Goal: Task Accomplishment & Management: Manage account settings

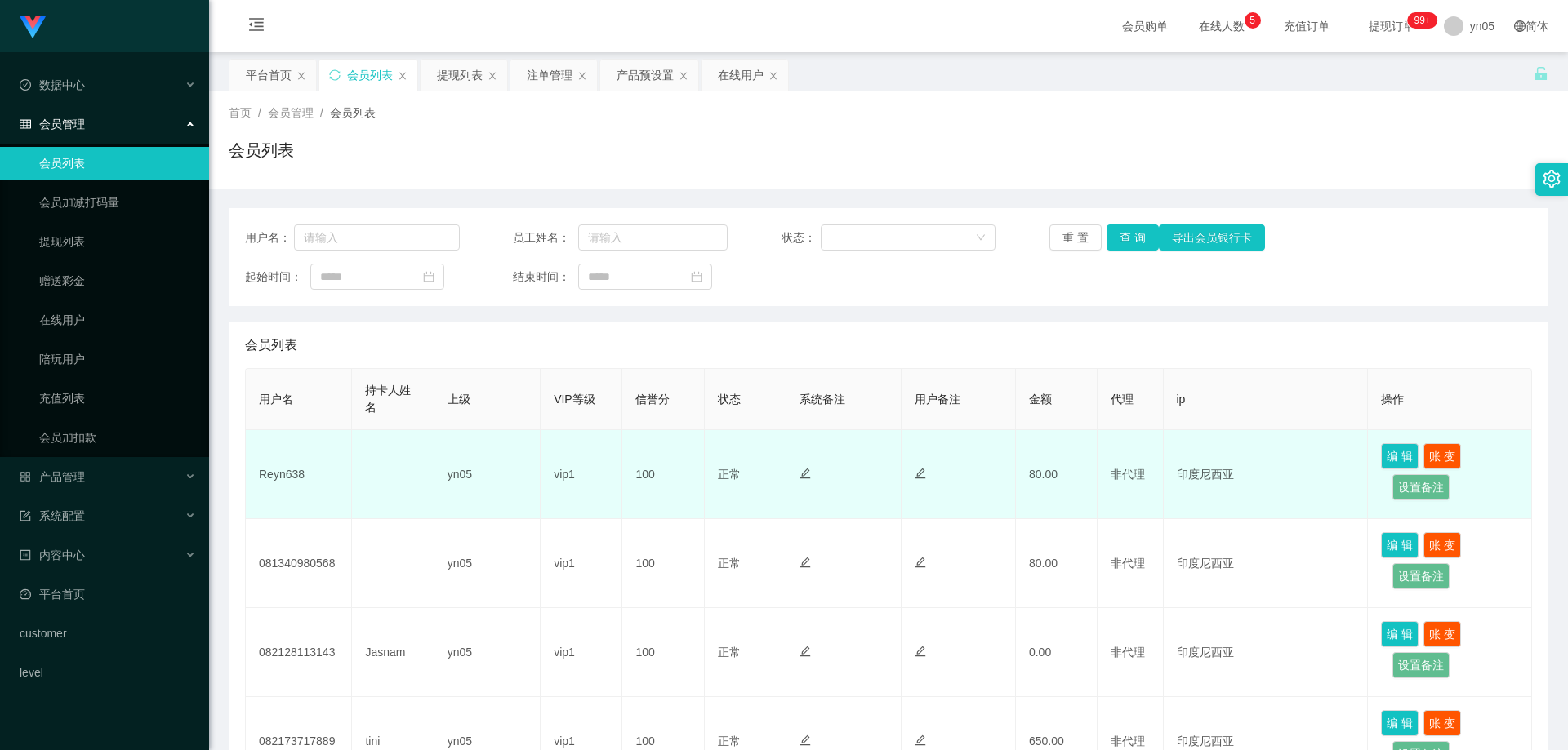
click at [286, 475] on td "Reyn638" at bounding box center [298, 475] width 106 height 89
click at [286, 474] on td "Reyn638" at bounding box center [298, 475] width 106 height 89
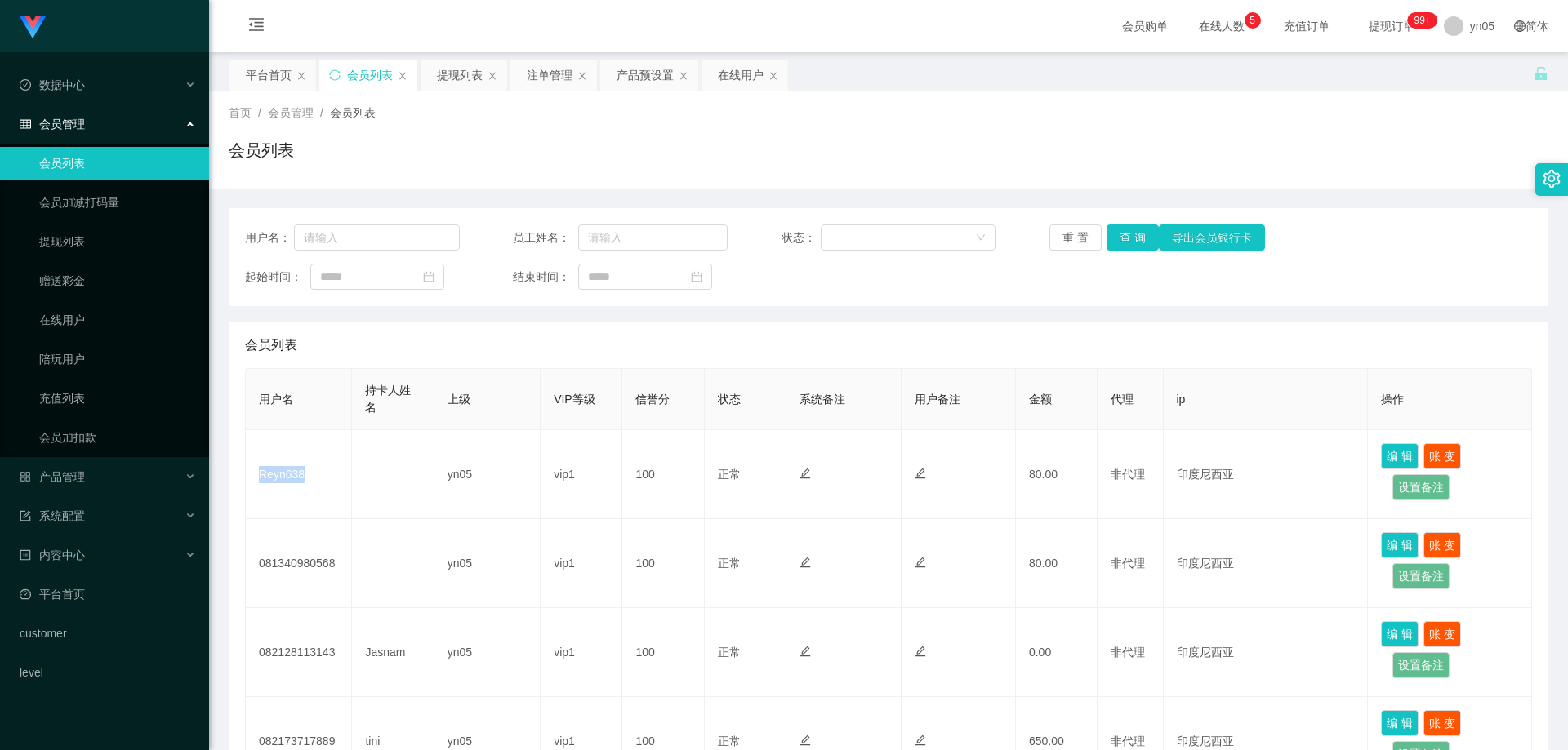
copy td "Reyn638"
click at [71, 481] on span "产品管理" at bounding box center [52, 477] width 65 height 13
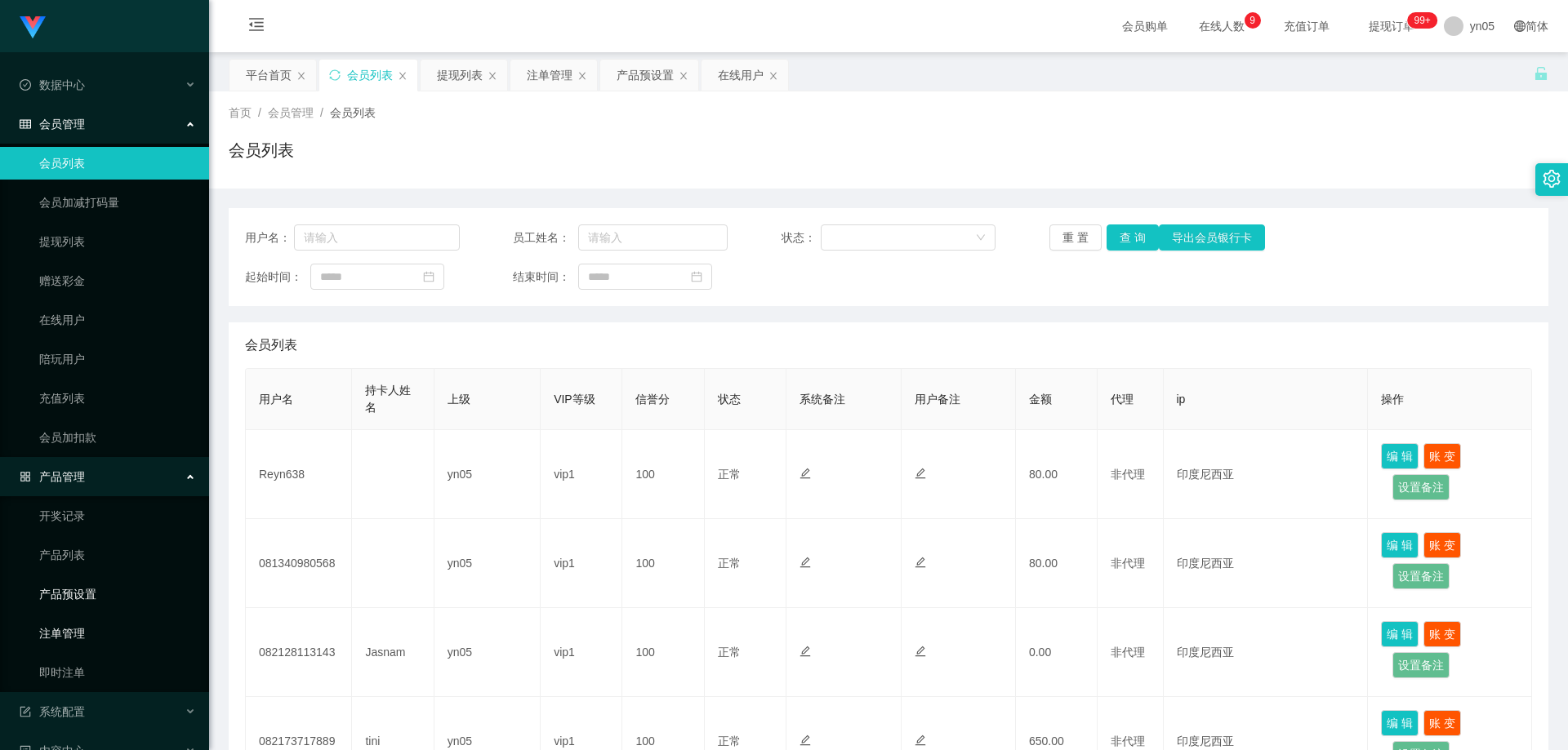
click at [92, 602] on link "产品预设置" at bounding box center [118, 594] width 156 height 32
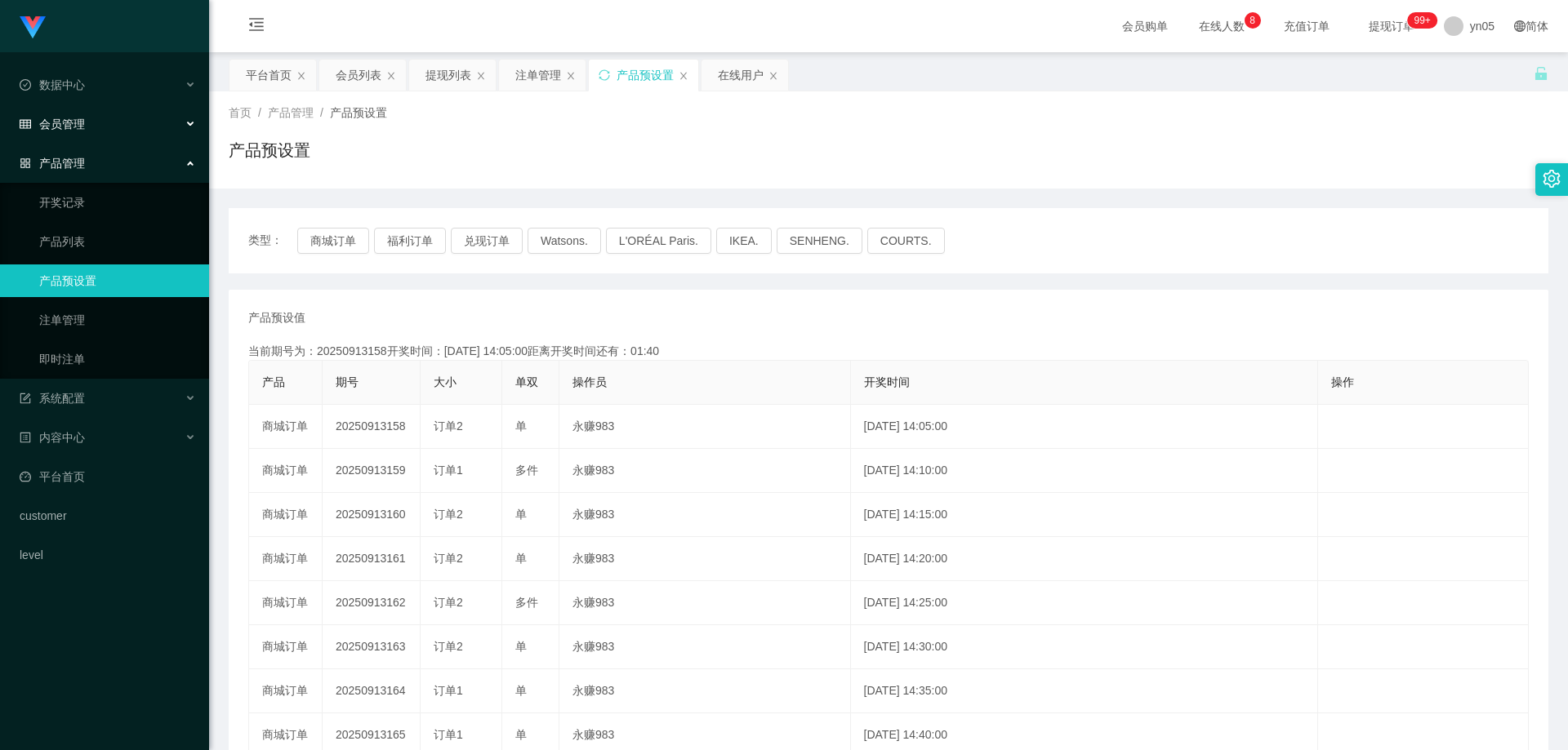
click at [89, 128] on div "会员管理" at bounding box center [104, 123] width 209 height 32
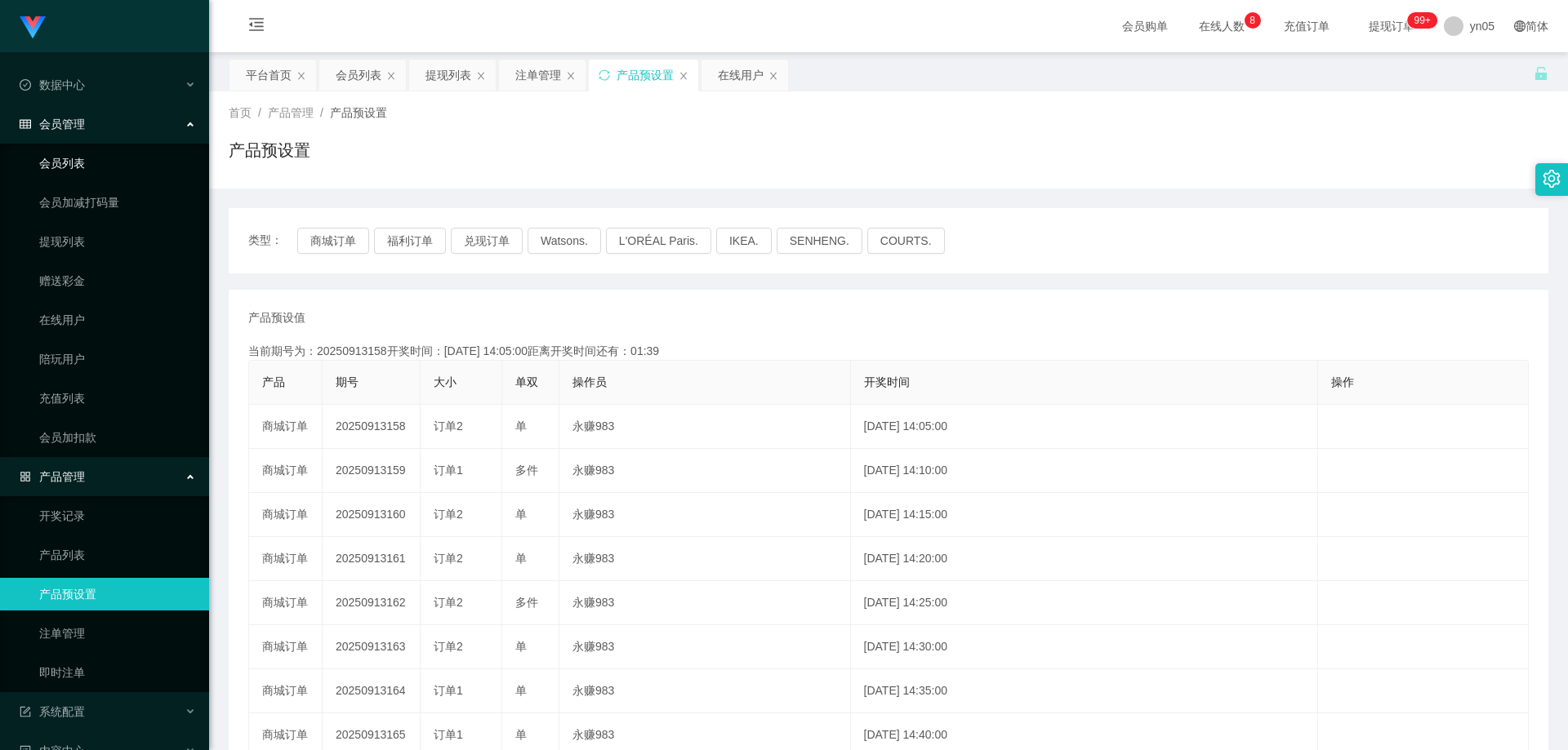
click at [76, 155] on link "会员列表" at bounding box center [118, 163] width 156 height 32
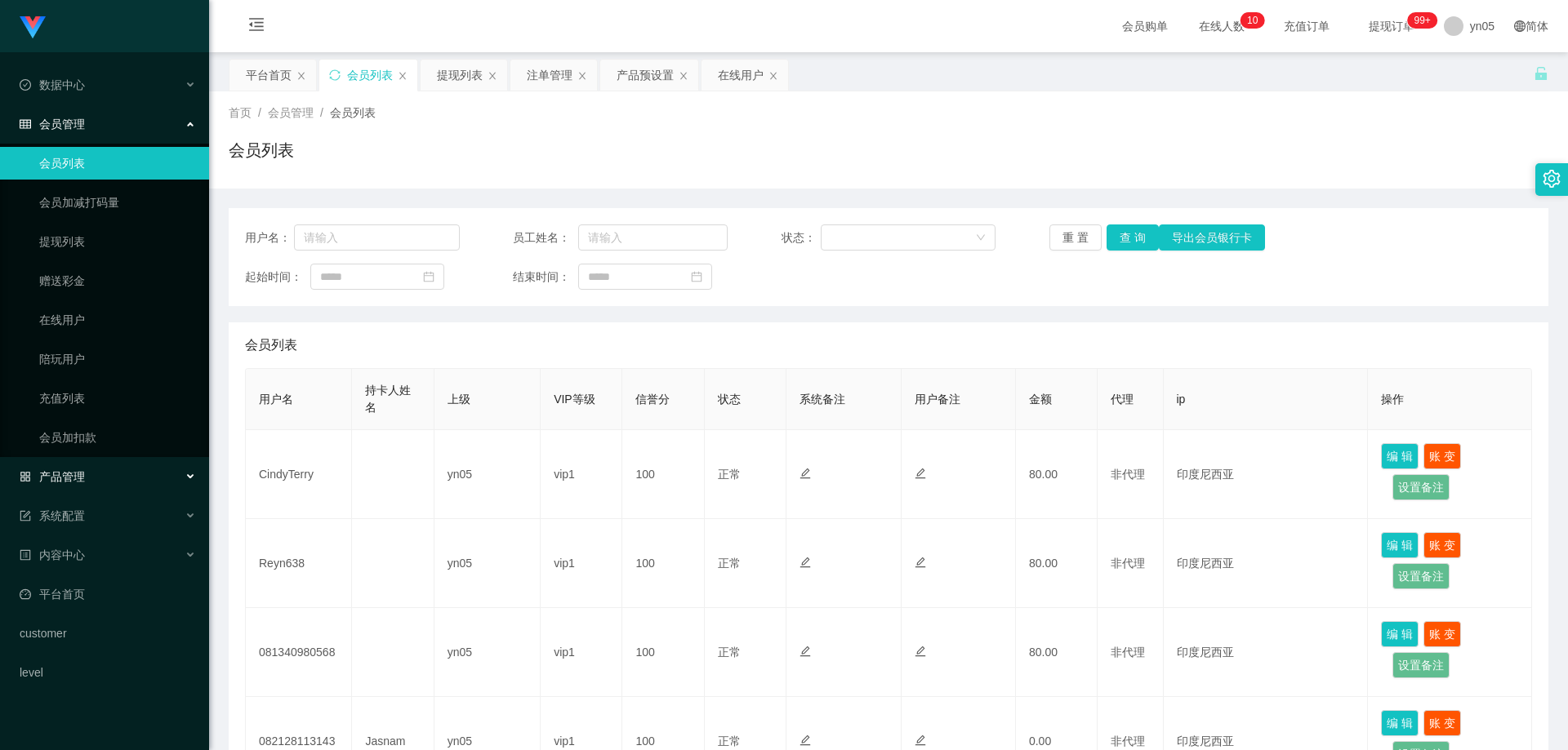
click at [76, 485] on div "产品管理" at bounding box center [104, 476] width 209 height 32
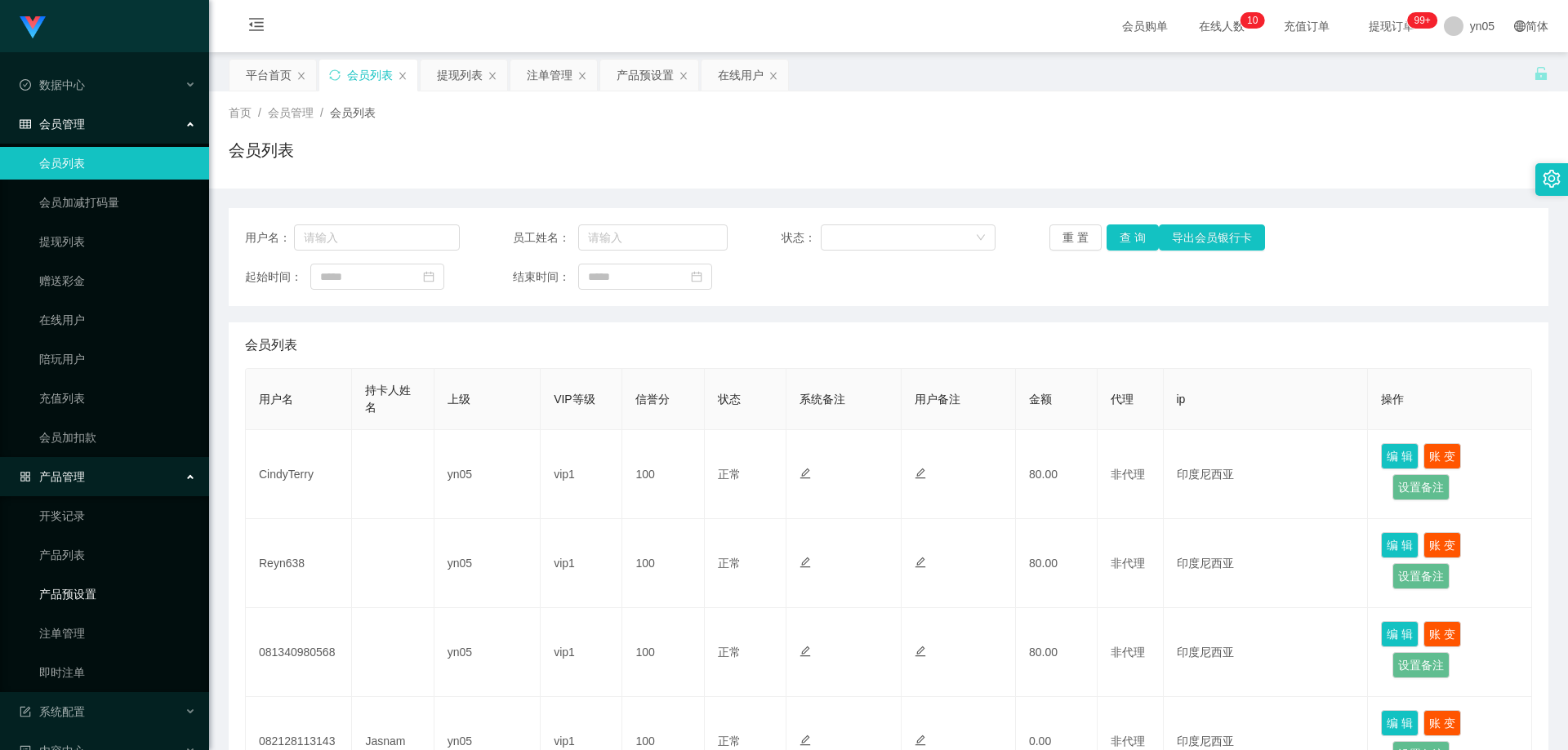
click at [98, 593] on link "产品预设置" at bounding box center [118, 594] width 156 height 32
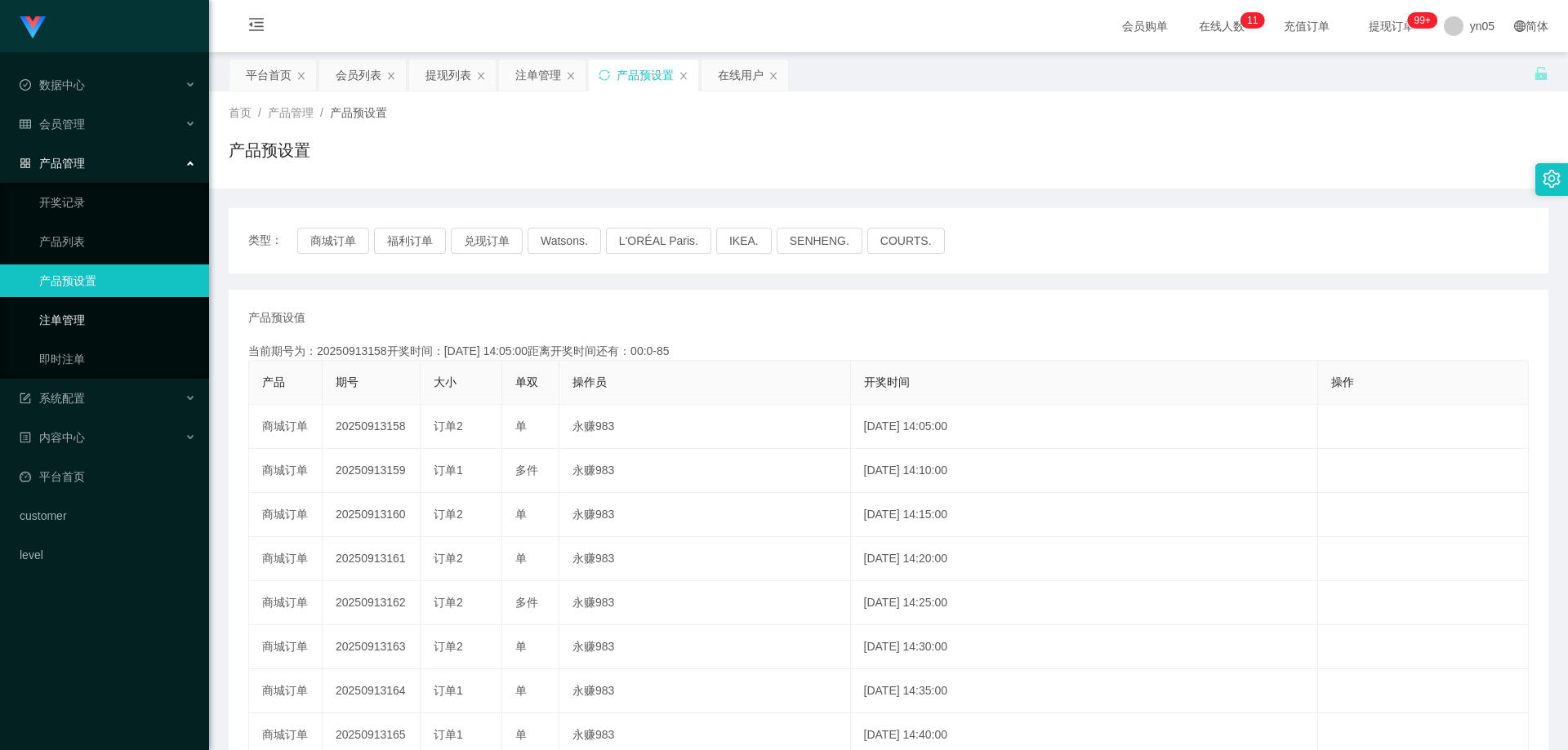
click at [74, 328] on link "注单管理" at bounding box center [118, 319] width 156 height 32
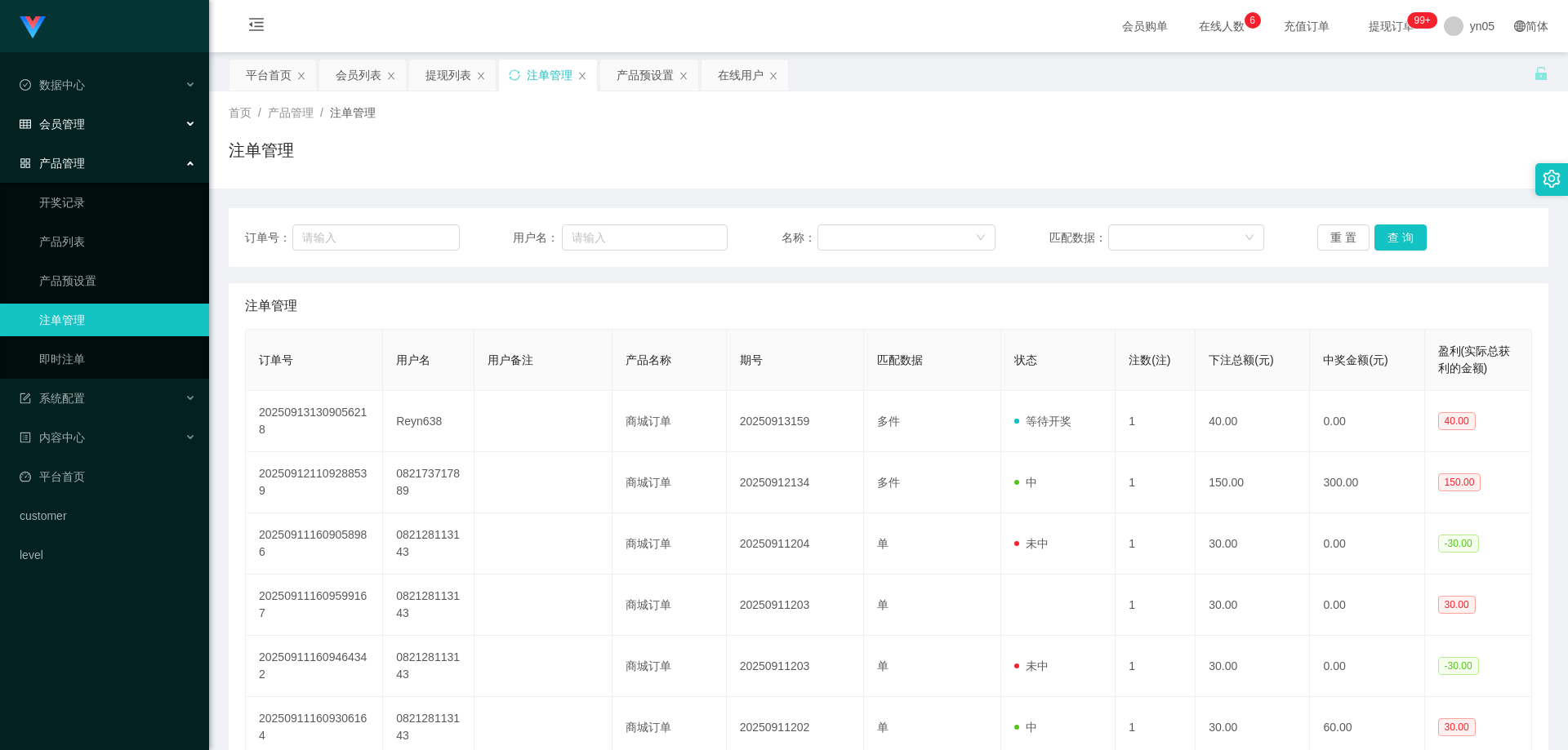
click at [75, 131] on span "会员管理" at bounding box center [52, 124] width 65 height 13
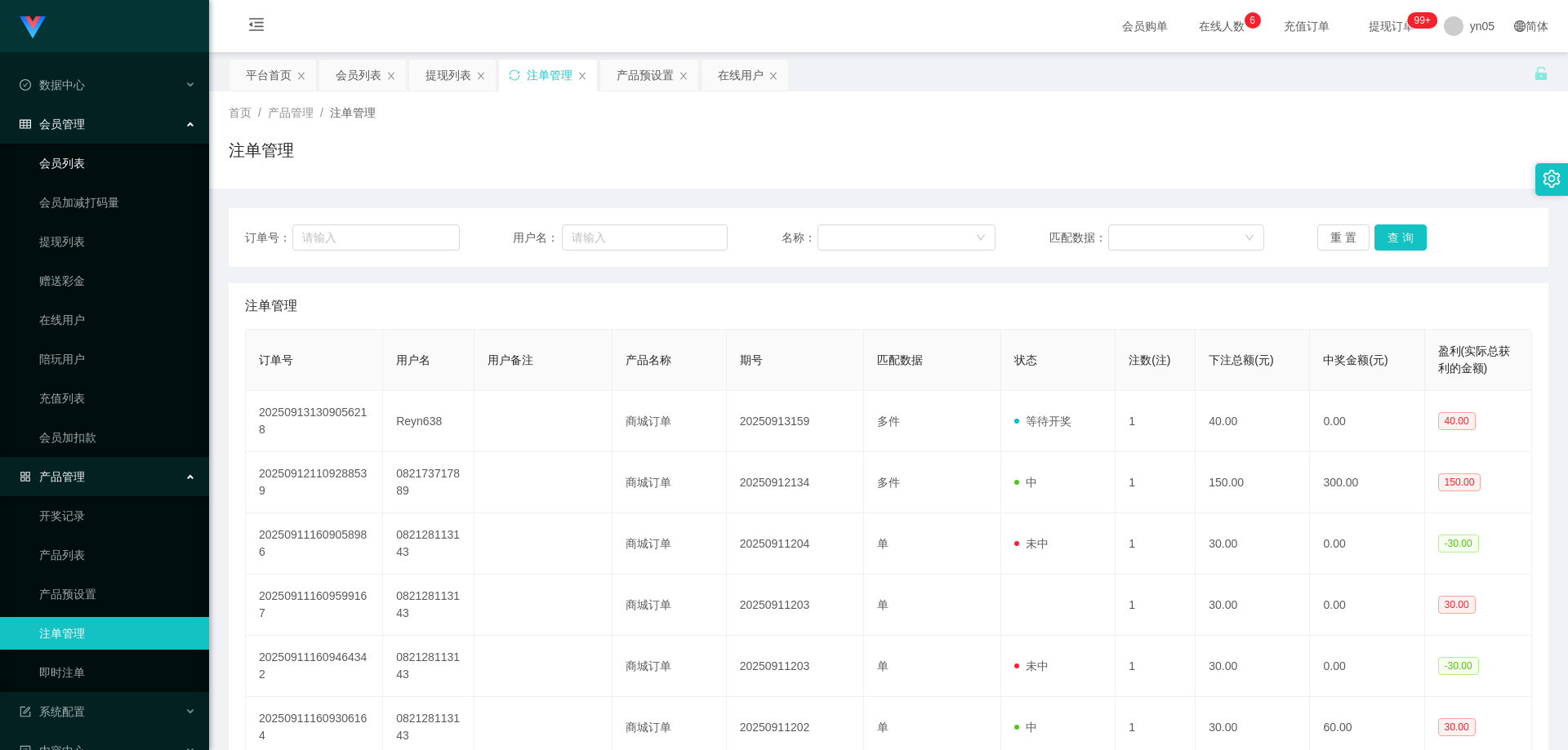
click at [75, 161] on link "会员列表" at bounding box center [118, 163] width 156 height 32
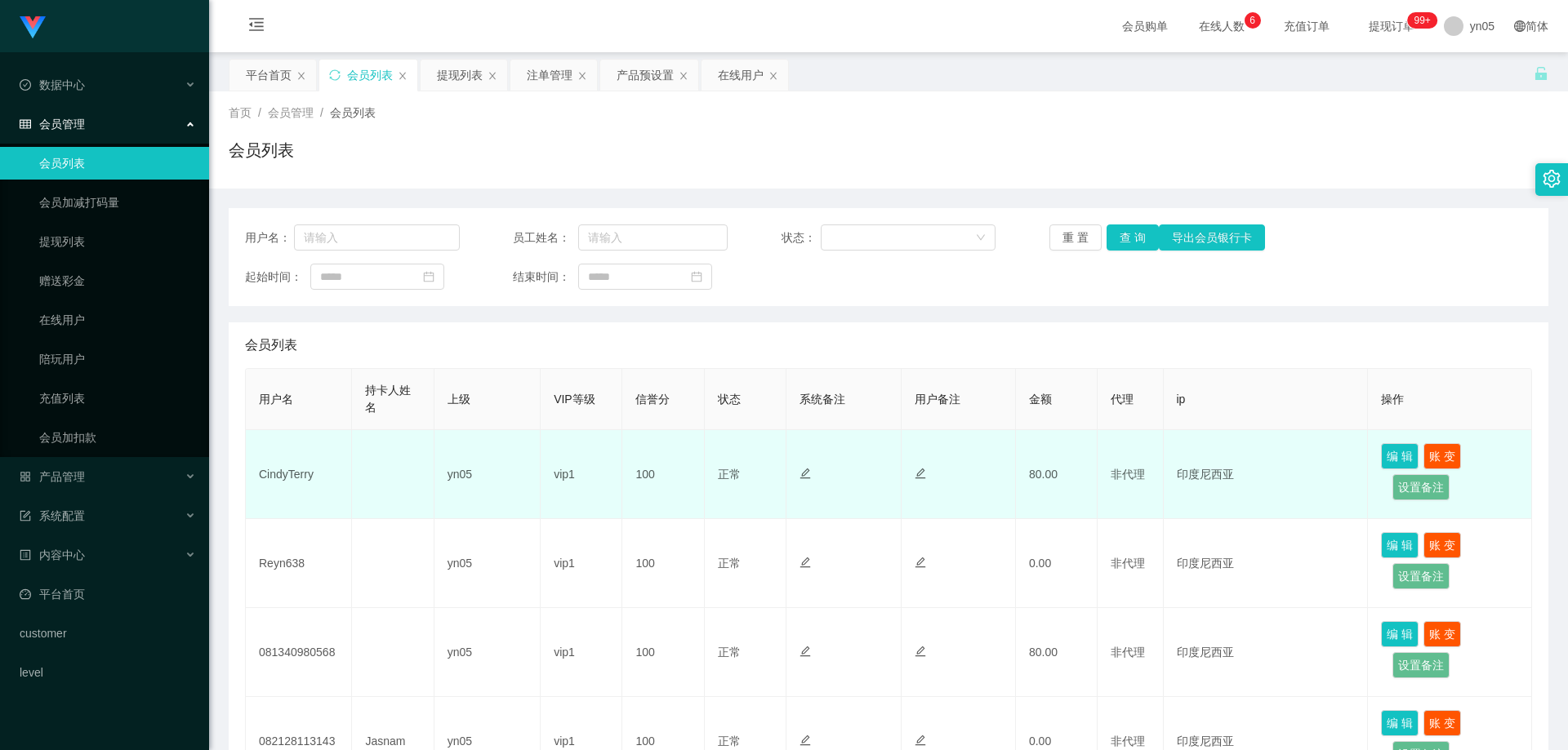
click at [285, 474] on td "CindyTerry" at bounding box center [298, 475] width 106 height 89
click at [279, 478] on td "CindyTerry" at bounding box center [298, 475] width 106 height 89
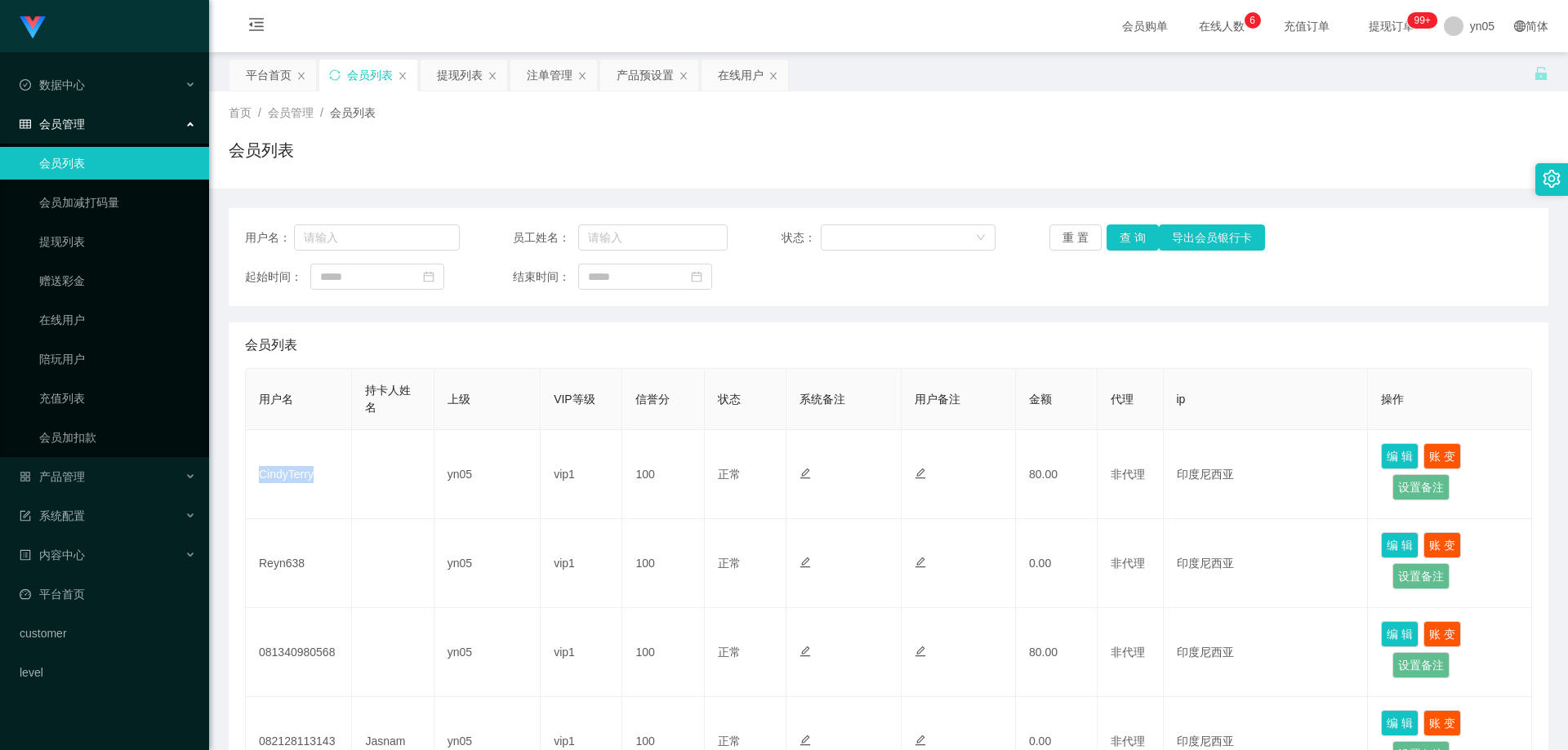
copy td "CindyTerry"
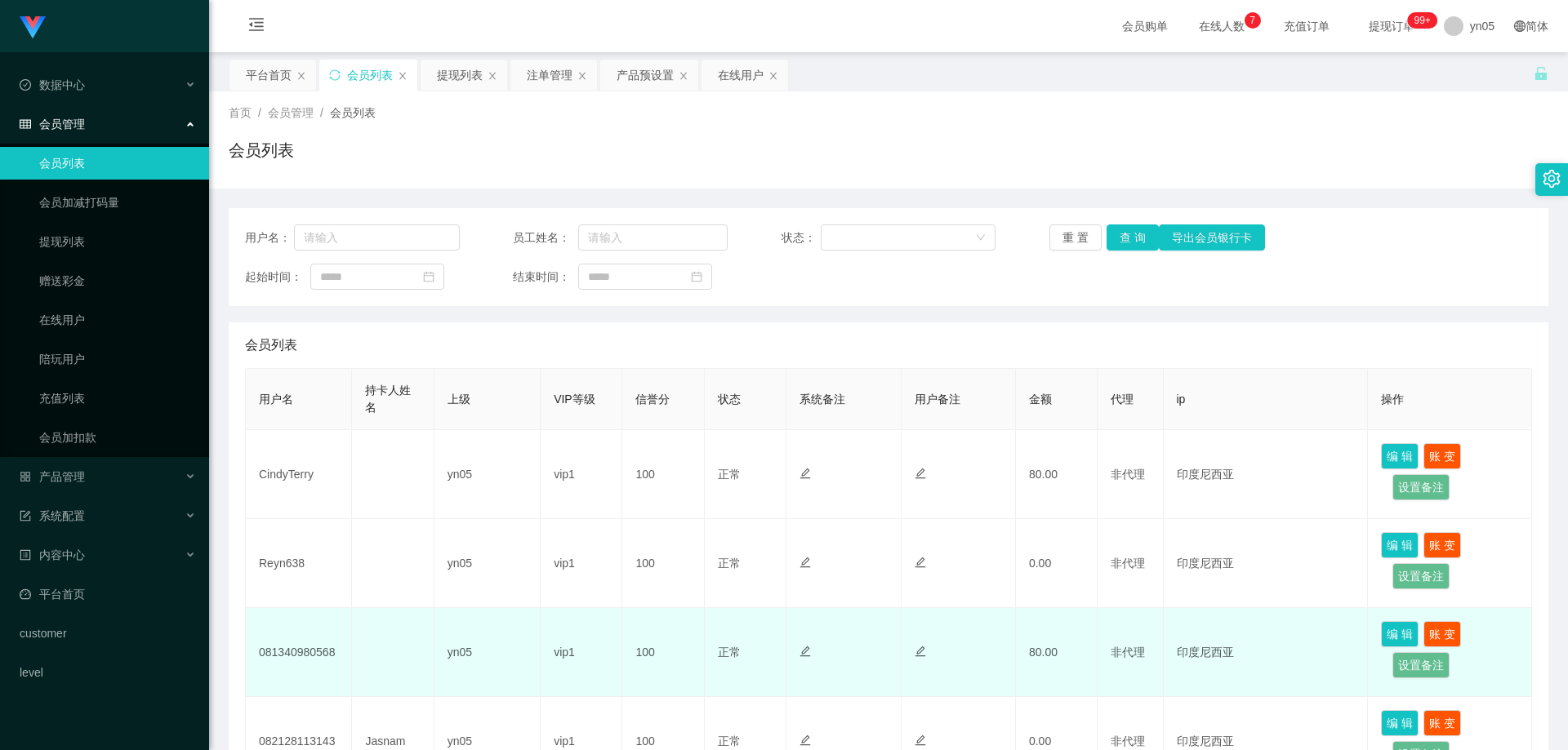
click at [308, 654] on td "081340980568" at bounding box center [298, 652] width 106 height 89
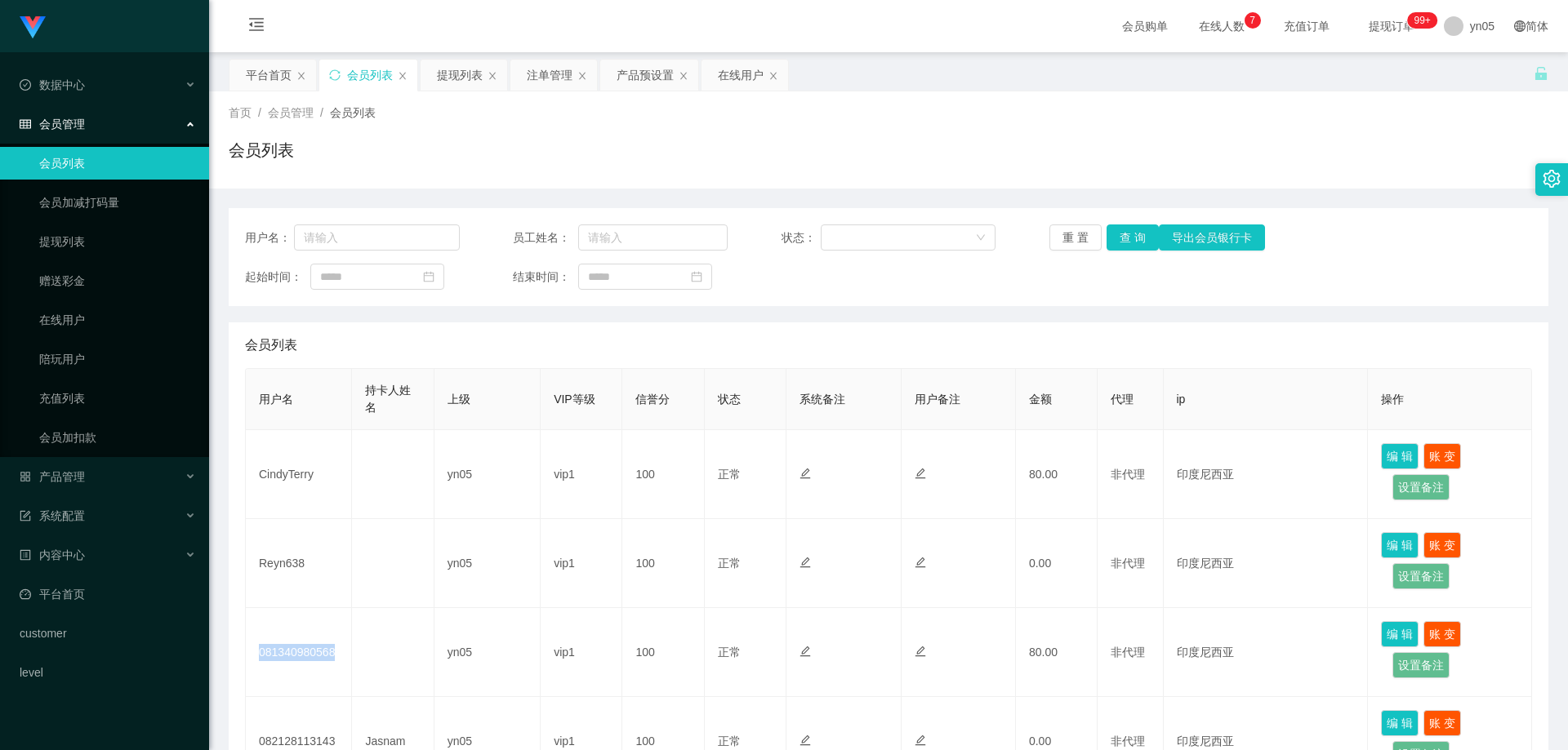
copy td "081340980568"
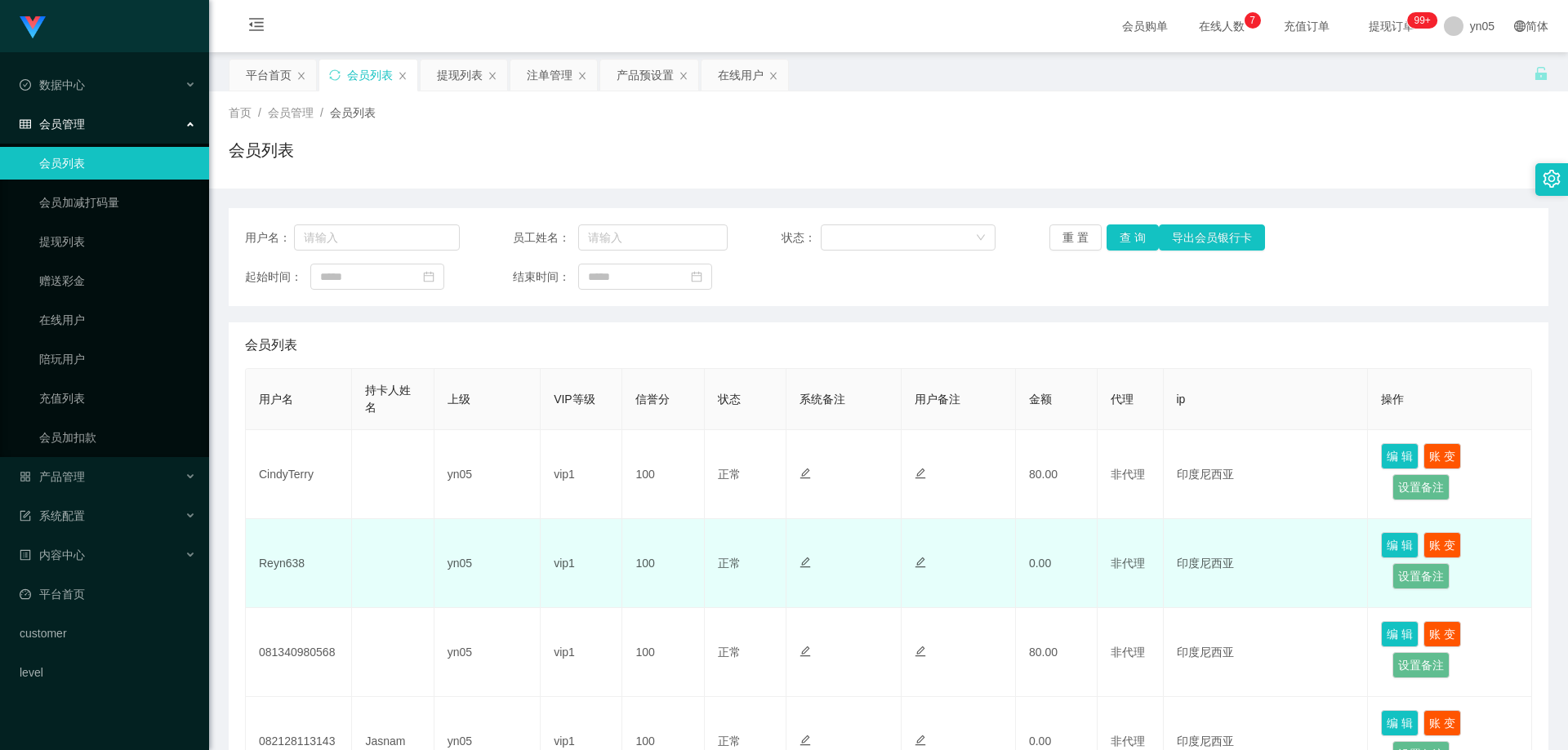
click at [284, 559] on td "Reyn638" at bounding box center [298, 563] width 106 height 89
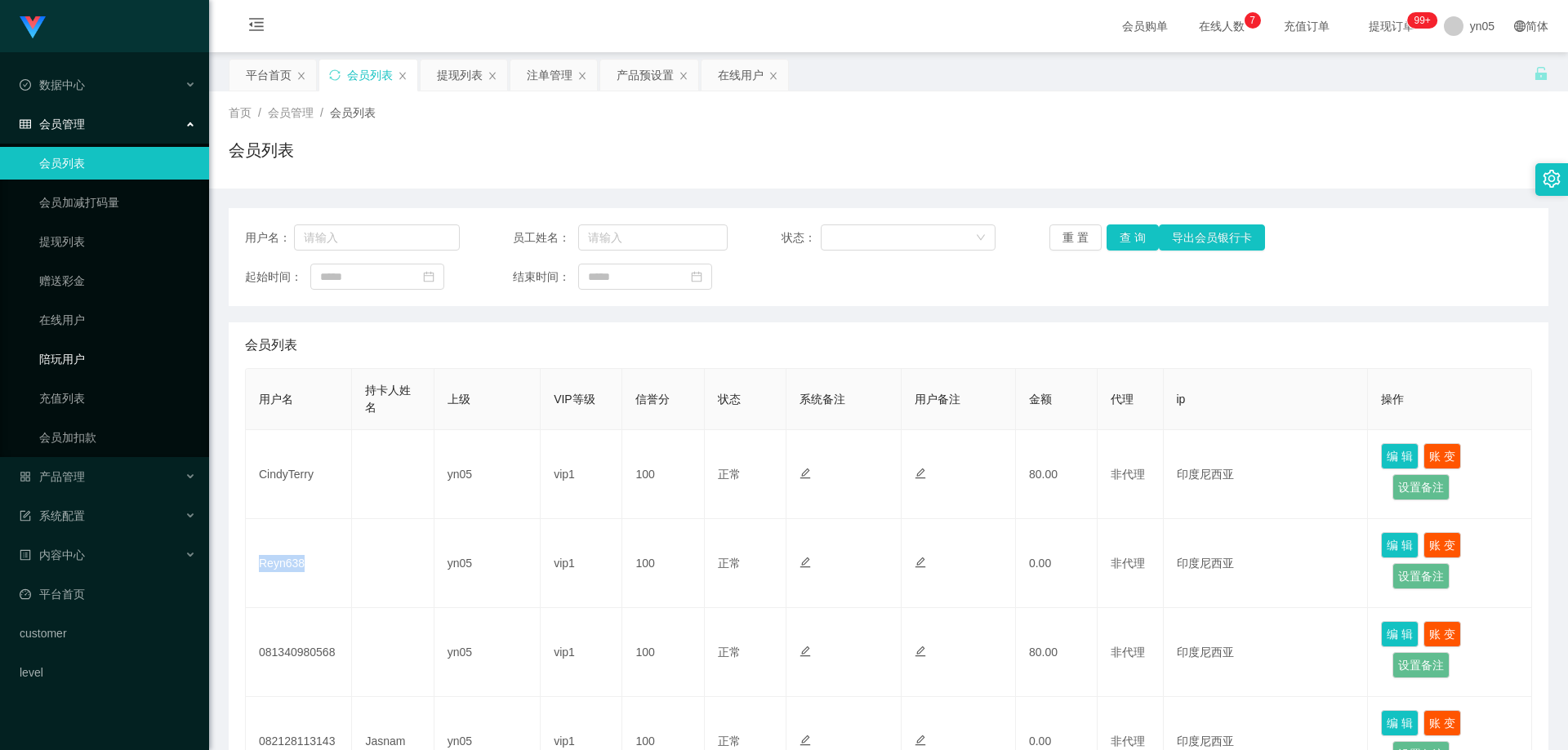
copy td "Reyn638"
drag, startPoint x: 0, startPoint y: 0, endPoint x: 98, endPoint y: 306, distance: 321.3
click at [98, 306] on link "在线用户" at bounding box center [118, 319] width 156 height 32
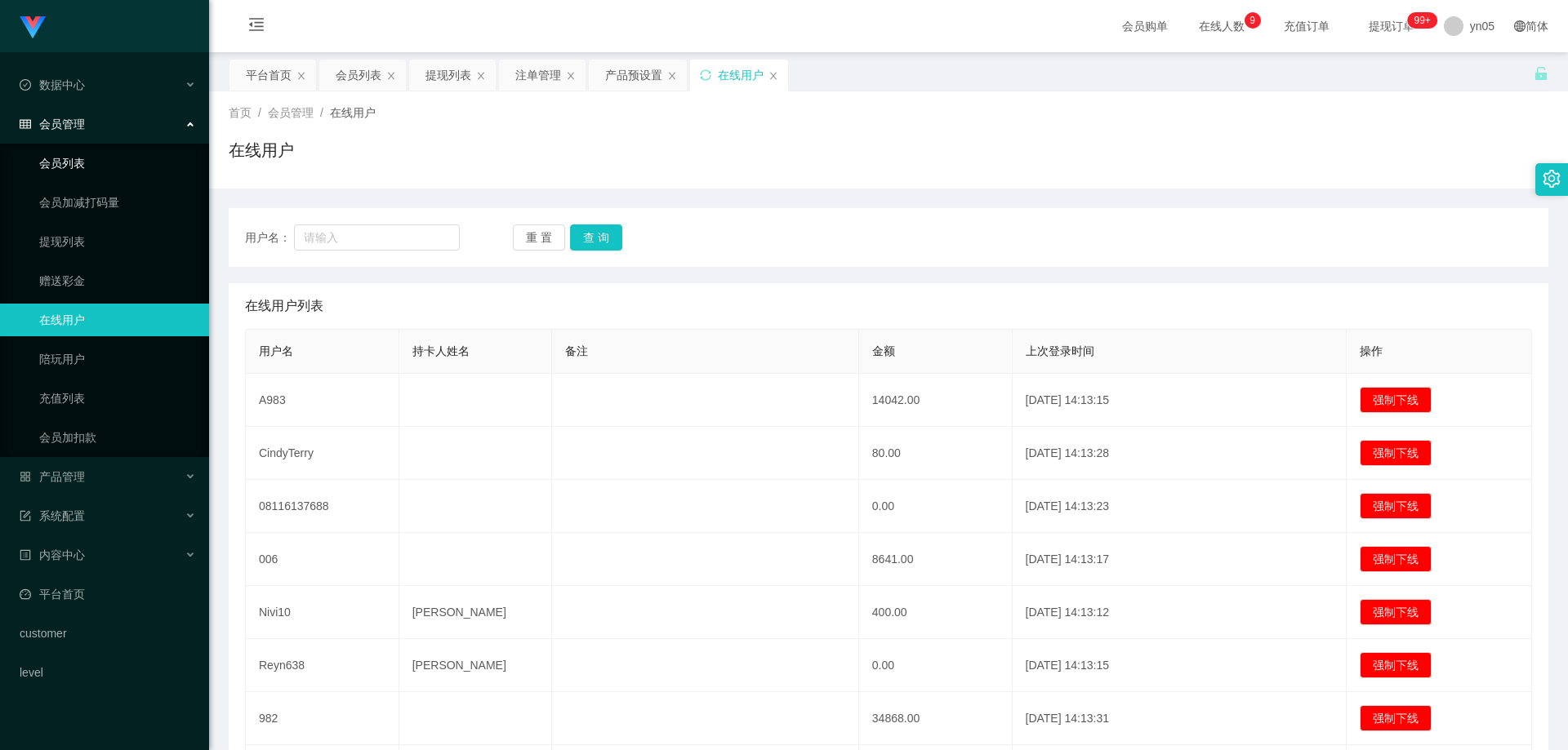
click at [76, 175] on link "会员列表" at bounding box center [118, 163] width 156 height 32
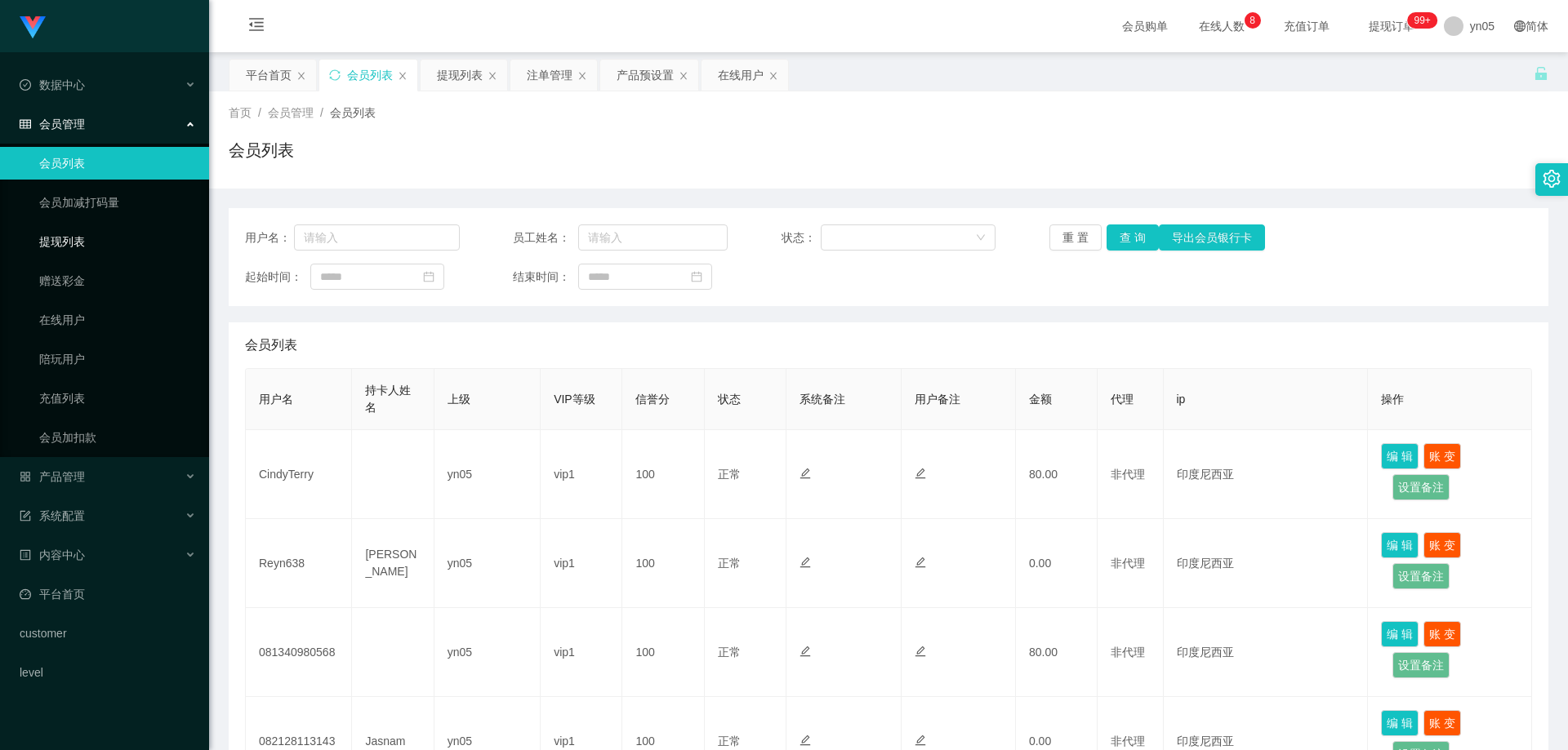
click at [72, 240] on link "提现列表" at bounding box center [118, 241] width 156 height 32
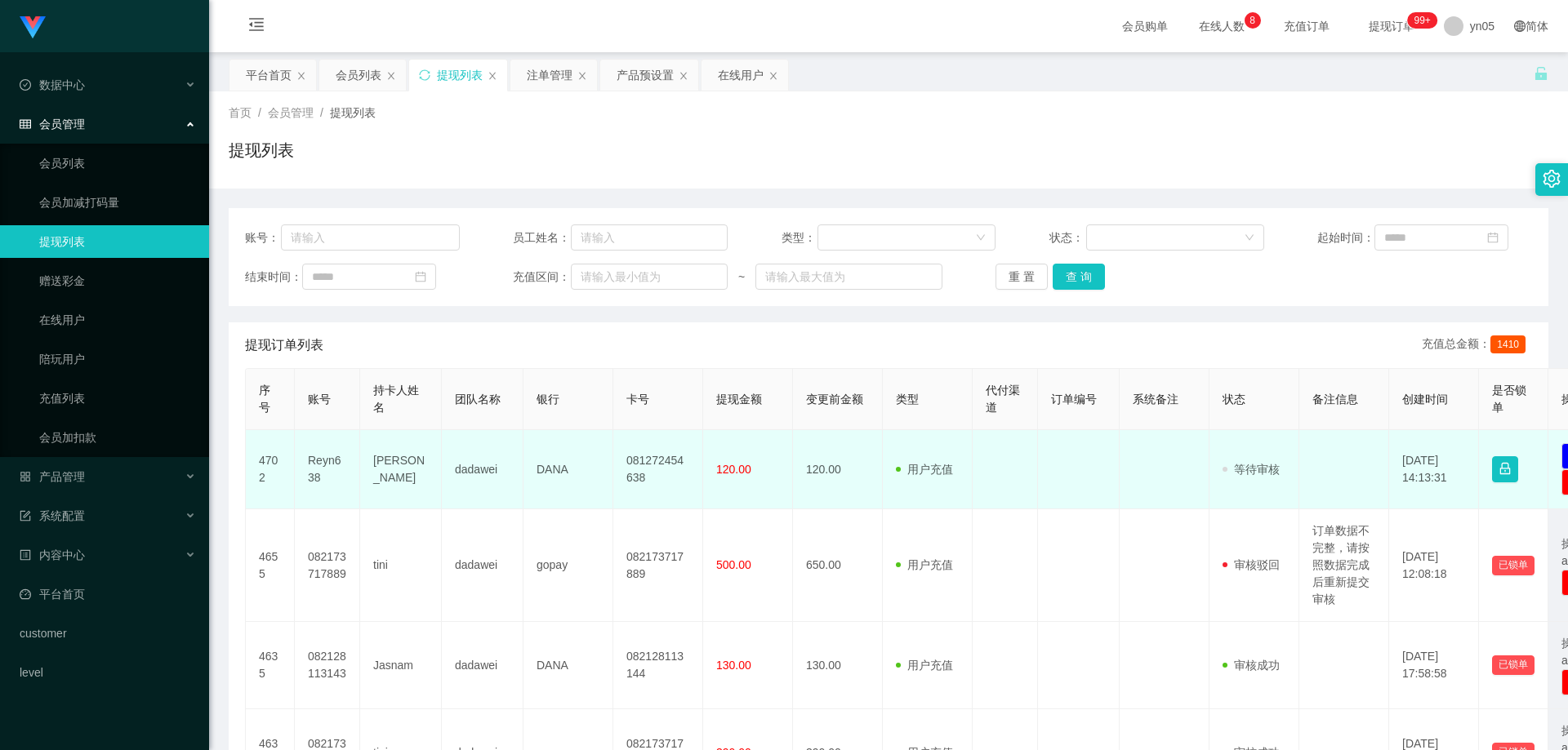
click at [325, 463] on td "Reyn638" at bounding box center [327, 470] width 65 height 79
copy td "Reyn638"
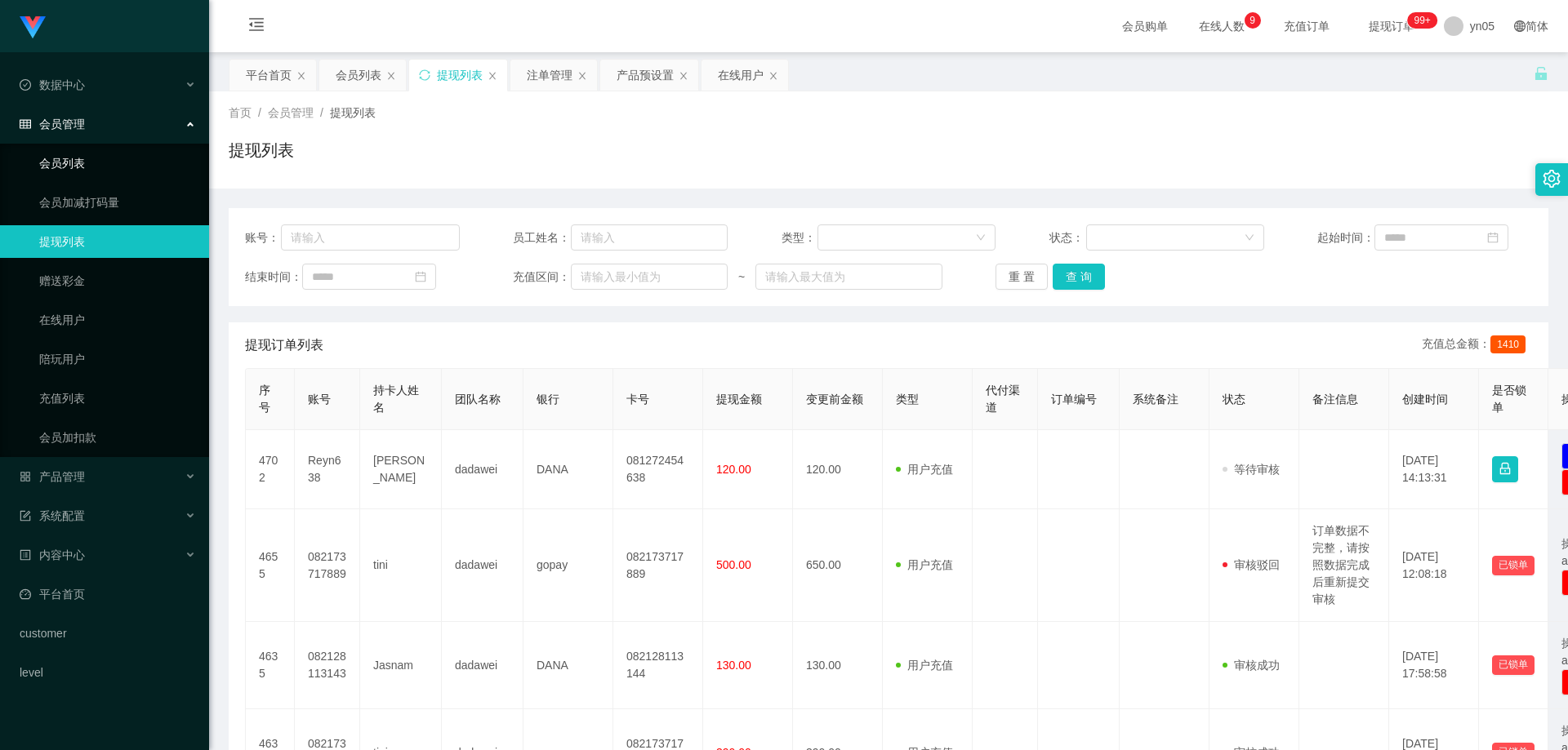
click at [84, 175] on link "会员列表" at bounding box center [118, 163] width 156 height 32
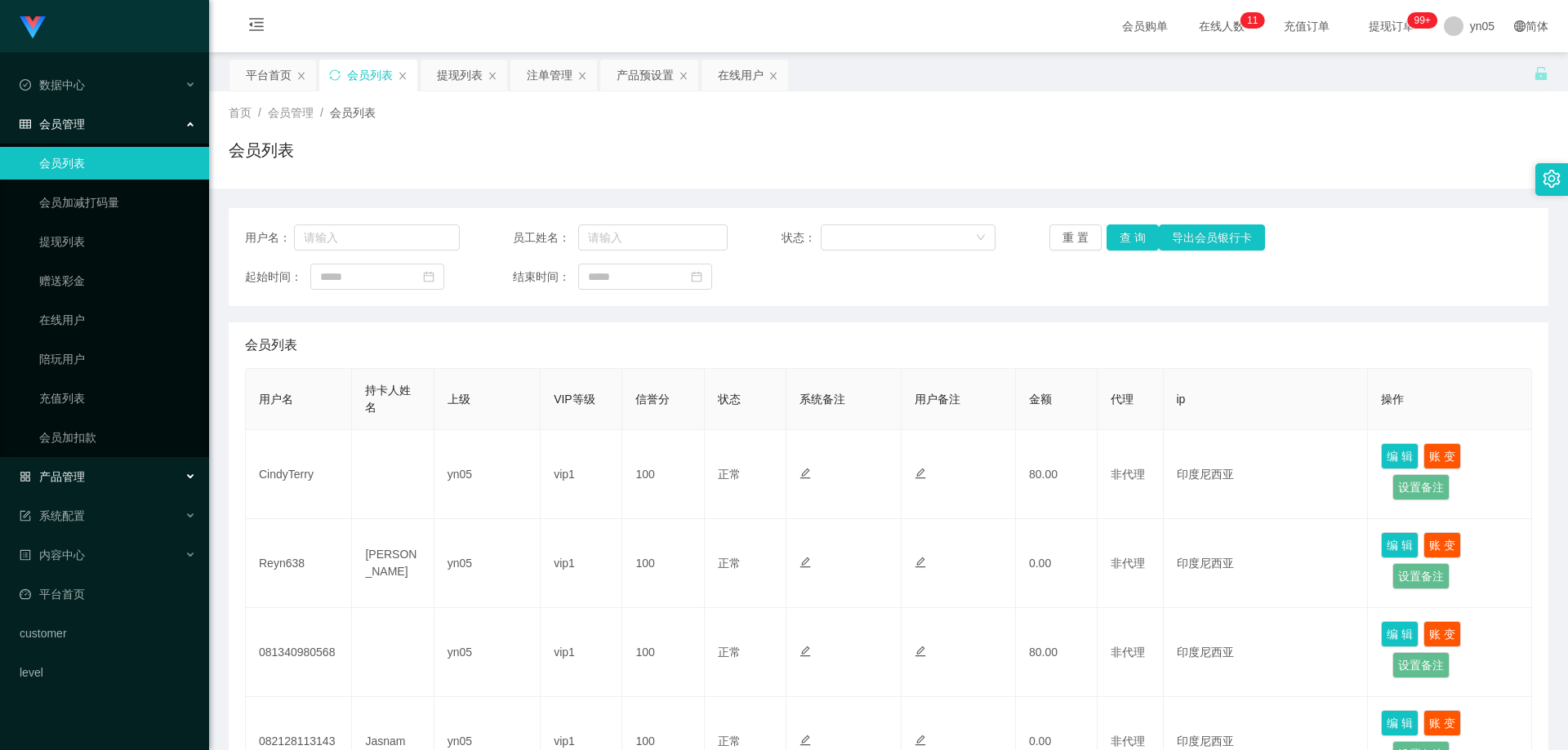
click at [85, 469] on div "产品管理" at bounding box center [104, 476] width 209 height 32
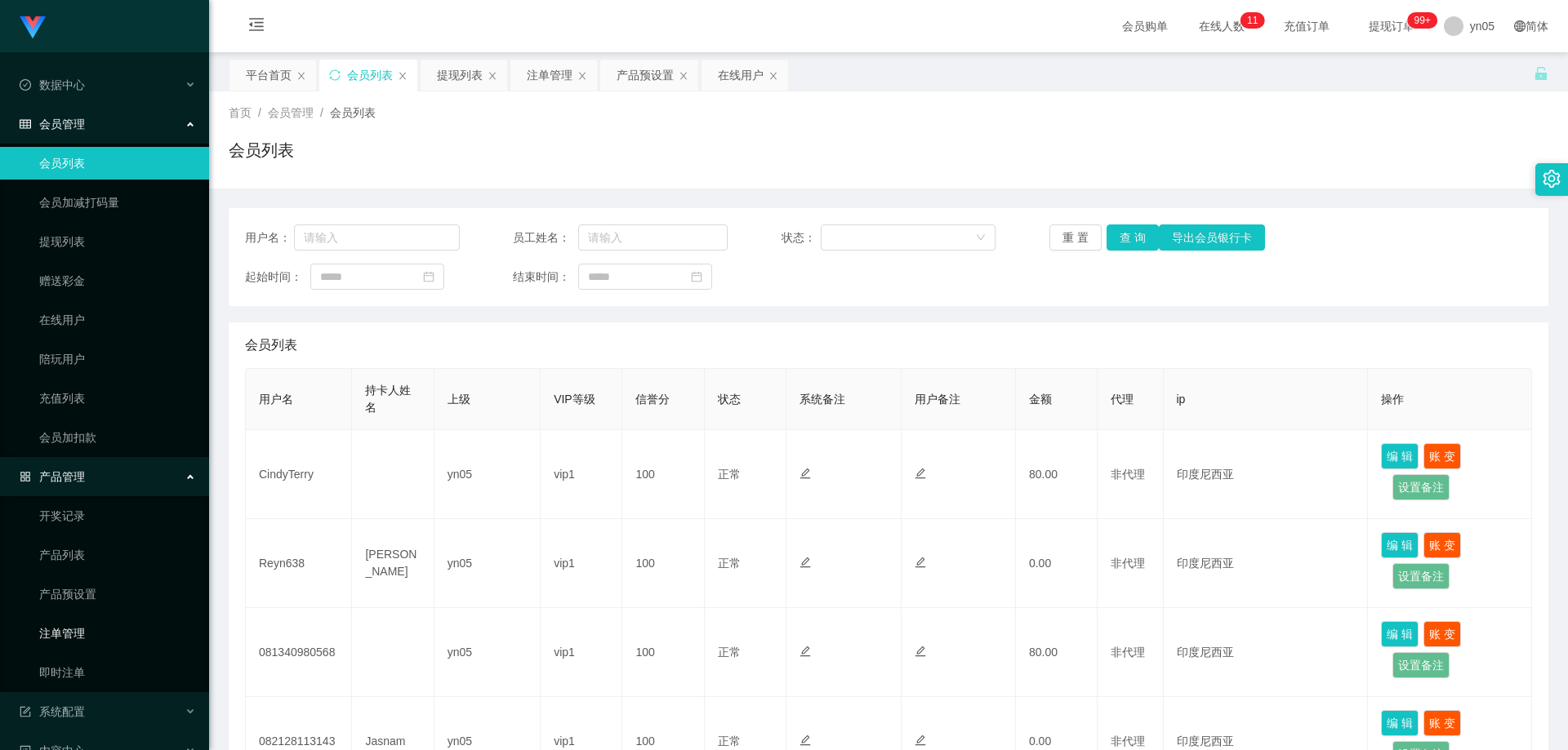
click at [95, 639] on link "注单管理" at bounding box center [118, 633] width 156 height 32
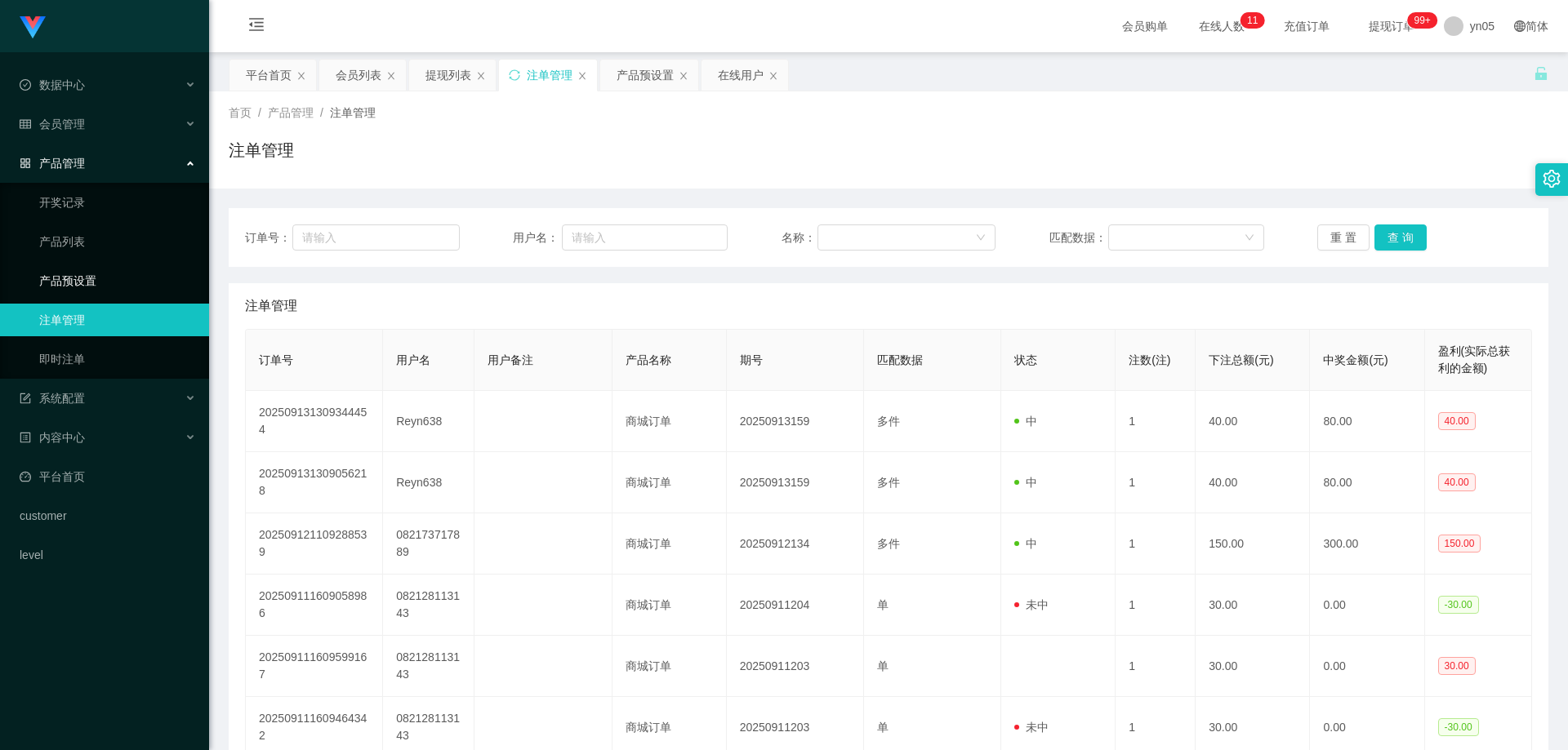
click at [90, 273] on link "产品预设置" at bounding box center [118, 280] width 156 height 32
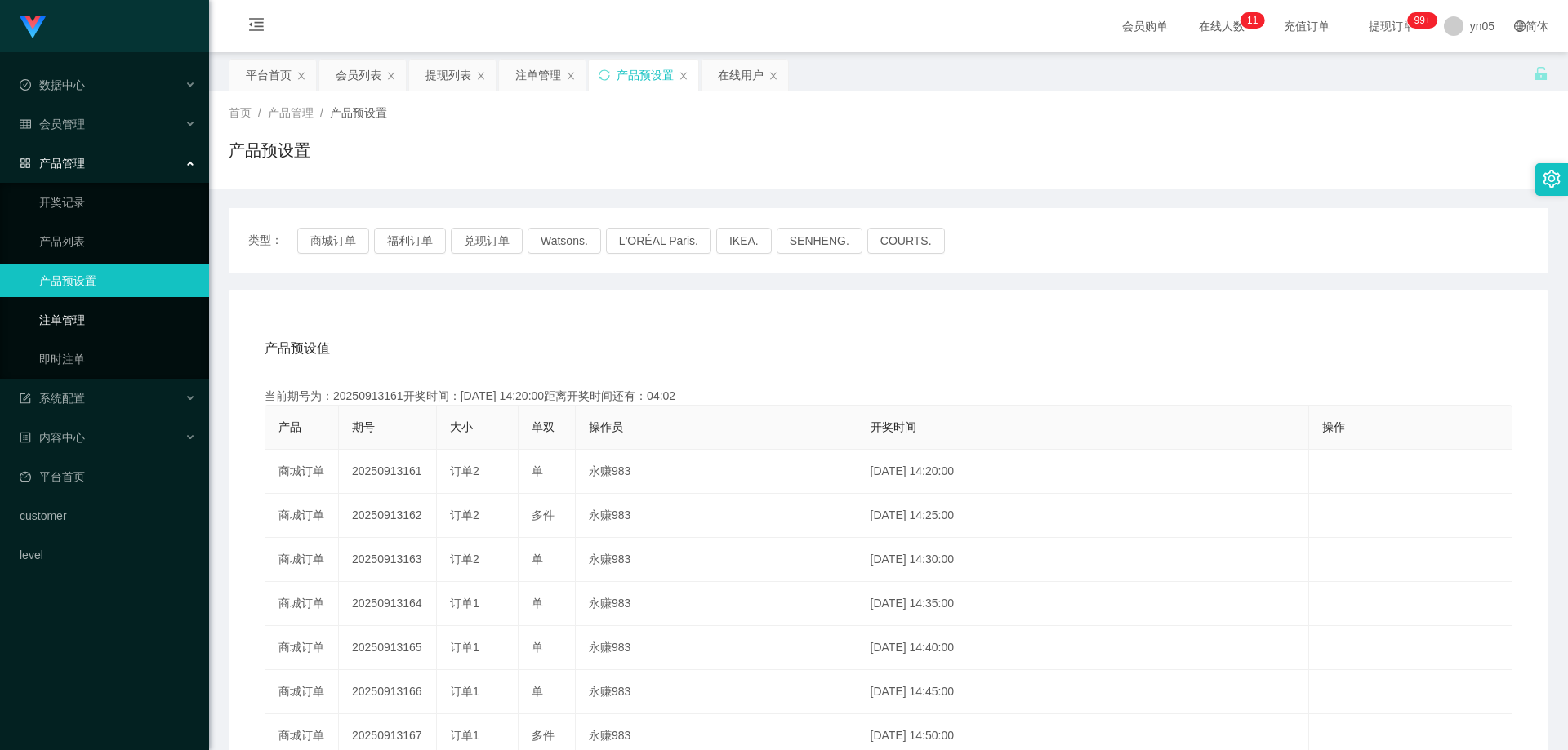
click at [92, 321] on link "注单管理" at bounding box center [118, 319] width 156 height 32
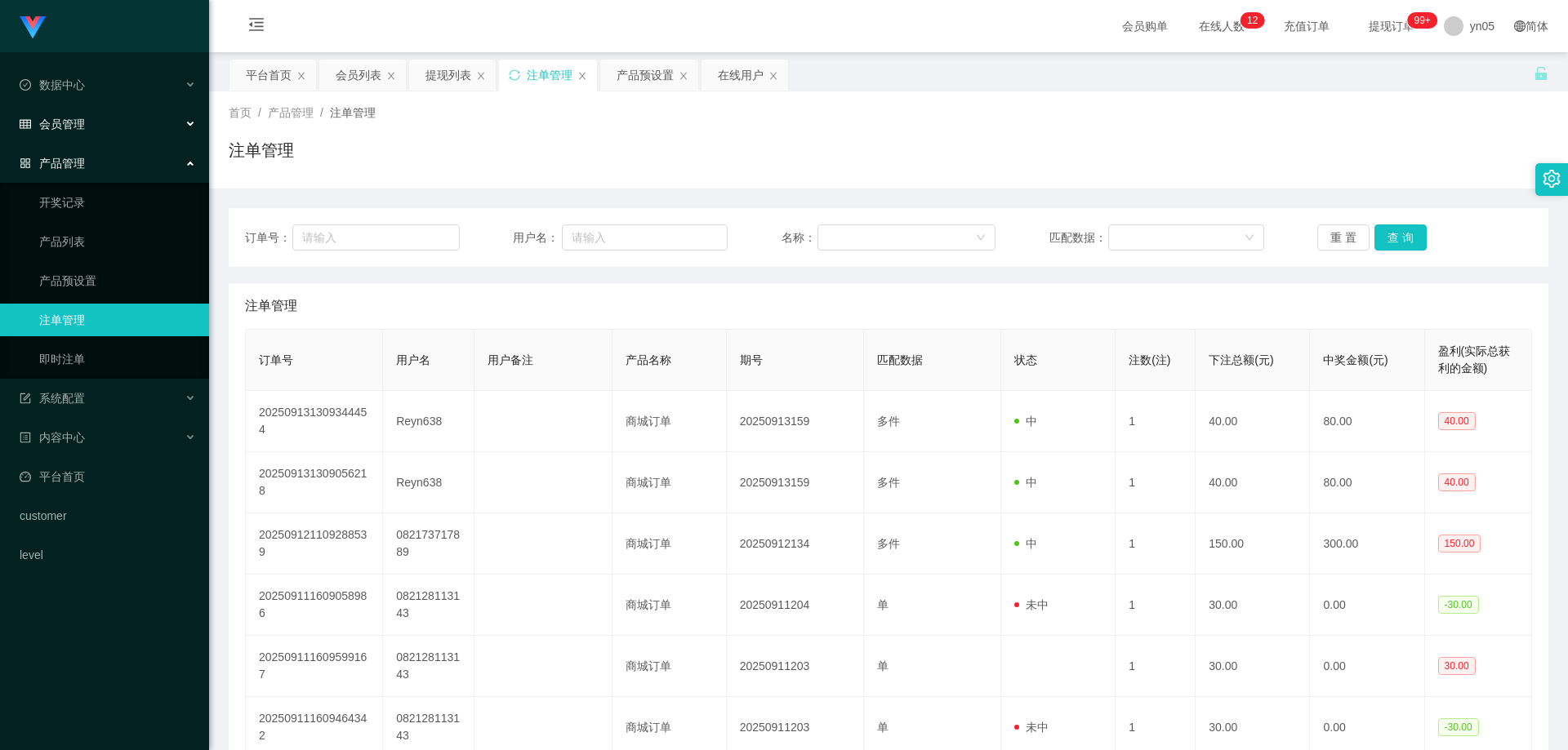
click at [84, 127] on span "会员管理" at bounding box center [52, 124] width 65 height 13
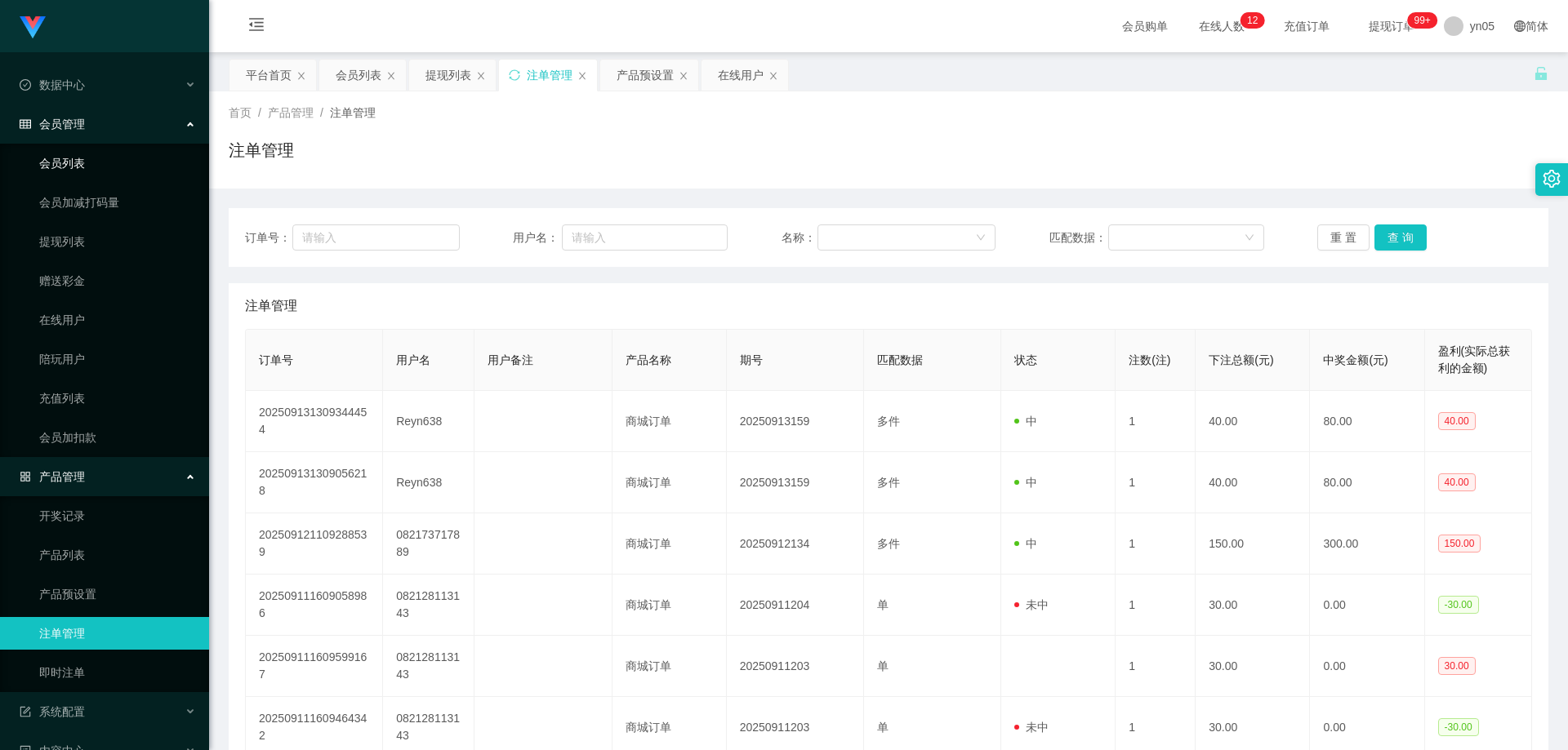
click at [94, 167] on link "会员列表" at bounding box center [118, 163] width 156 height 32
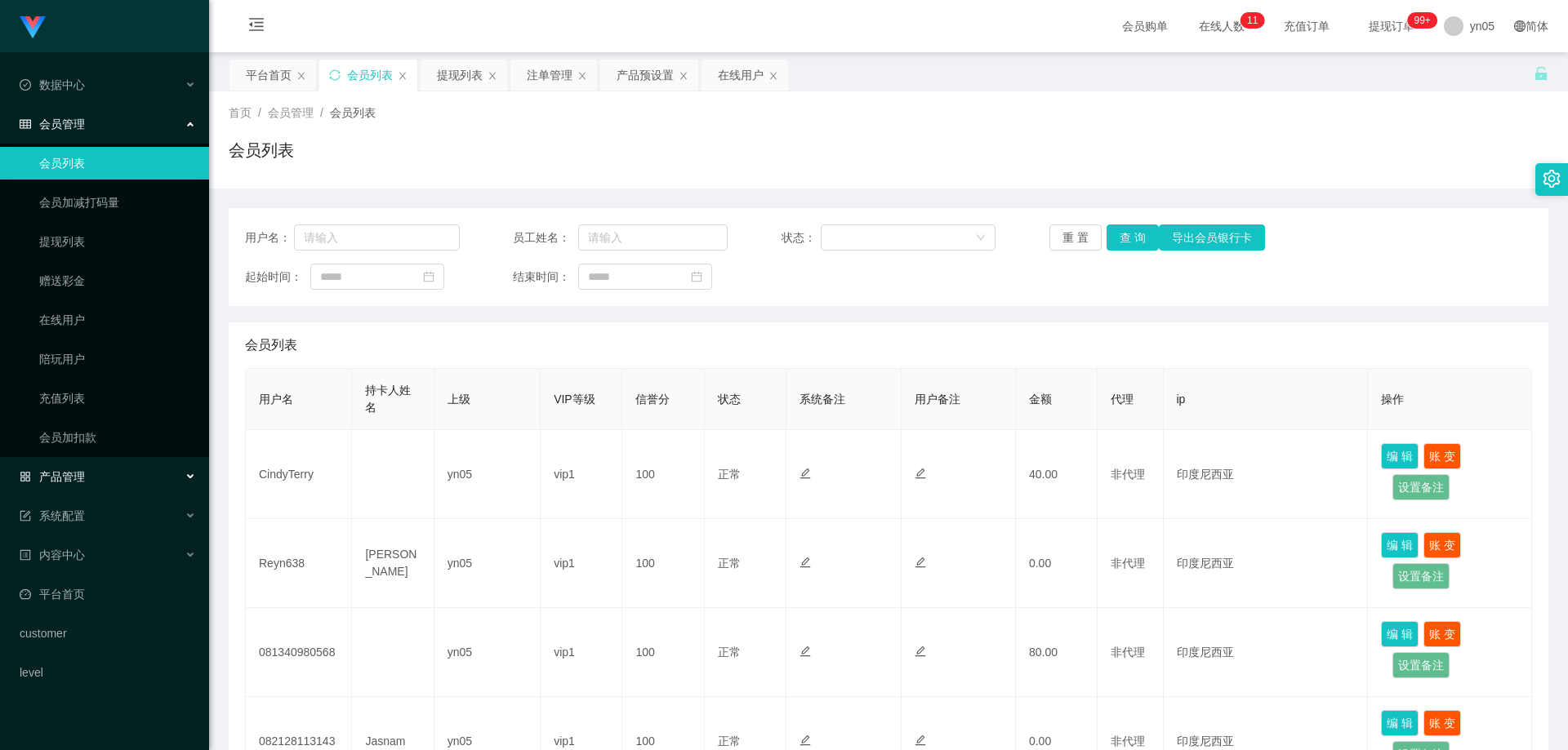
click at [89, 468] on div "产品管理" at bounding box center [104, 476] width 209 height 32
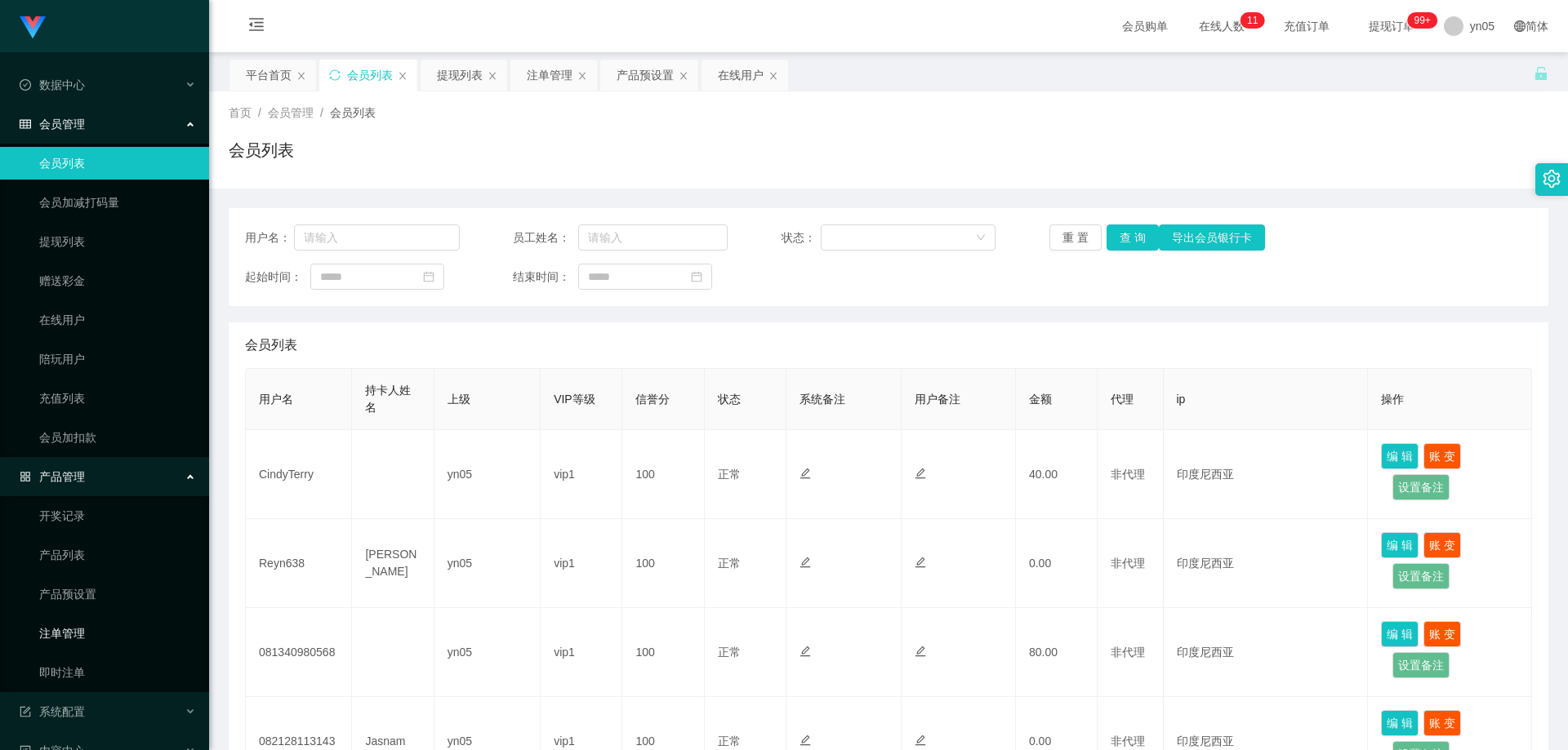
click at [86, 636] on link "注单管理" at bounding box center [118, 633] width 156 height 32
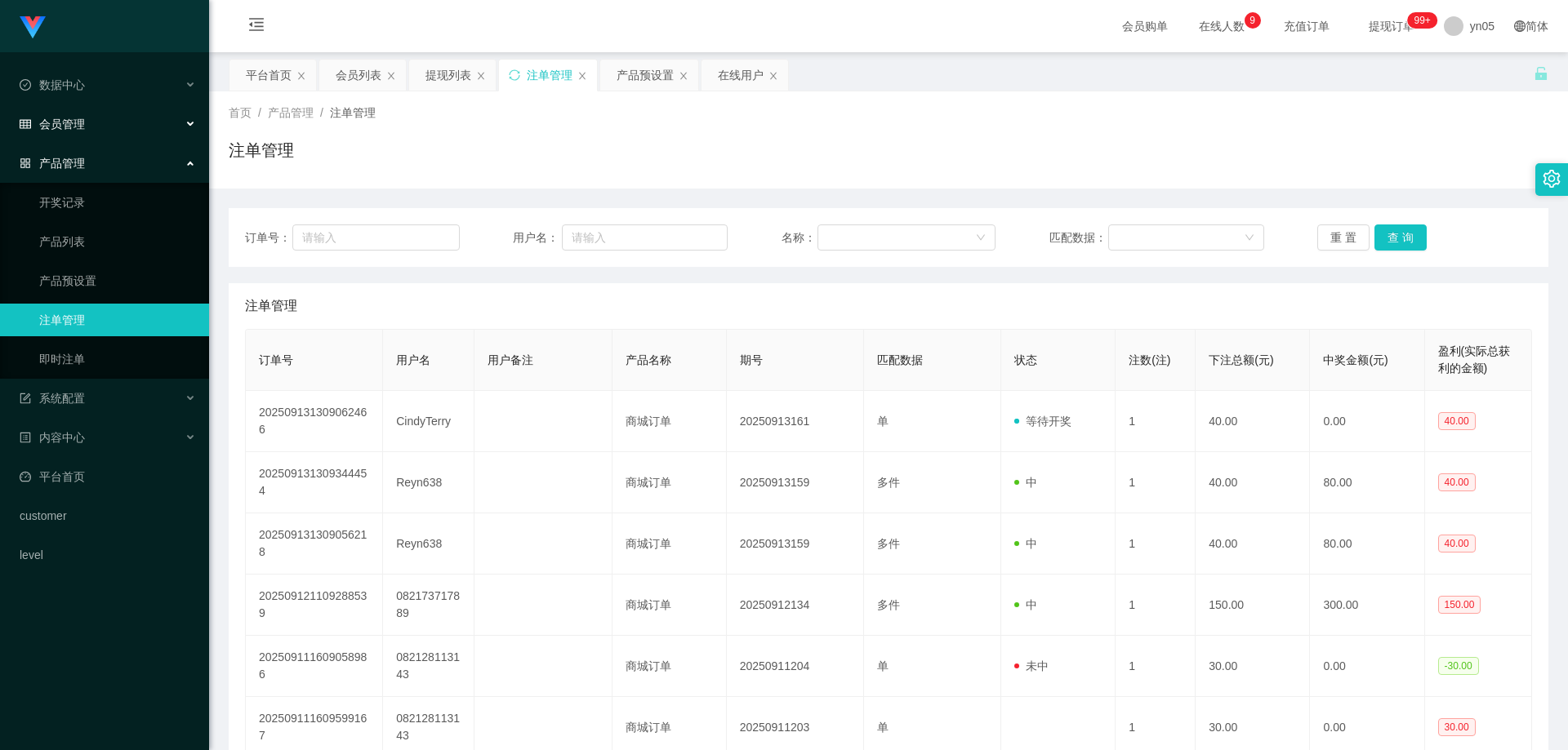
click at [52, 120] on span "会员管理" at bounding box center [52, 124] width 65 height 13
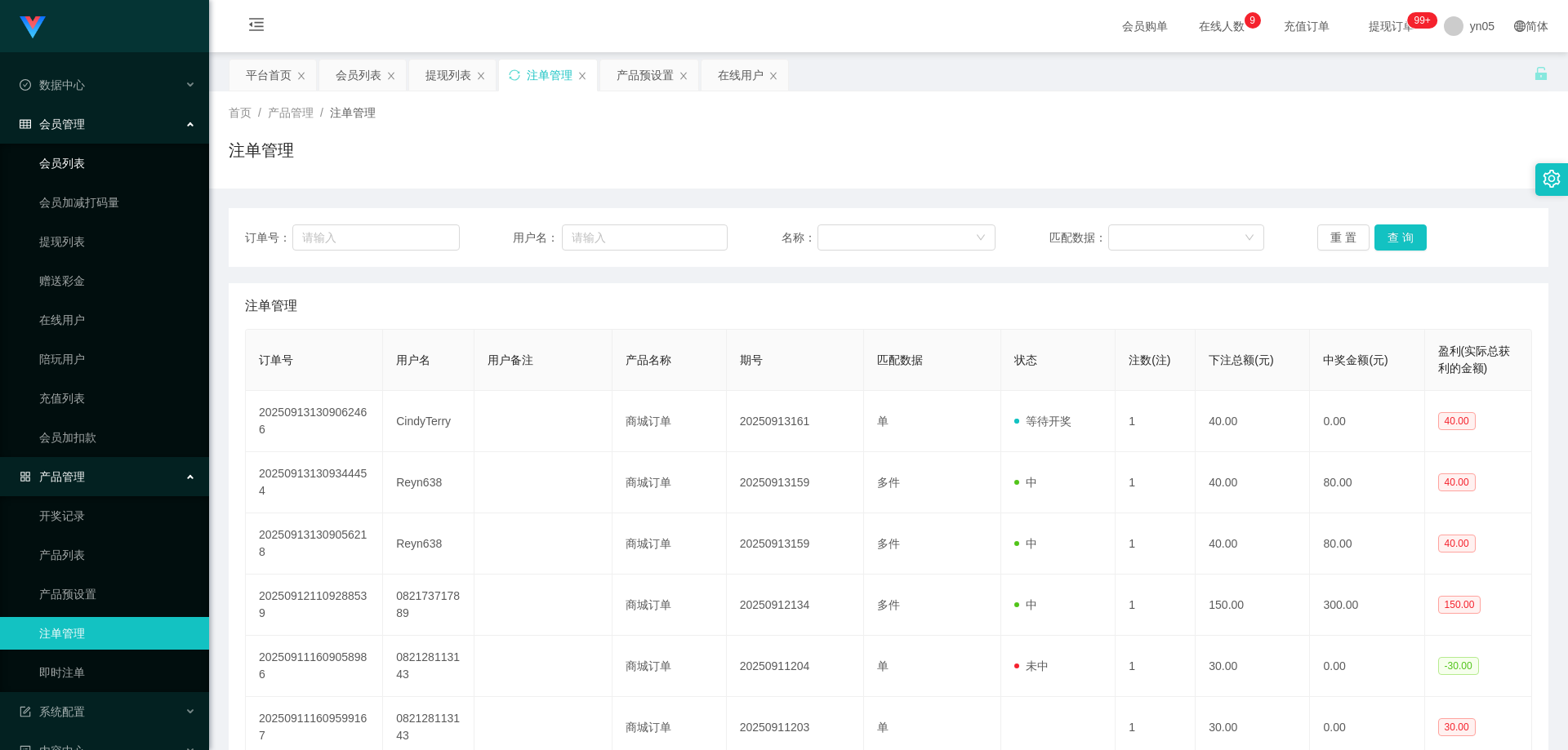
click at [95, 163] on link "会员列表" at bounding box center [118, 163] width 156 height 32
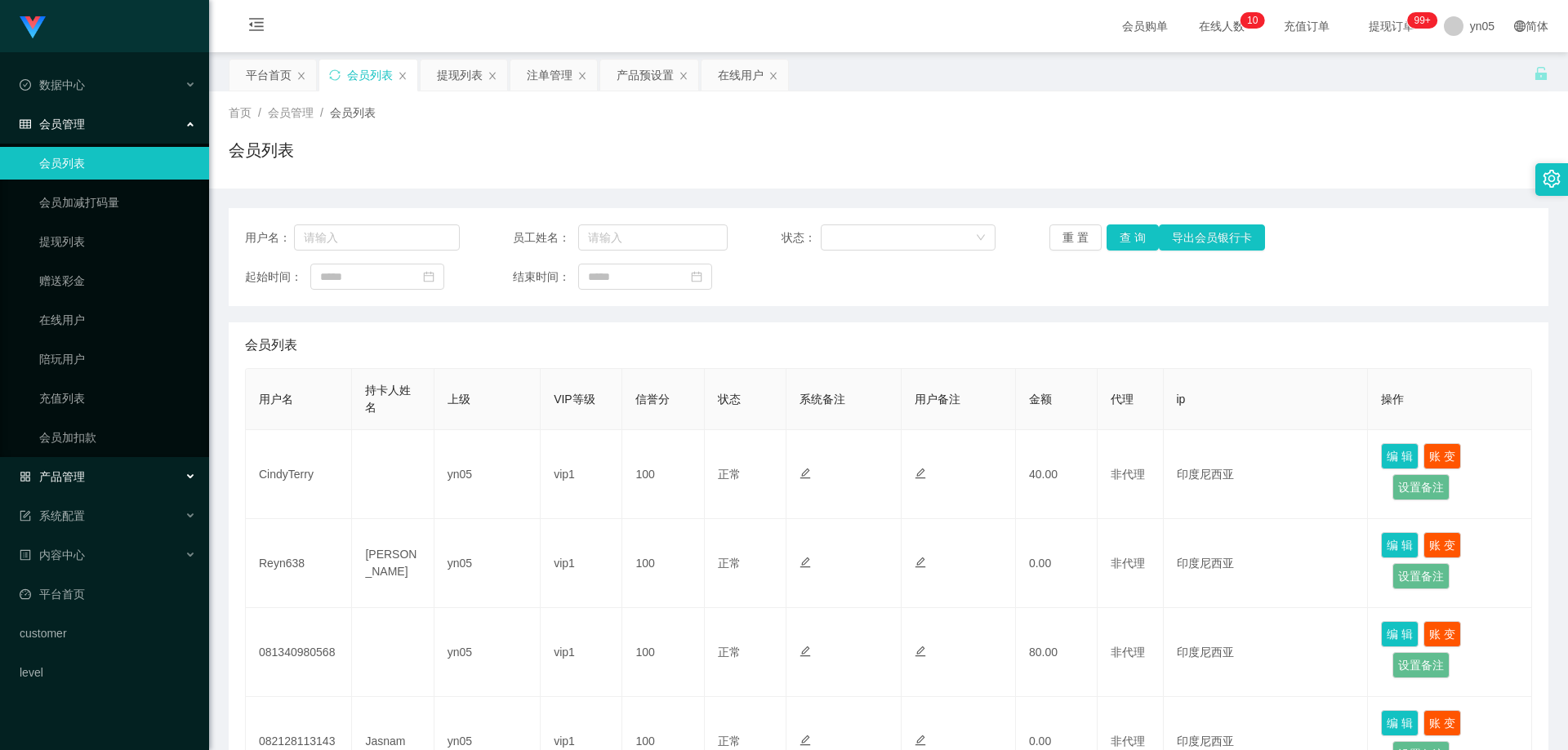
click at [76, 471] on span "产品管理" at bounding box center [52, 477] width 65 height 13
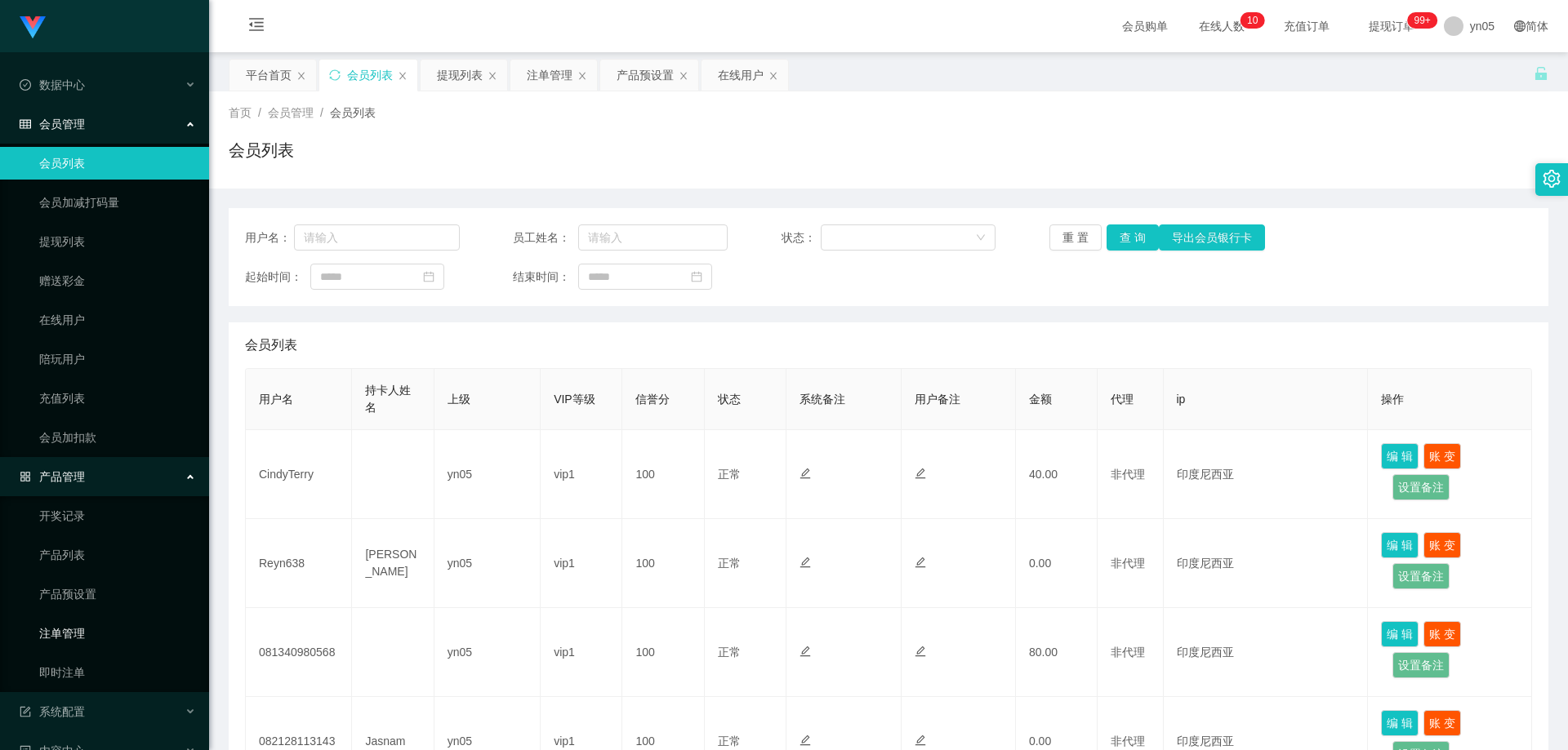
click at [84, 628] on link "注单管理" at bounding box center [118, 633] width 156 height 32
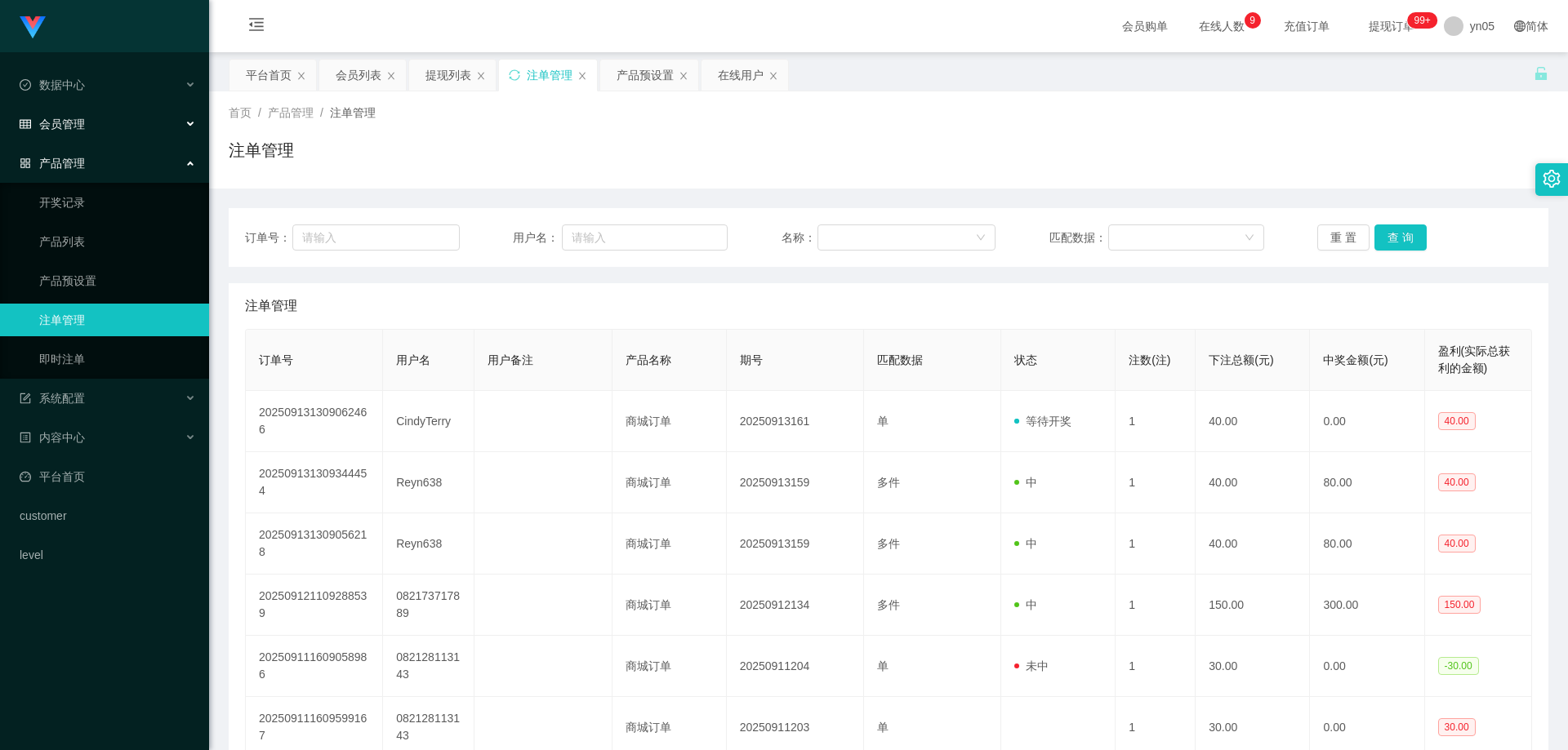
click at [89, 121] on div "会员管理" at bounding box center [104, 123] width 209 height 32
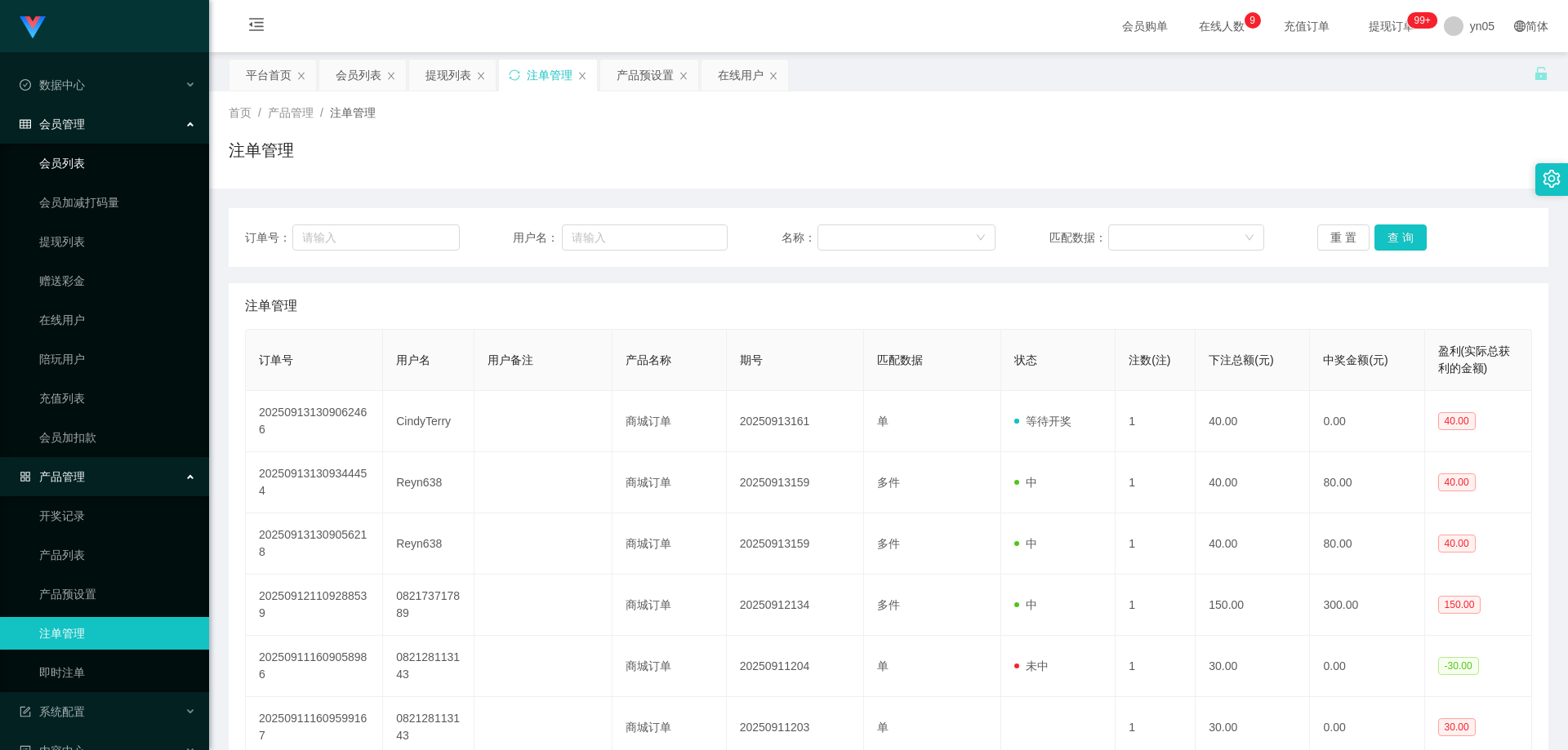
click at [75, 162] on link "会员列表" at bounding box center [118, 163] width 156 height 32
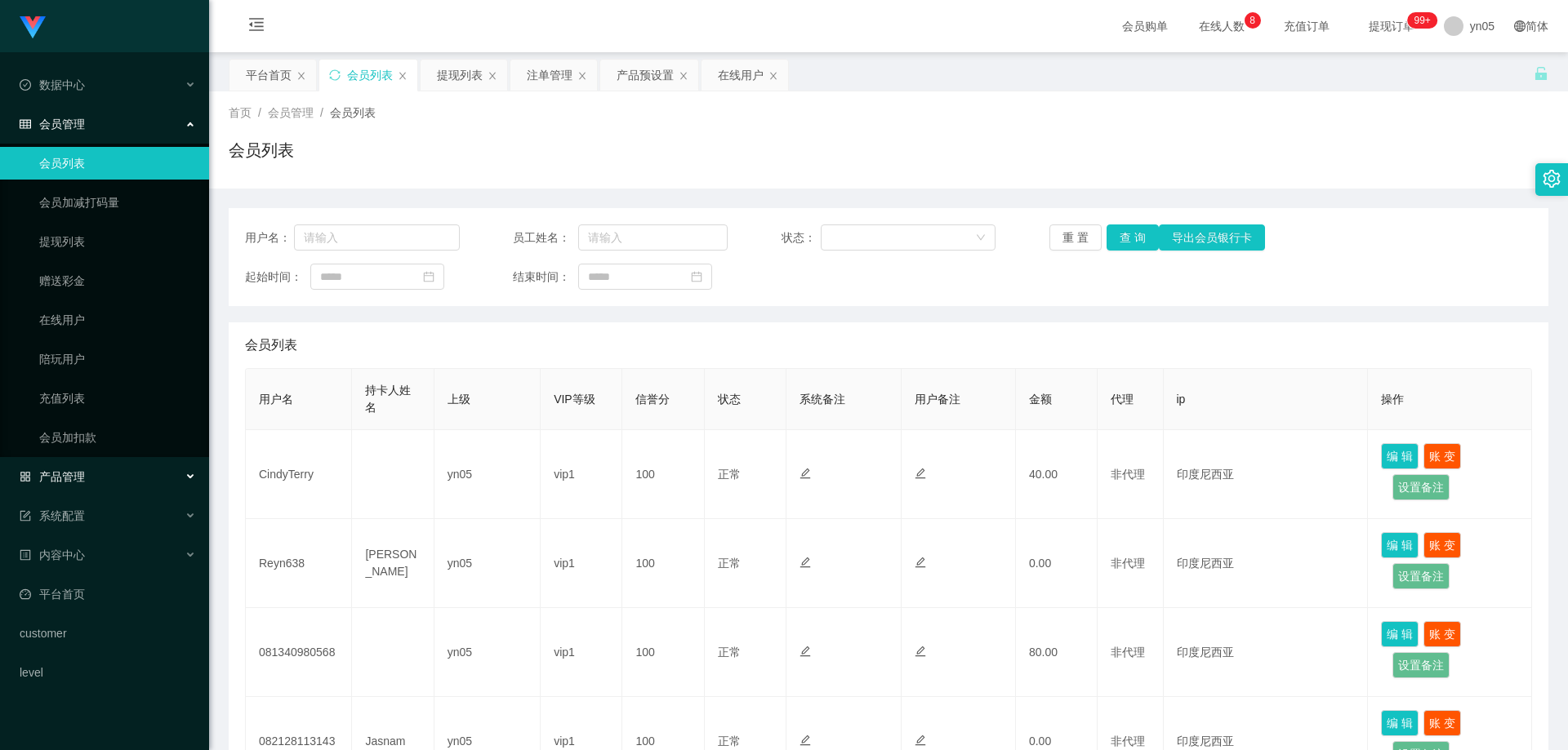
click at [79, 481] on span "产品管理" at bounding box center [52, 477] width 65 height 13
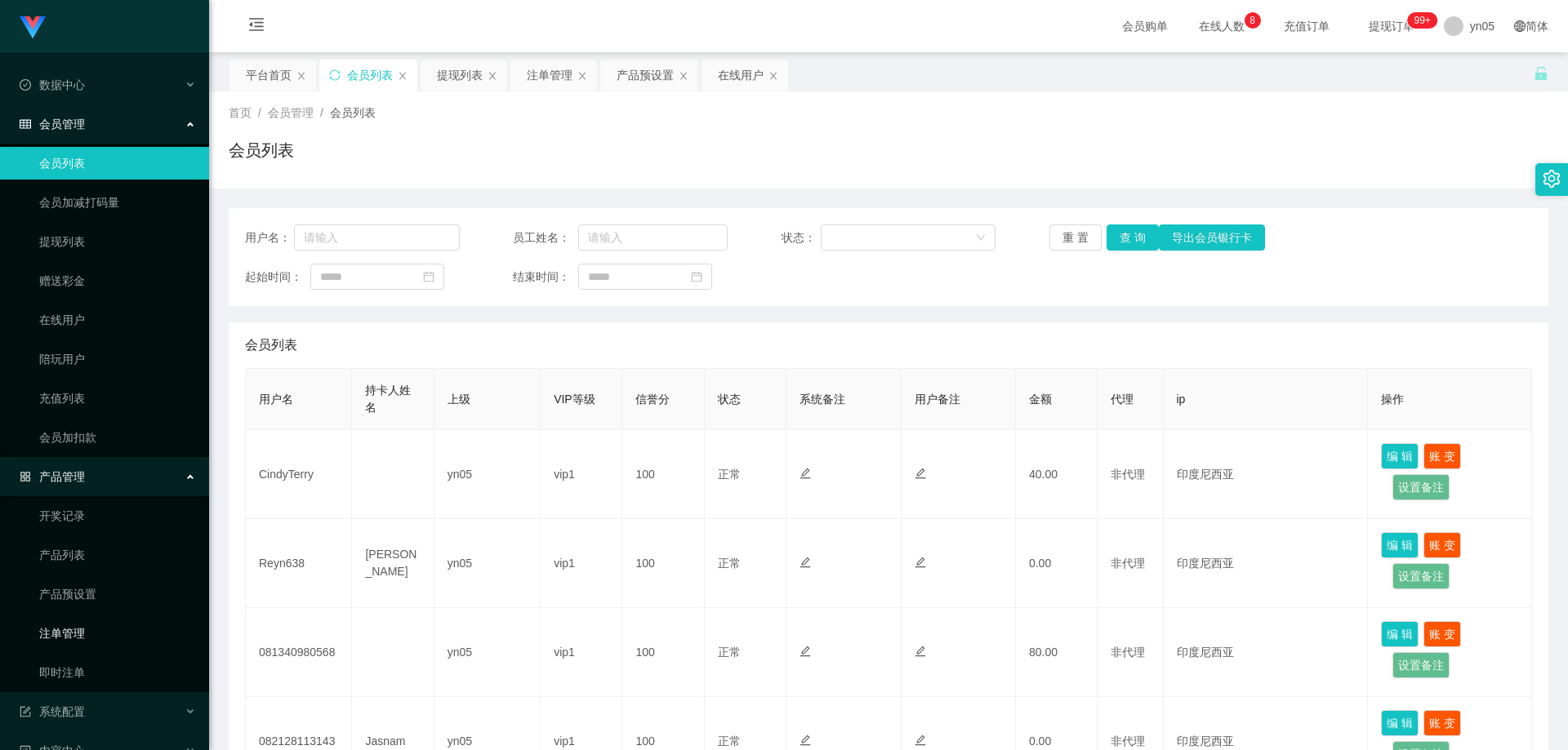
click at [67, 641] on link "注单管理" at bounding box center [118, 633] width 156 height 32
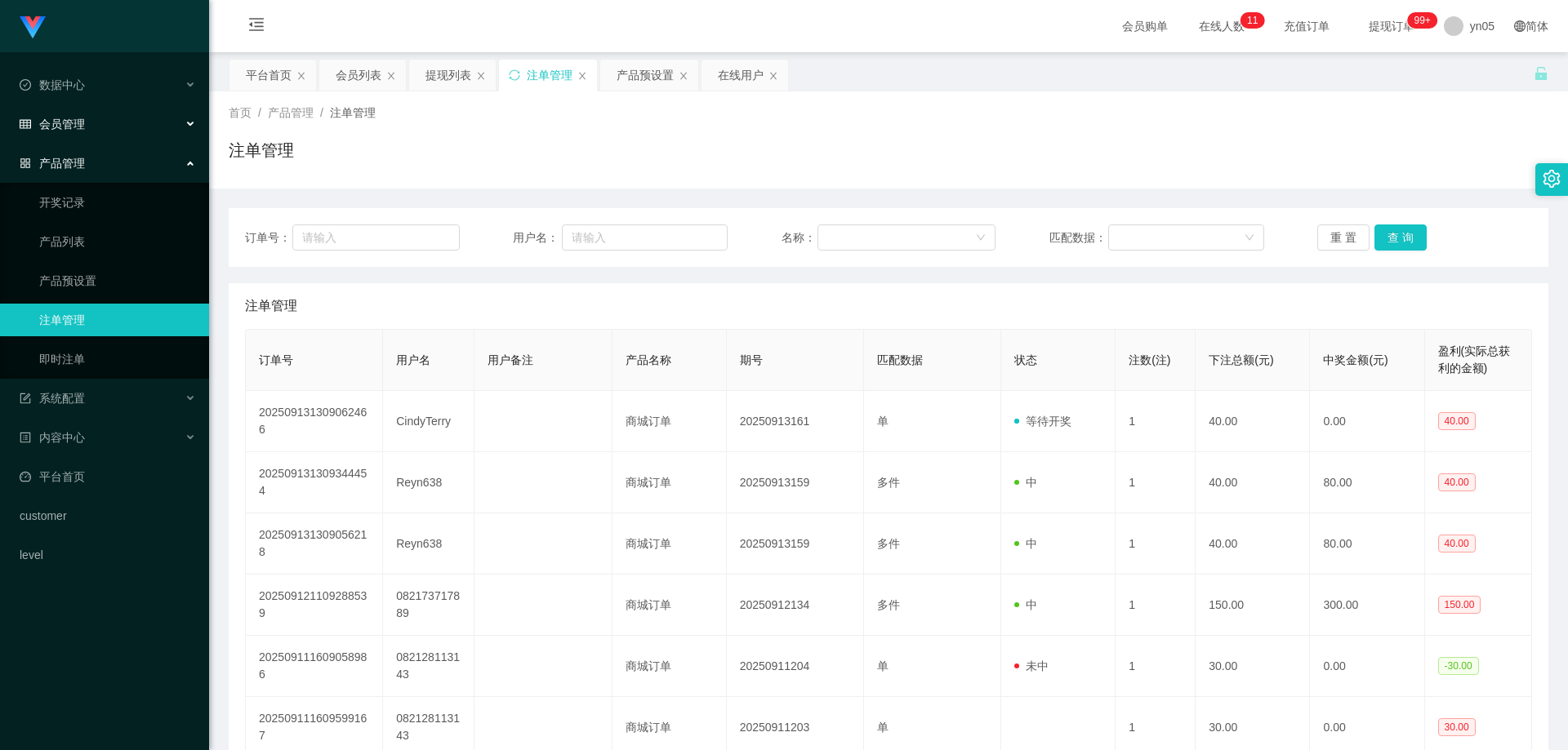
click at [88, 123] on div "会员管理" at bounding box center [104, 123] width 209 height 32
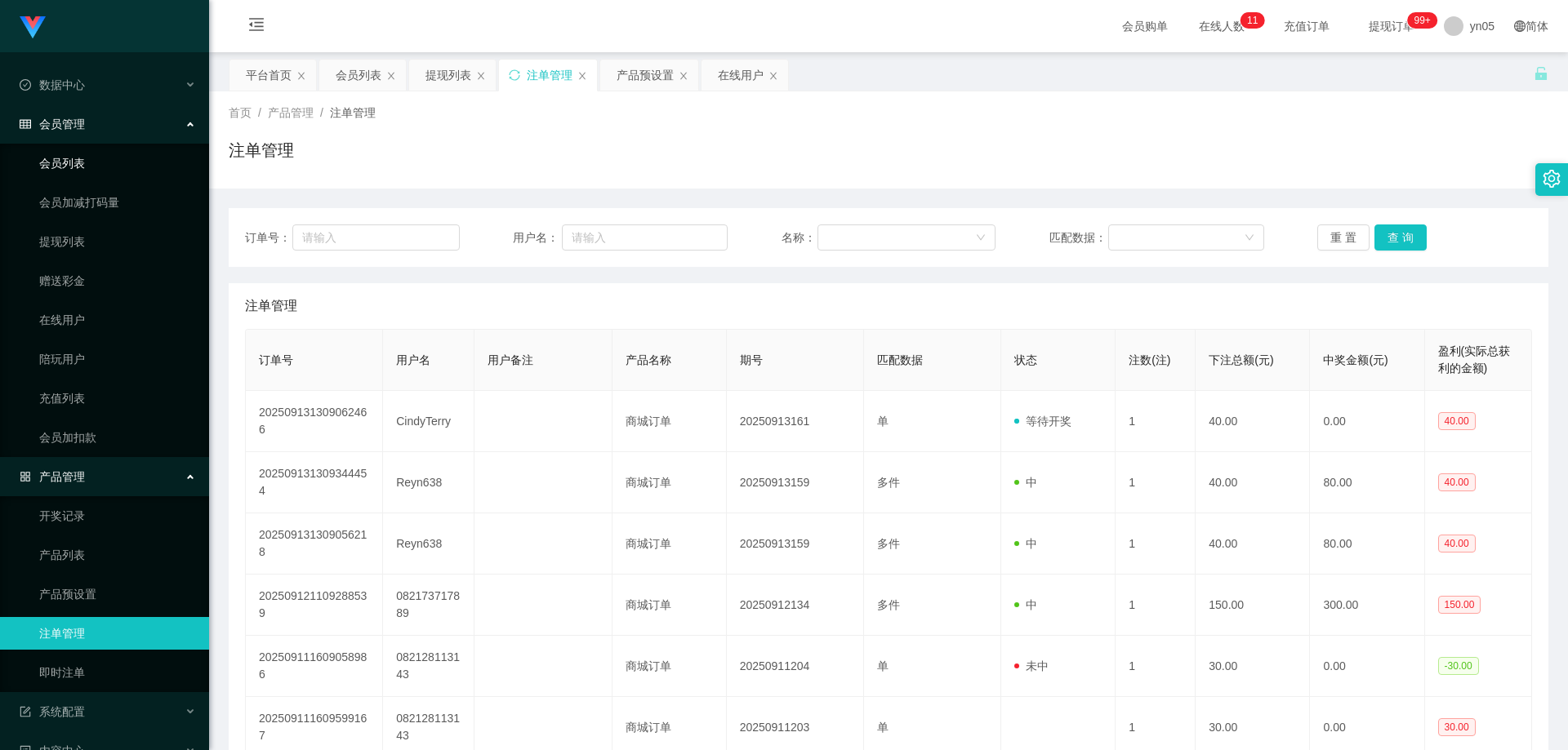
click at [69, 159] on link "会员列表" at bounding box center [118, 163] width 156 height 32
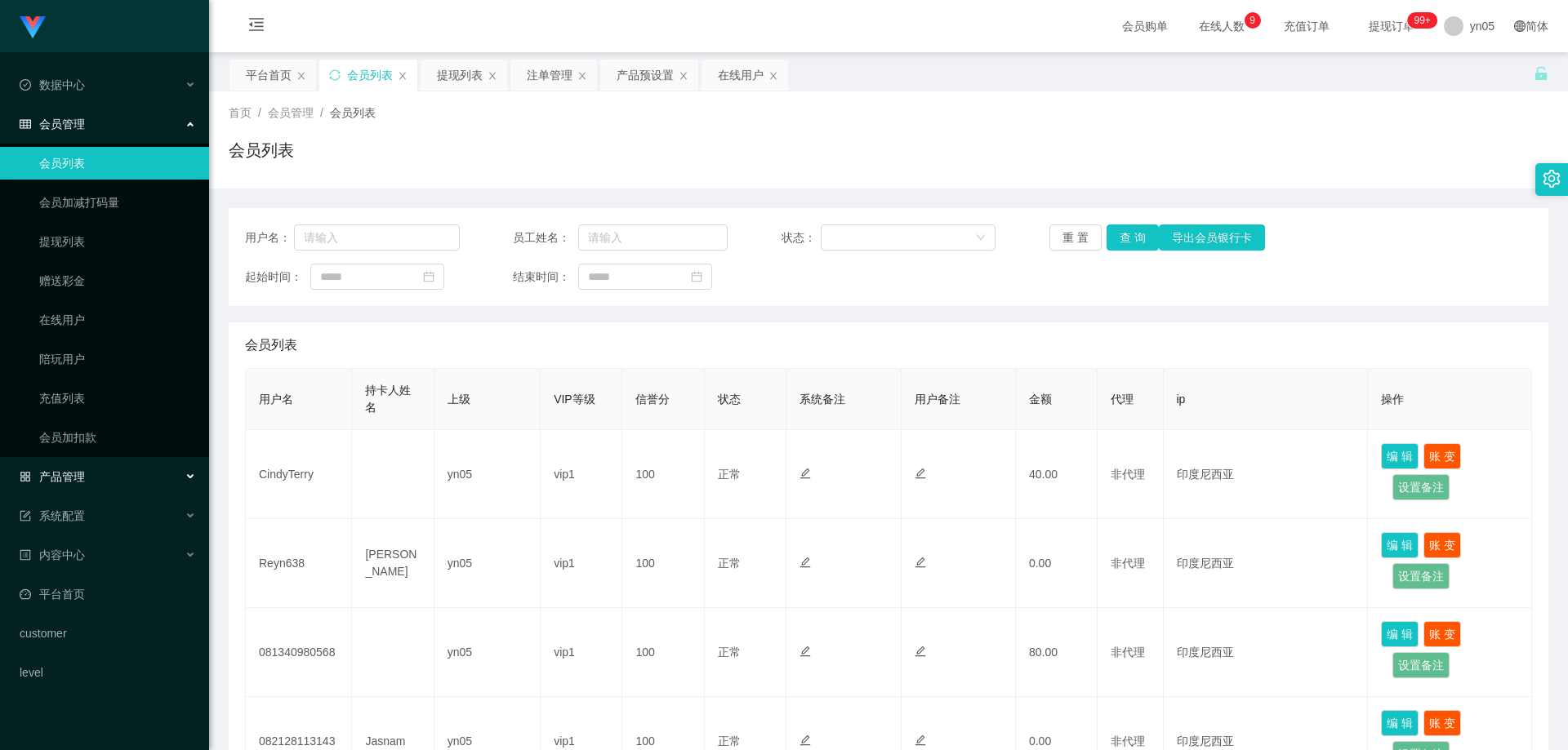
click at [106, 468] on div "产品管理" at bounding box center [104, 476] width 209 height 32
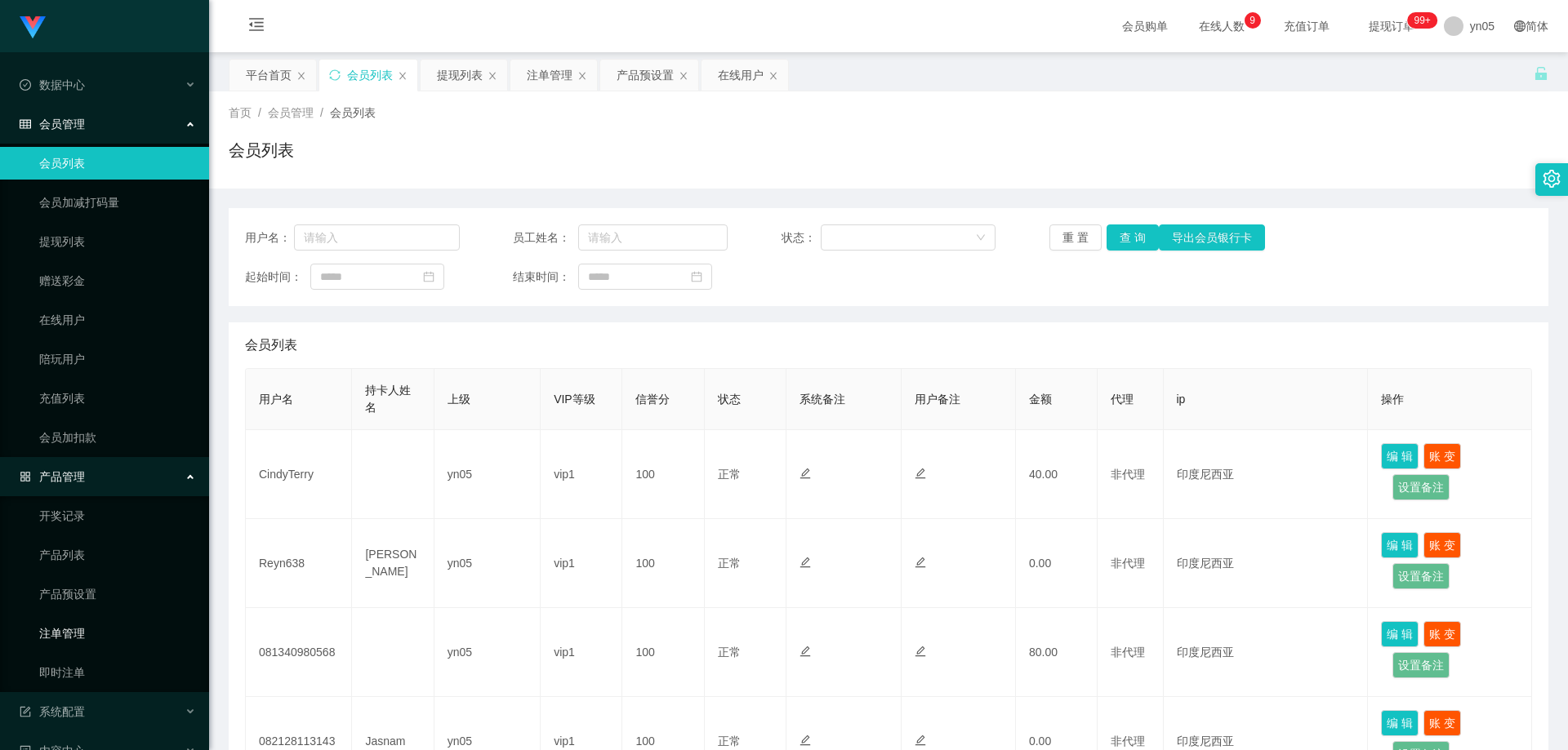
drag, startPoint x: 75, startPoint y: 638, endPoint x: 81, endPoint y: 630, distance: 10.0
click at [75, 638] on link "注单管理" at bounding box center [118, 633] width 156 height 32
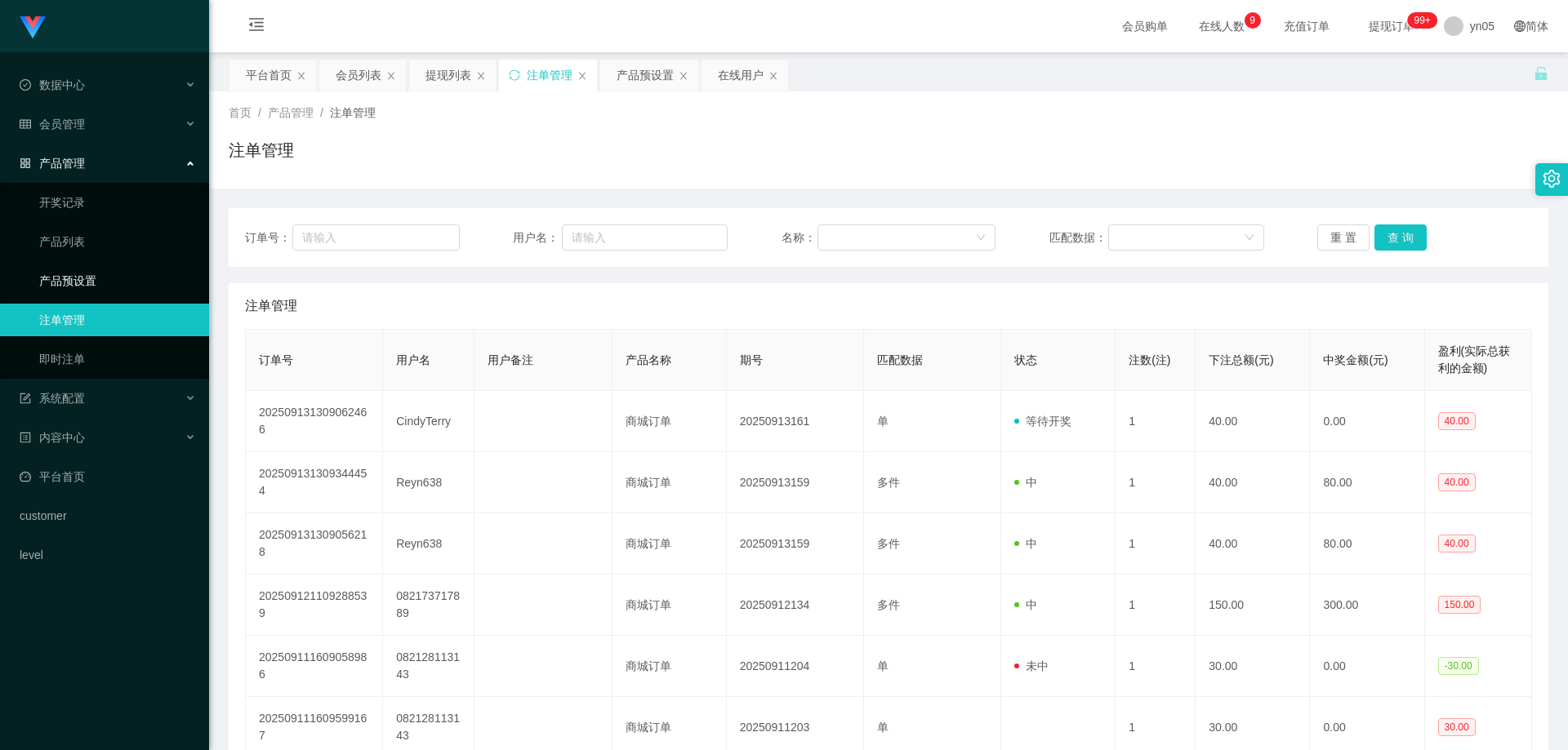
click at [89, 279] on link "产品预设置" at bounding box center [118, 280] width 156 height 32
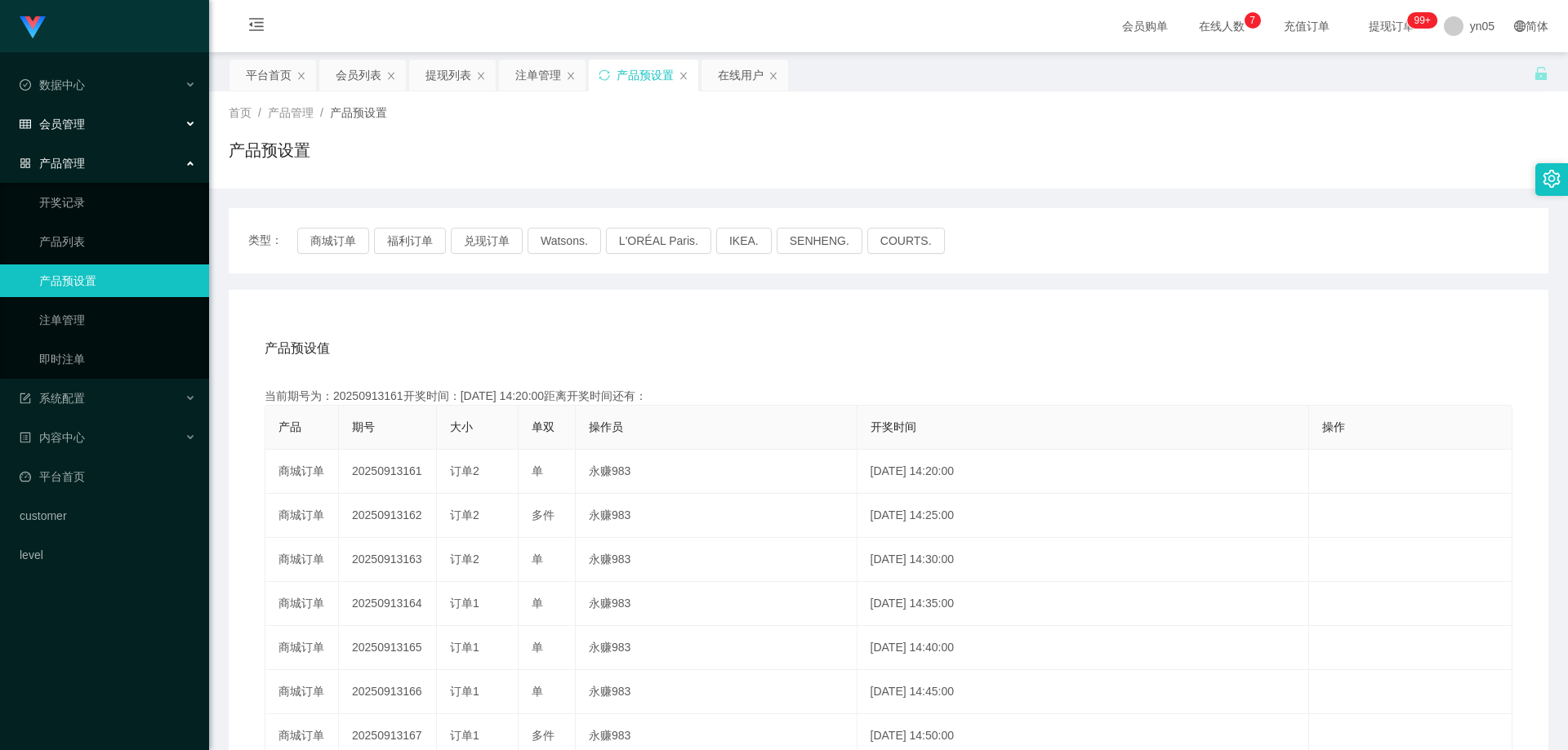
click at [68, 120] on span "会员管理" at bounding box center [52, 124] width 65 height 13
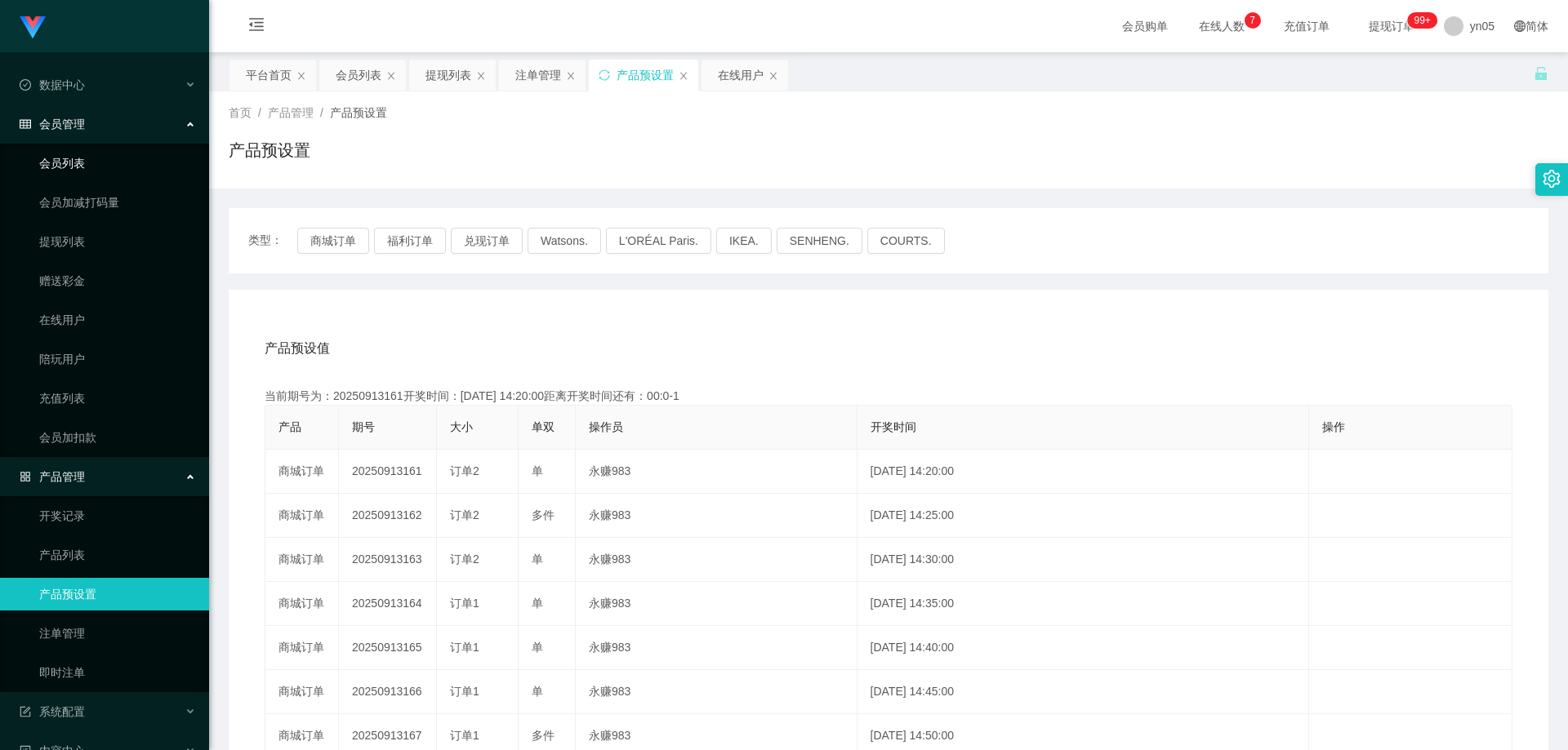
click at [91, 163] on link "会员列表" at bounding box center [118, 163] width 156 height 32
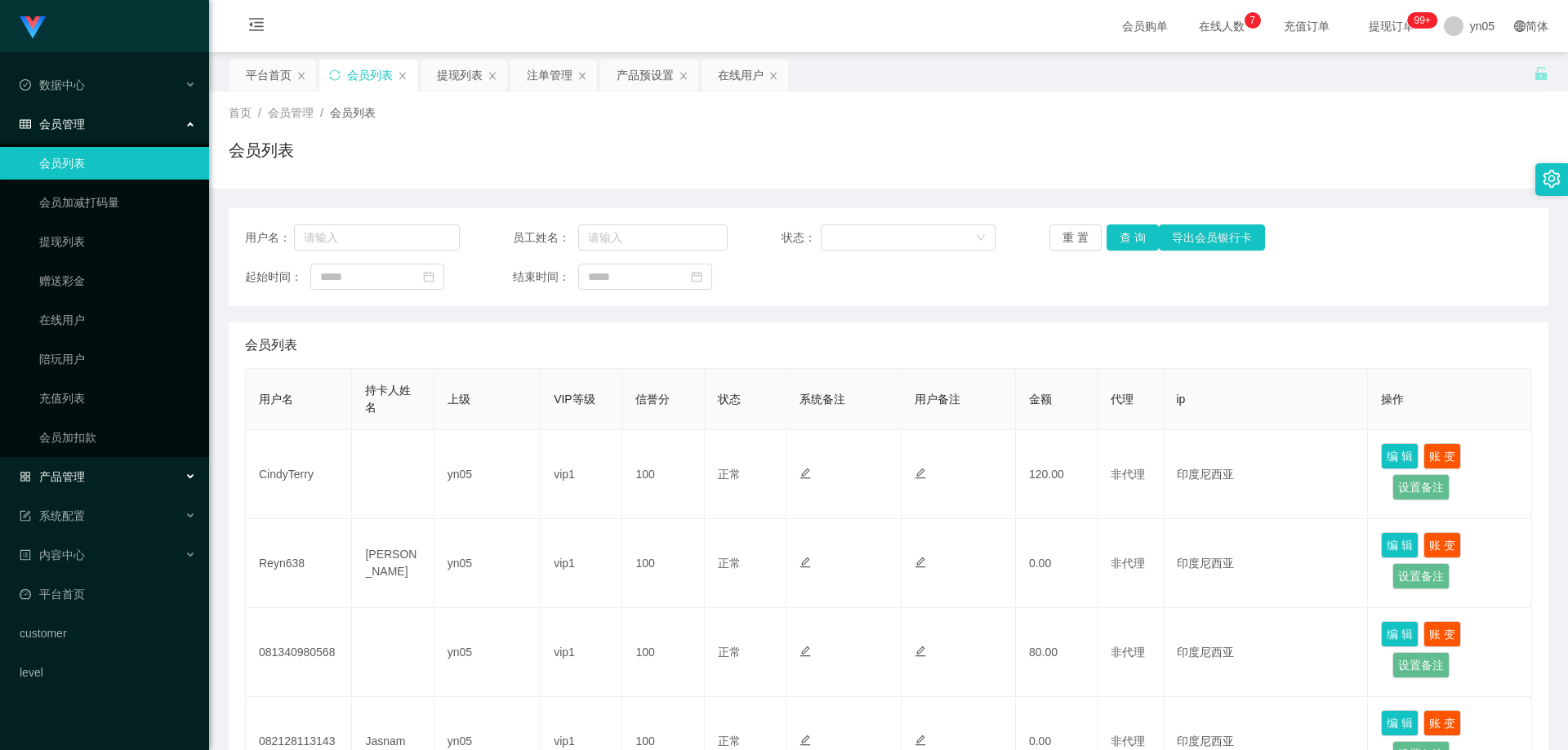
click at [83, 481] on span "产品管理" at bounding box center [52, 477] width 65 height 13
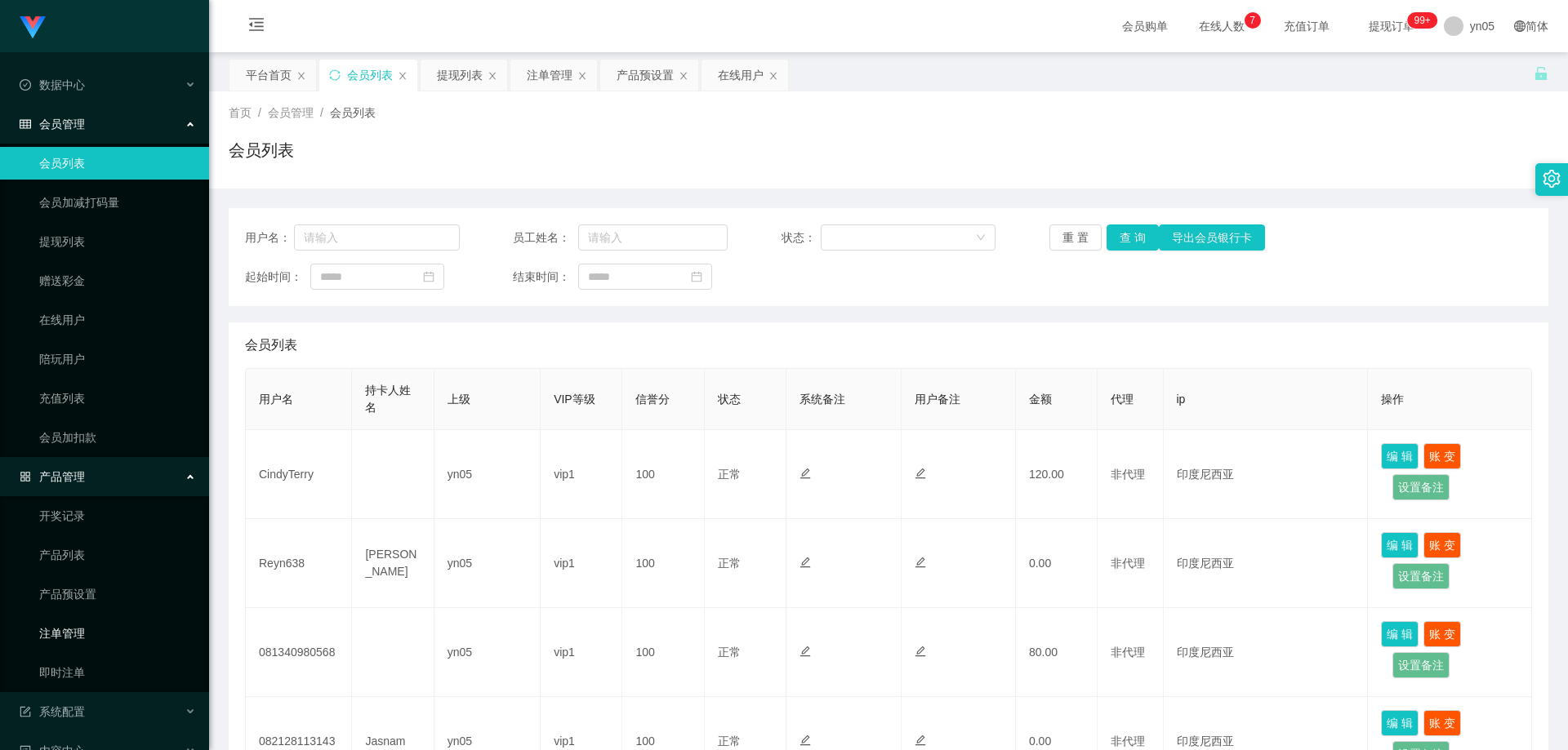
click at [84, 624] on link "注单管理" at bounding box center [118, 633] width 156 height 32
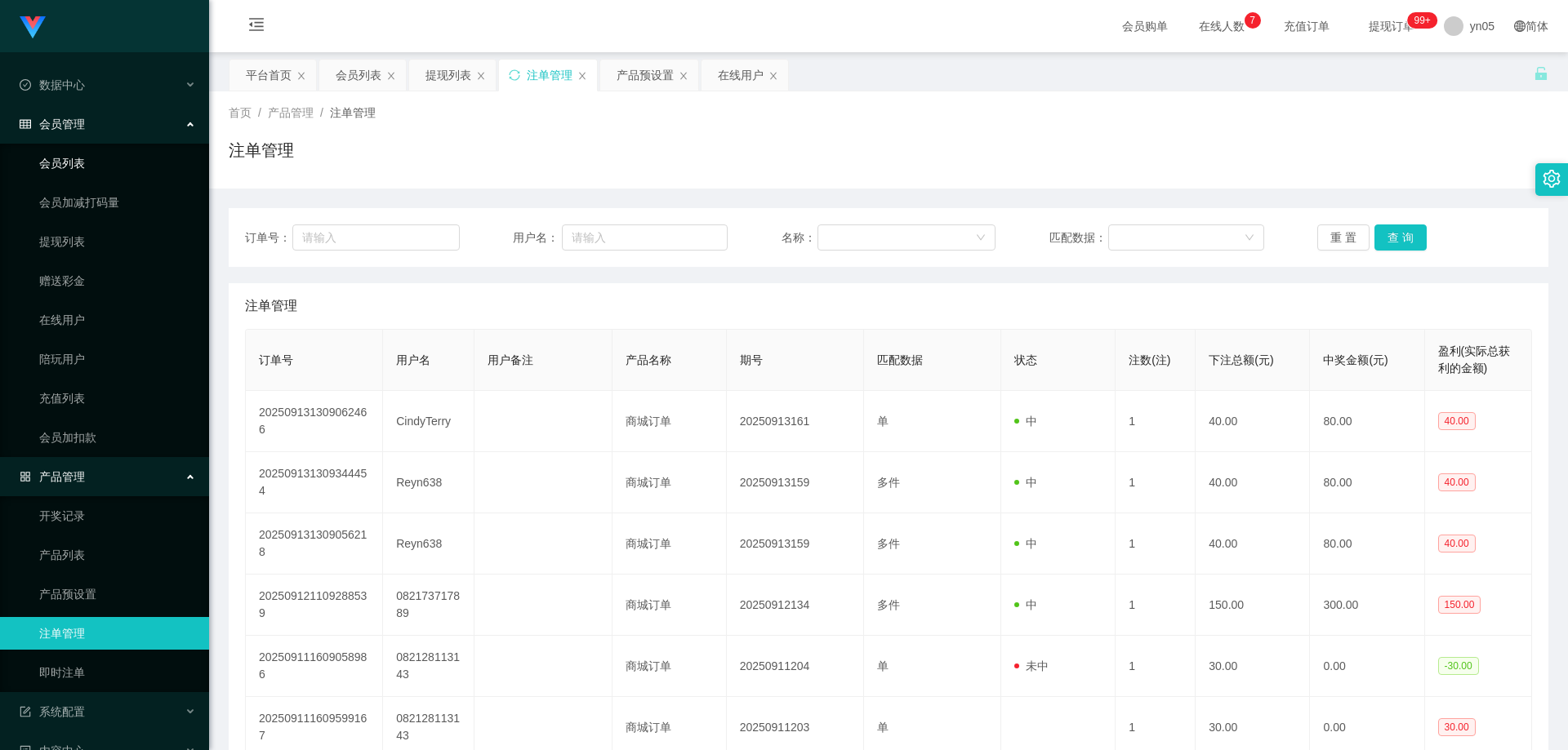
click at [73, 177] on link "会员列表" at bounding box center [118, 163] width 156 height 32
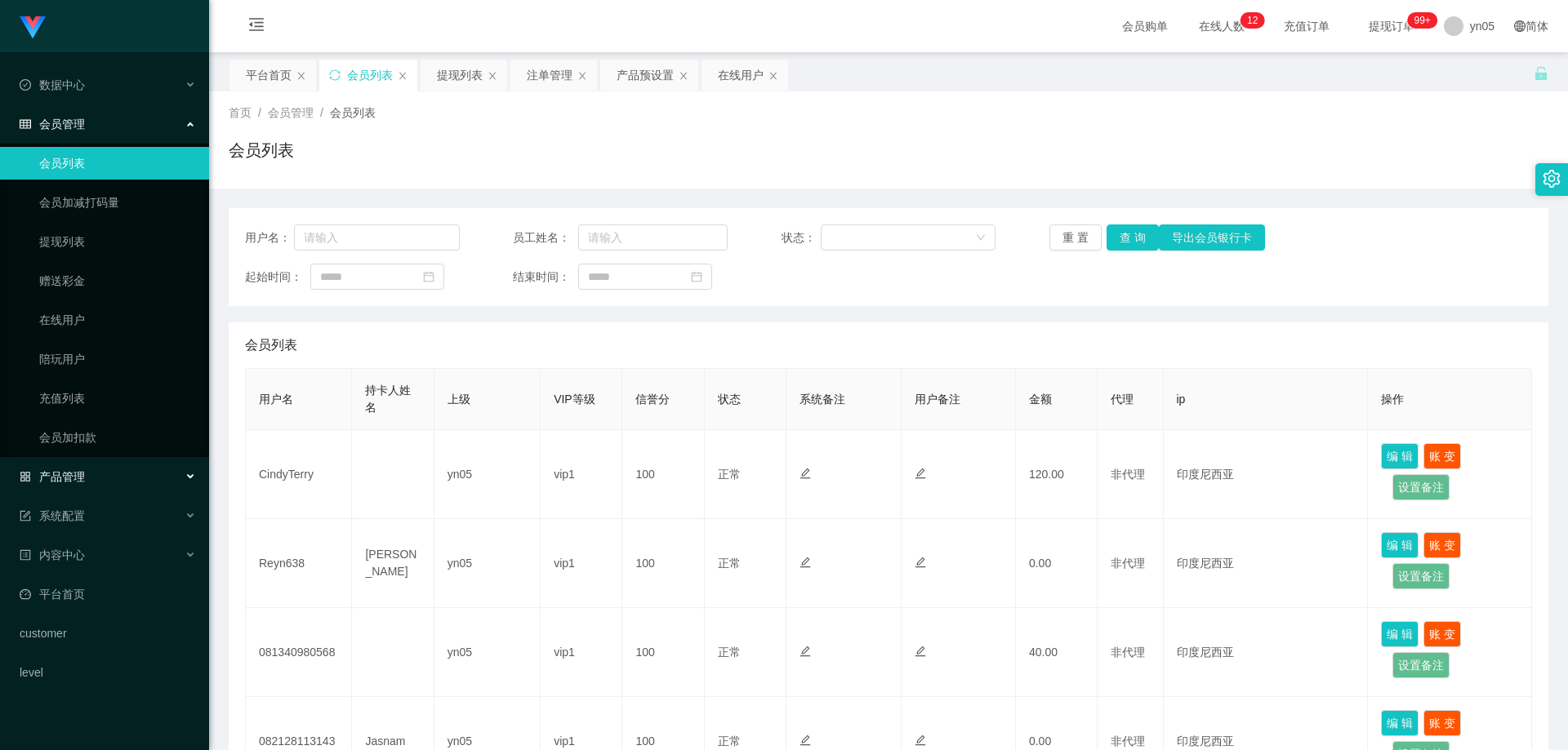
click at [63, 474] on span "产品管理" at bounding box center [52, 477] width 65 height 13
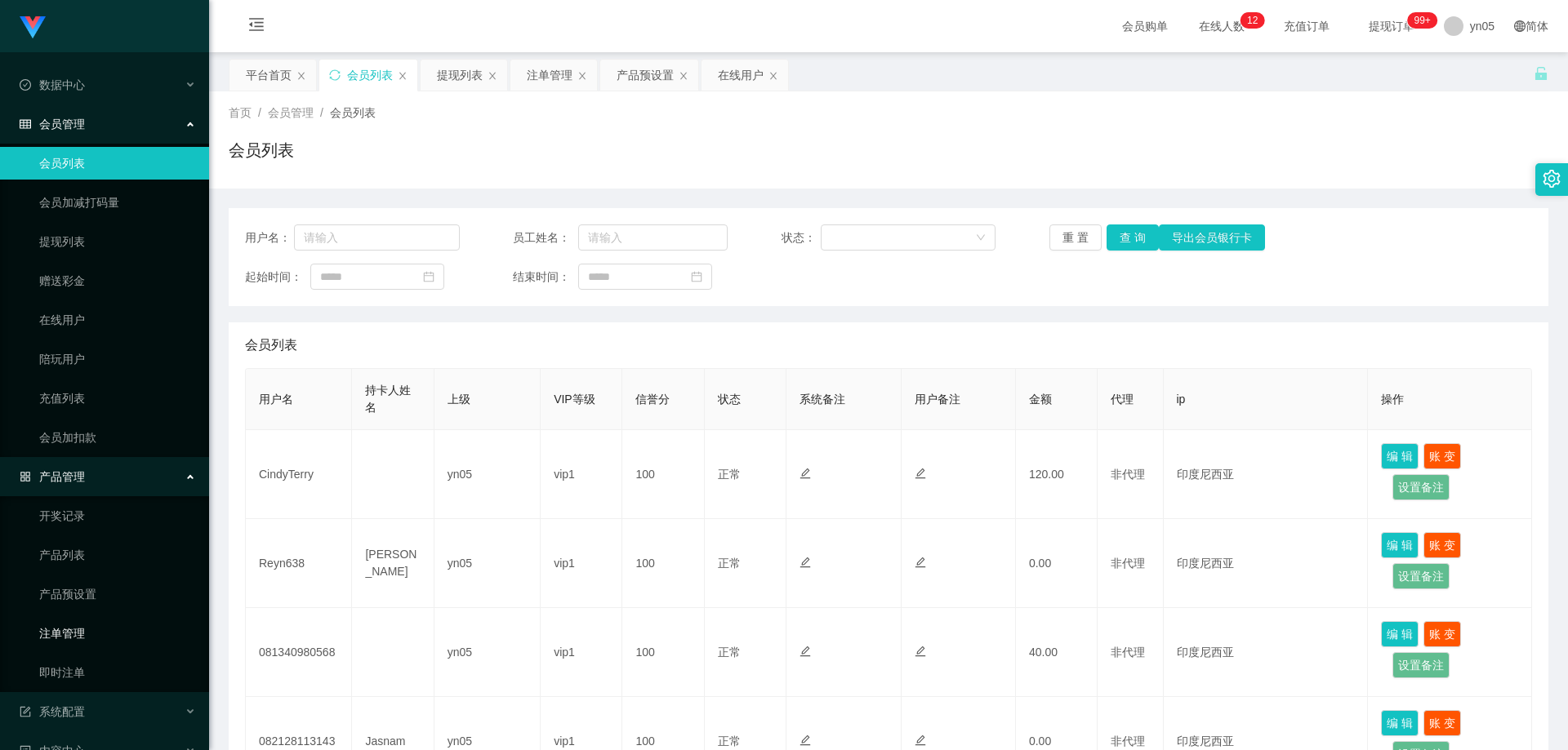
click at [84, 628] on link "注单管理" at bounding box center [118, 633] width 156 height 32
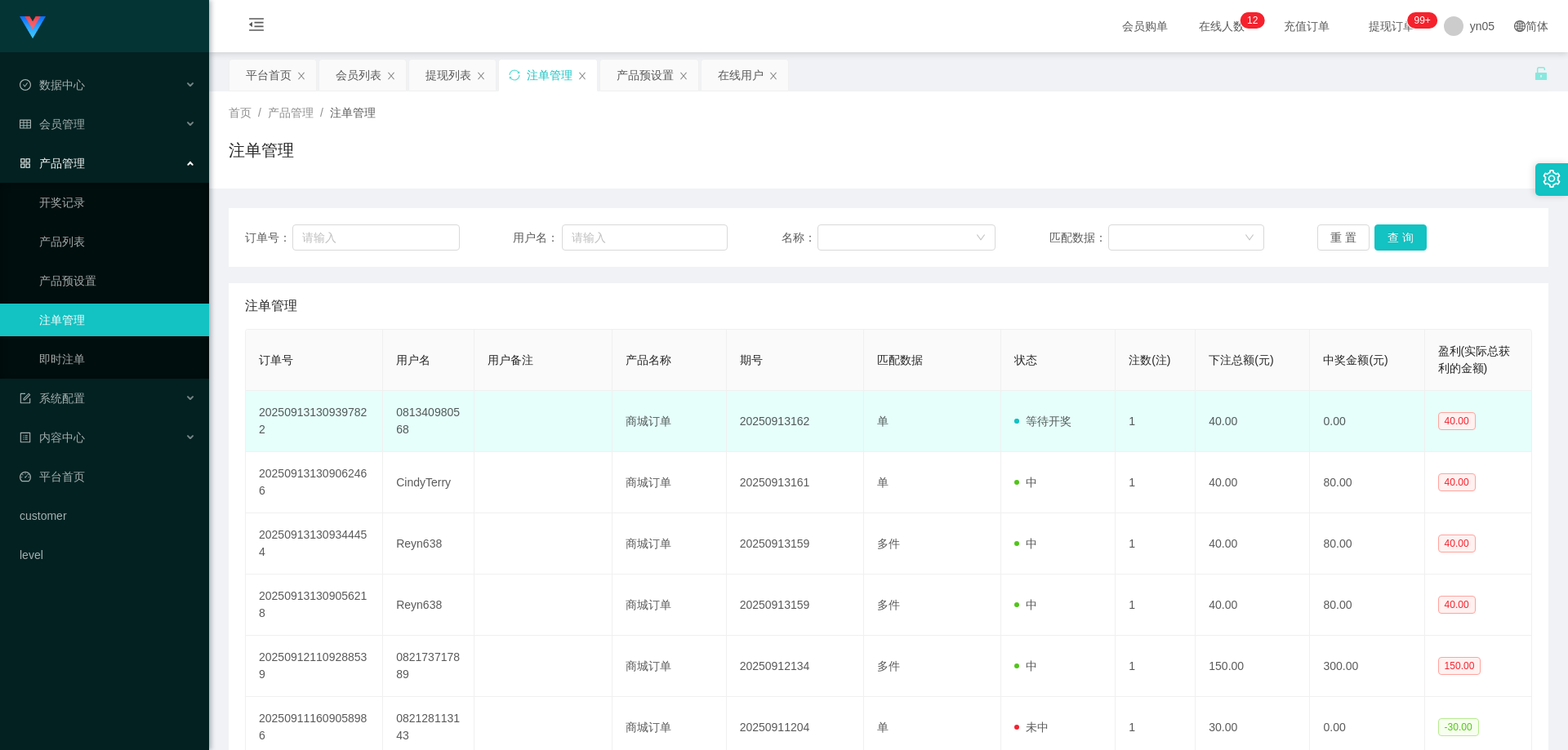
click at [440, 410] on td "081340980568" at bounding box center [428, 421] width 91 height 62
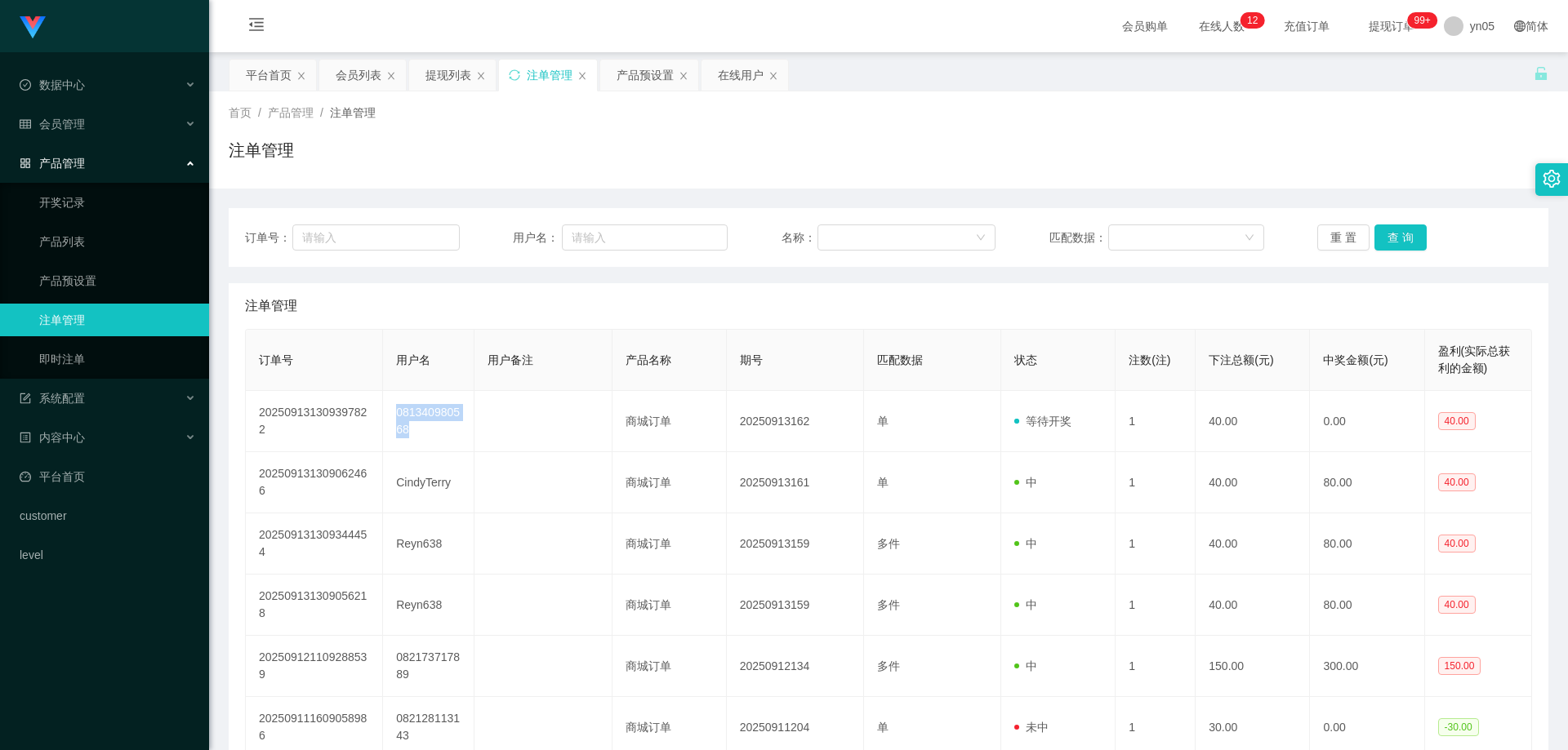
copy td "081340980568"
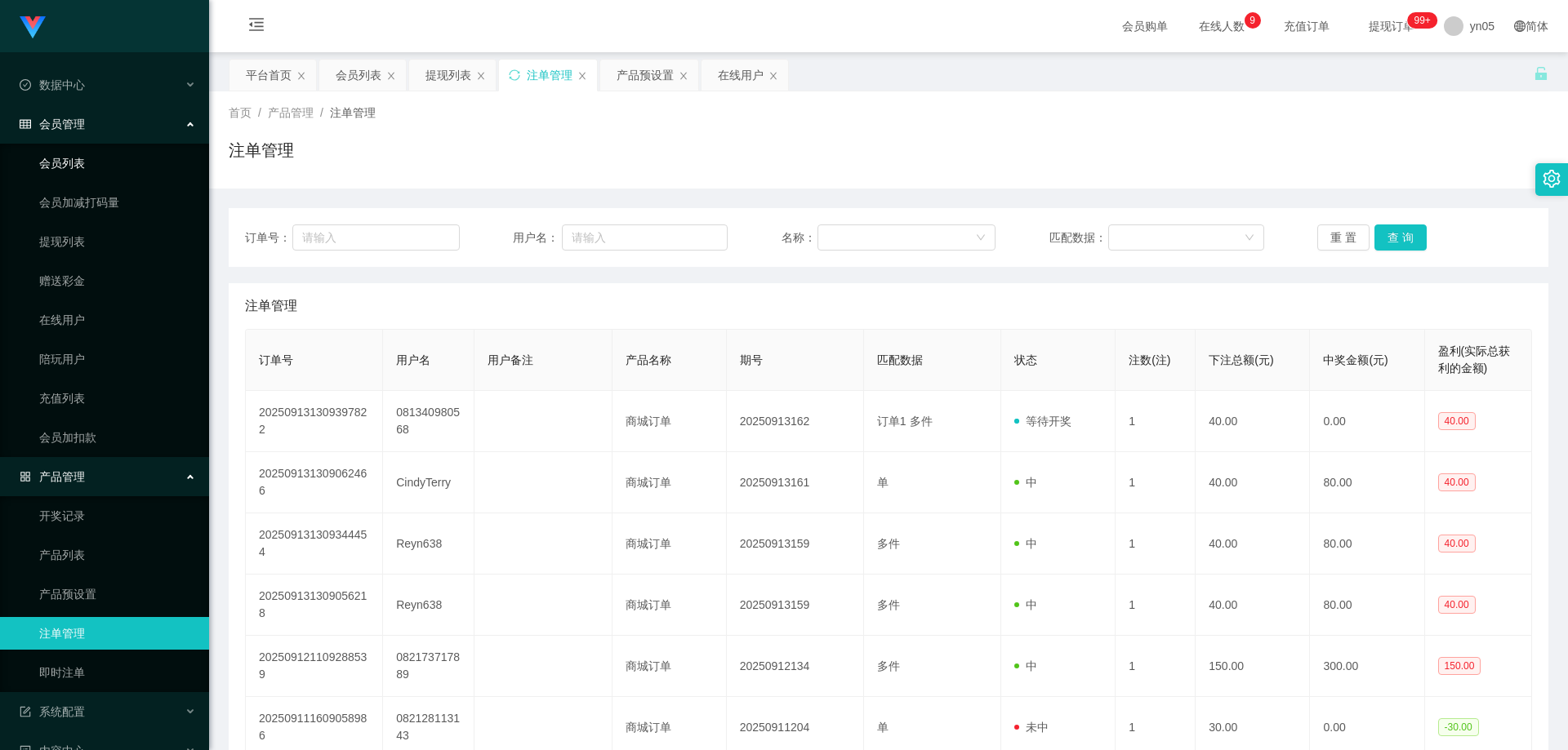
click at [71, 167] on link "会员列表" at bounding box center [118, 163] width 156 height 32
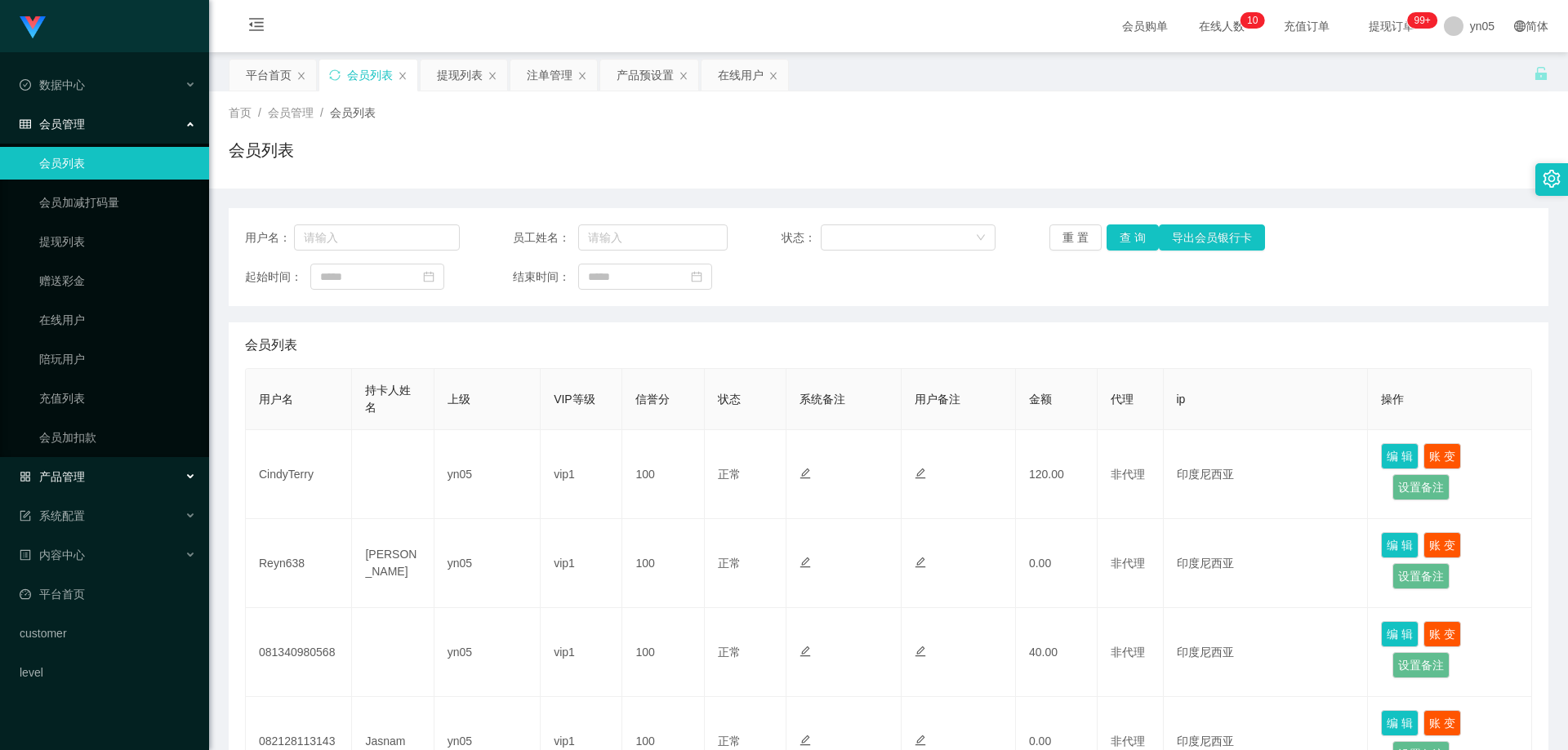
drag, startPoint x: 89, startPoint y: 479, endPoint x: 86, endPoint y: 493, distance: 14.3
click at [89, 479] on div "产品管理" at bounding box center [104, 476] width 209 height 32
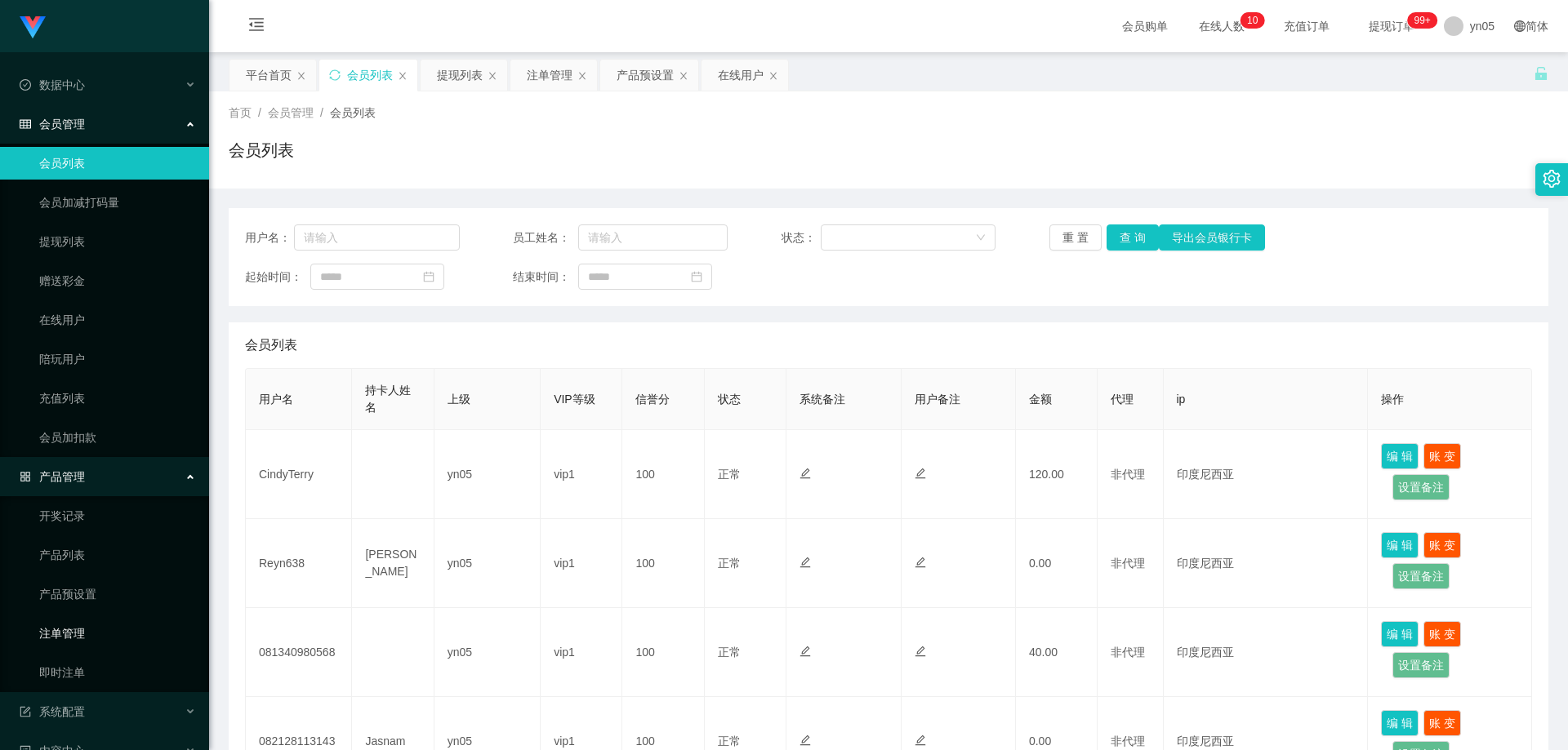
click at [88, 637] on link "注单管理" at bounding box center [118, 633] width 156 height 32
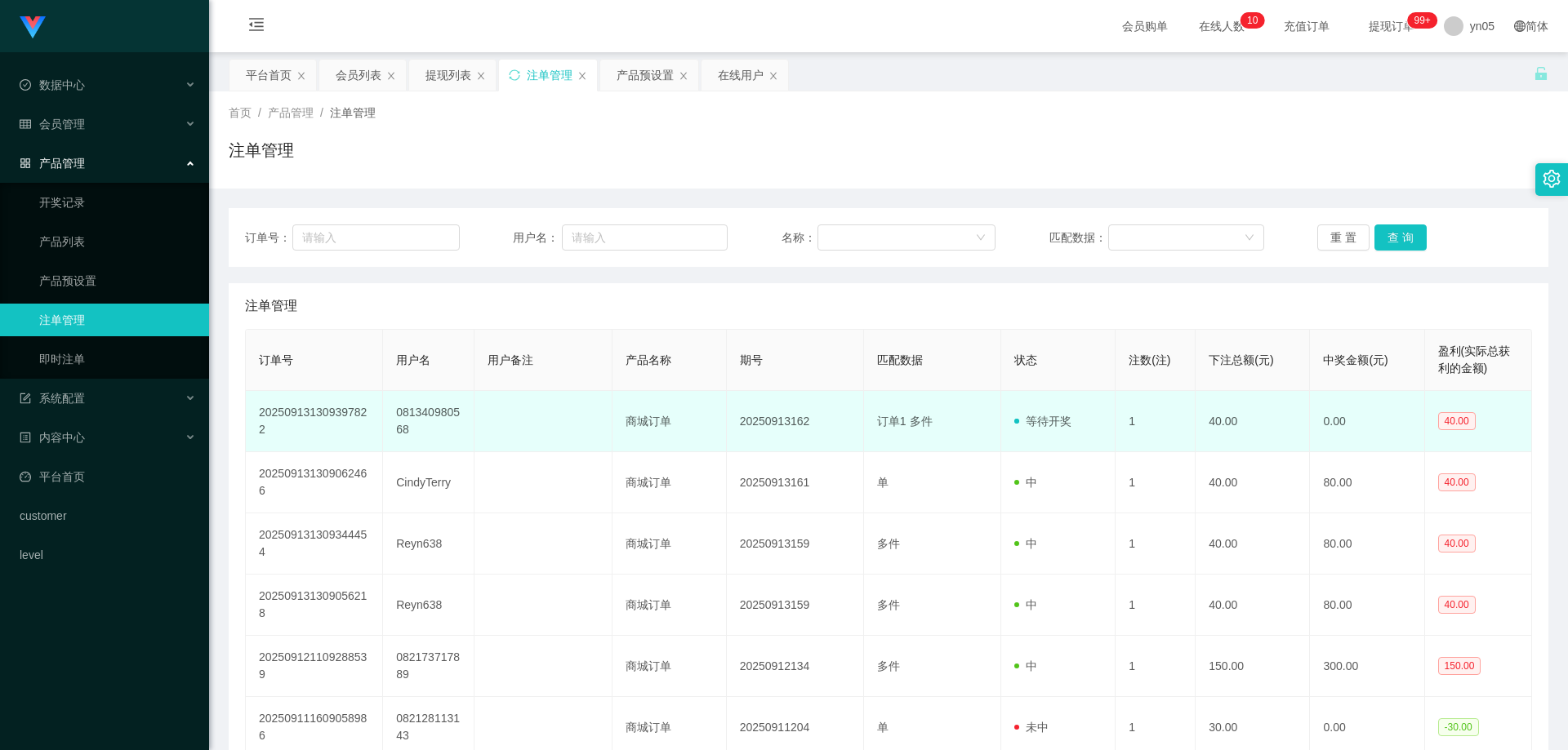
click at [421, 410] on td "081340980568" at bounding box center [428, 421] width 91 height 62
copy td "081340980568"
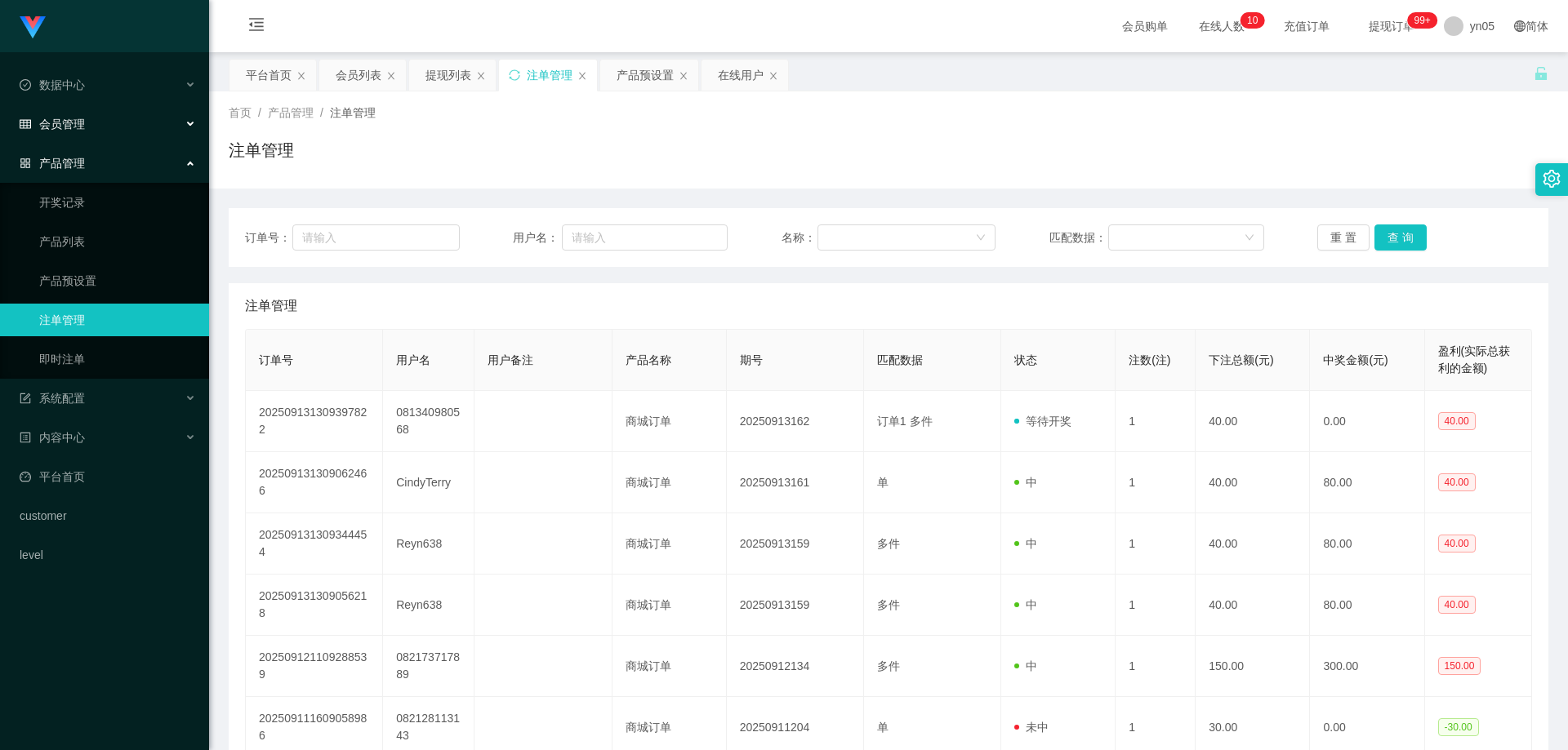
click at [80, 129] on span "会员管理" at bounding box center [52, 124] width 65 height 13
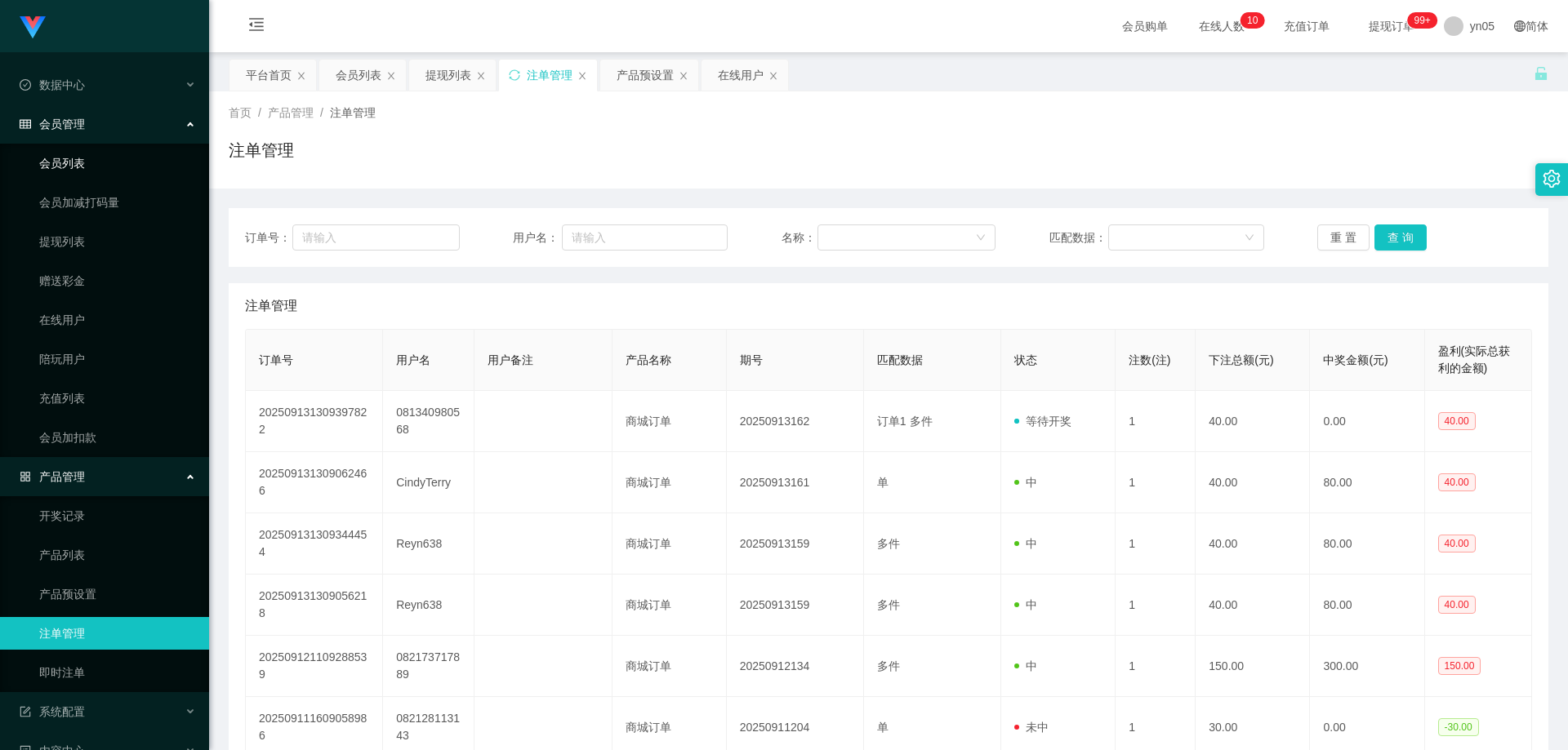
click at [98, 170] on link "会员列表" at bounding box center [118, 163] width 156 height 32
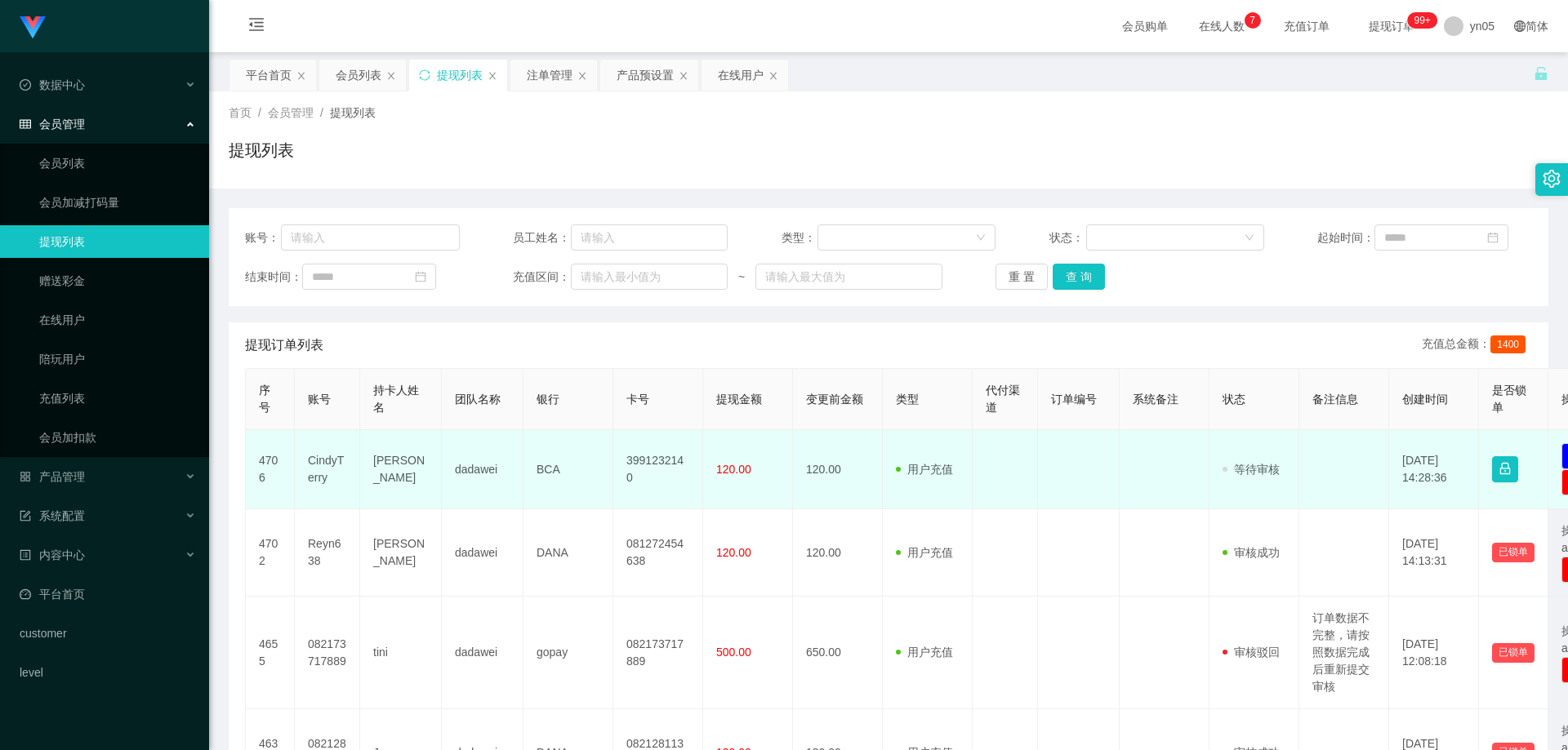
click at [326, 458] on td "CindyTerry" at bounding box center [327, 470] width 65 height 79
click at [326, 457] on td "CindyTerry" at bounding box center [327, 470] width 65 height 79
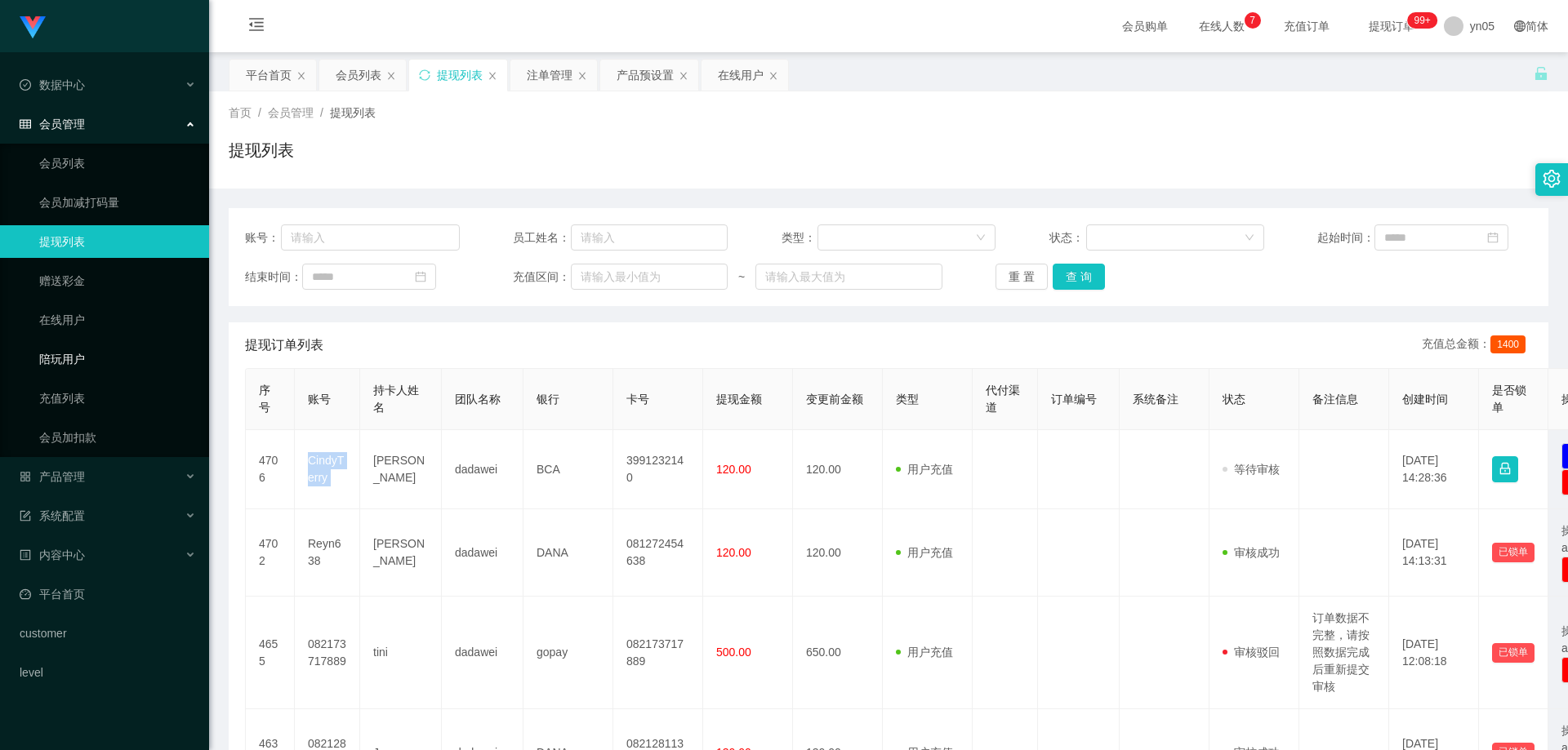
copy td "CindyTerry"
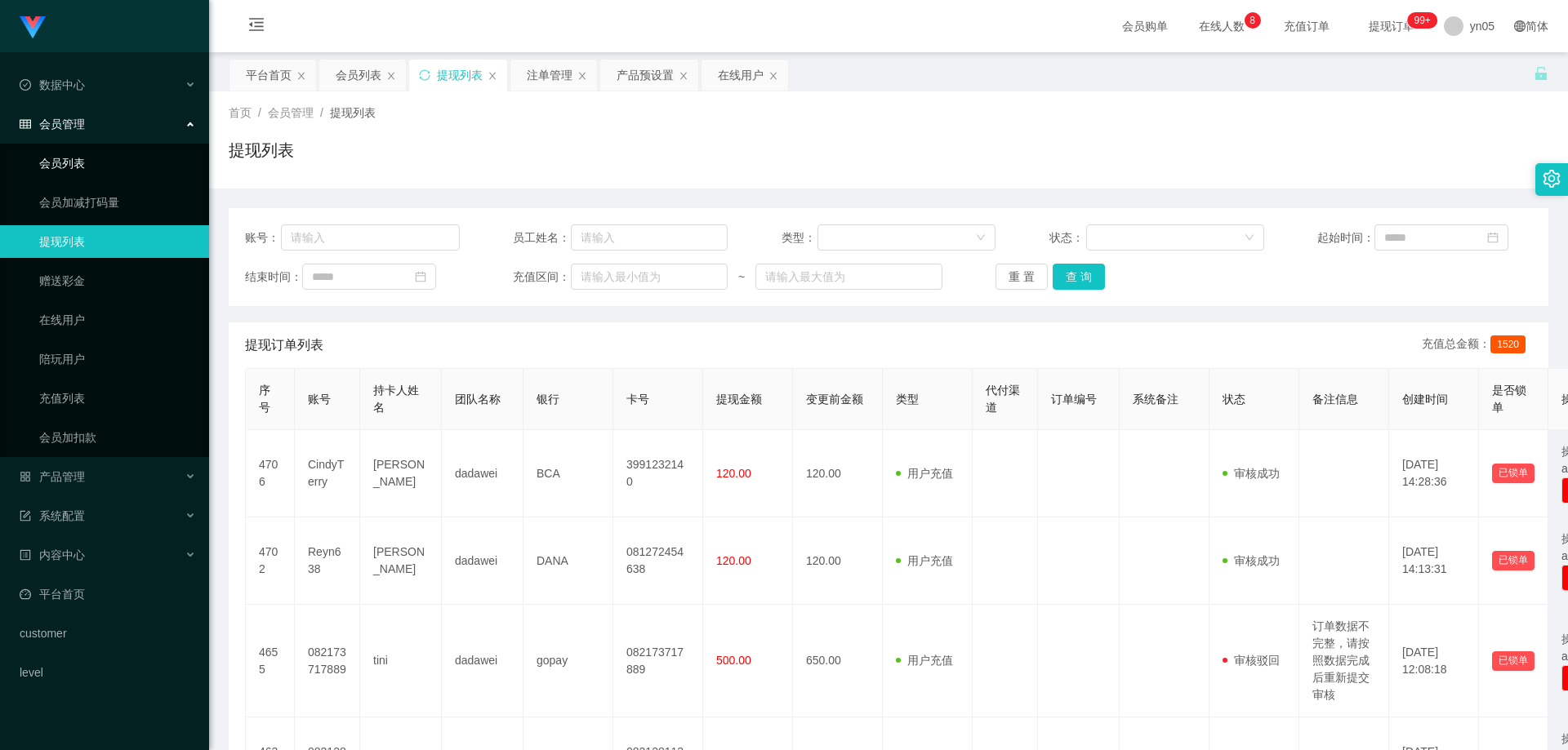
drag, startPoint x: 87, startPoint y: 163, endPoint x: 90, endPoint y: 146, distance: 17.3
click at [87, 163] on link "会员列表" at bounding box center [118, 163] width 156 height 32
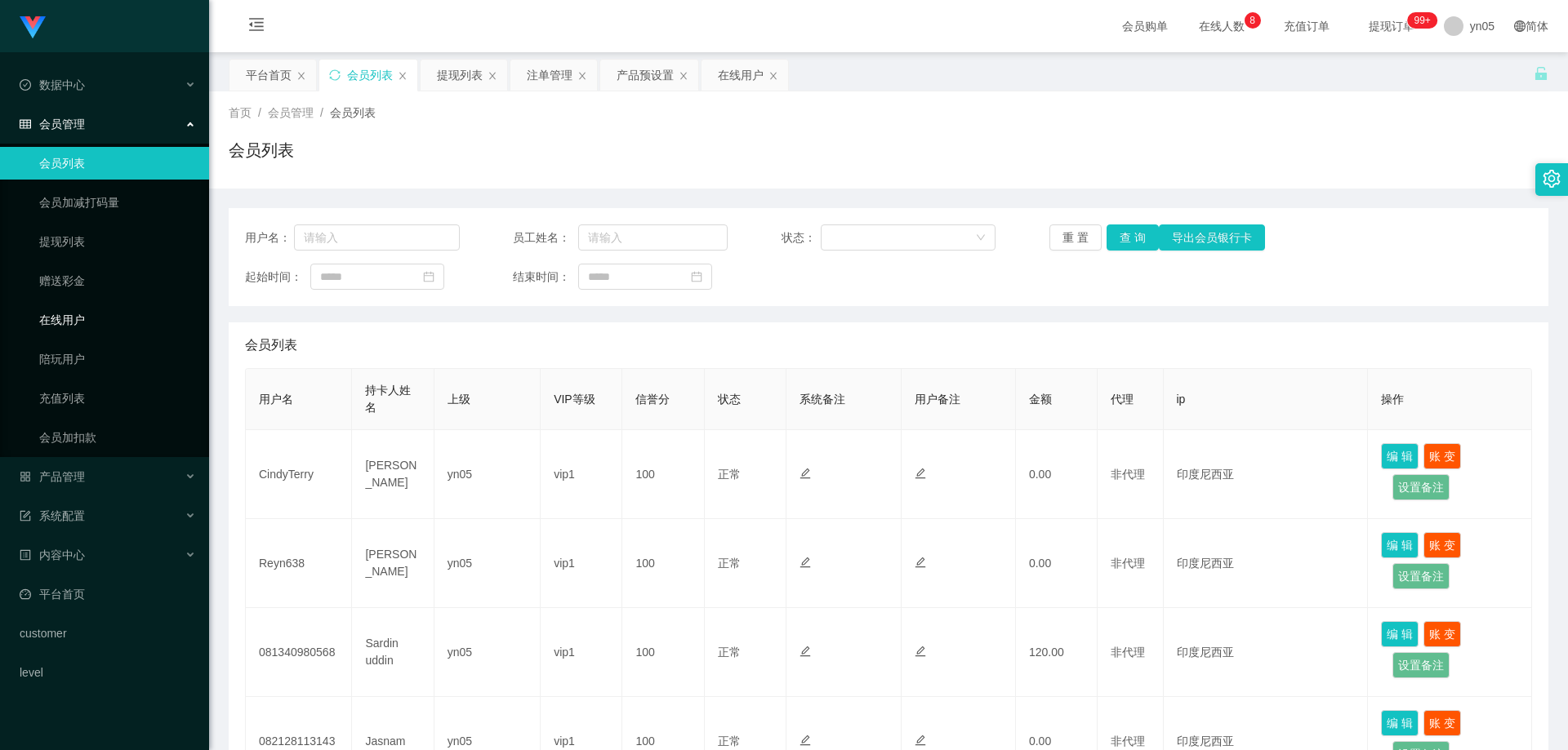
click at [93, 317] on link "在线用户" at bounding box center [118, 319] width 156 height 32
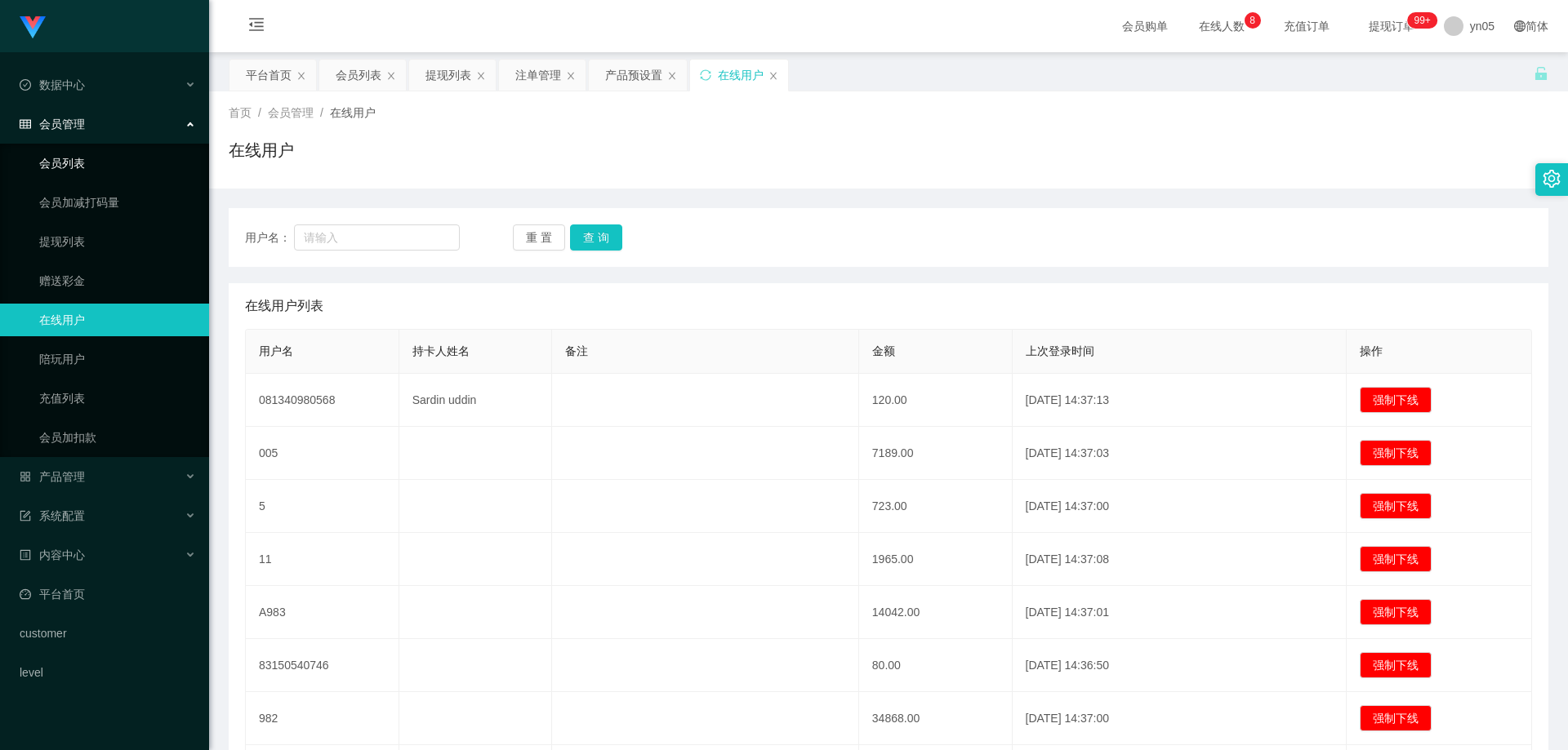
click at [92, 168] on link "会员列表" at bounding box center [118, 163] width 156 height 32
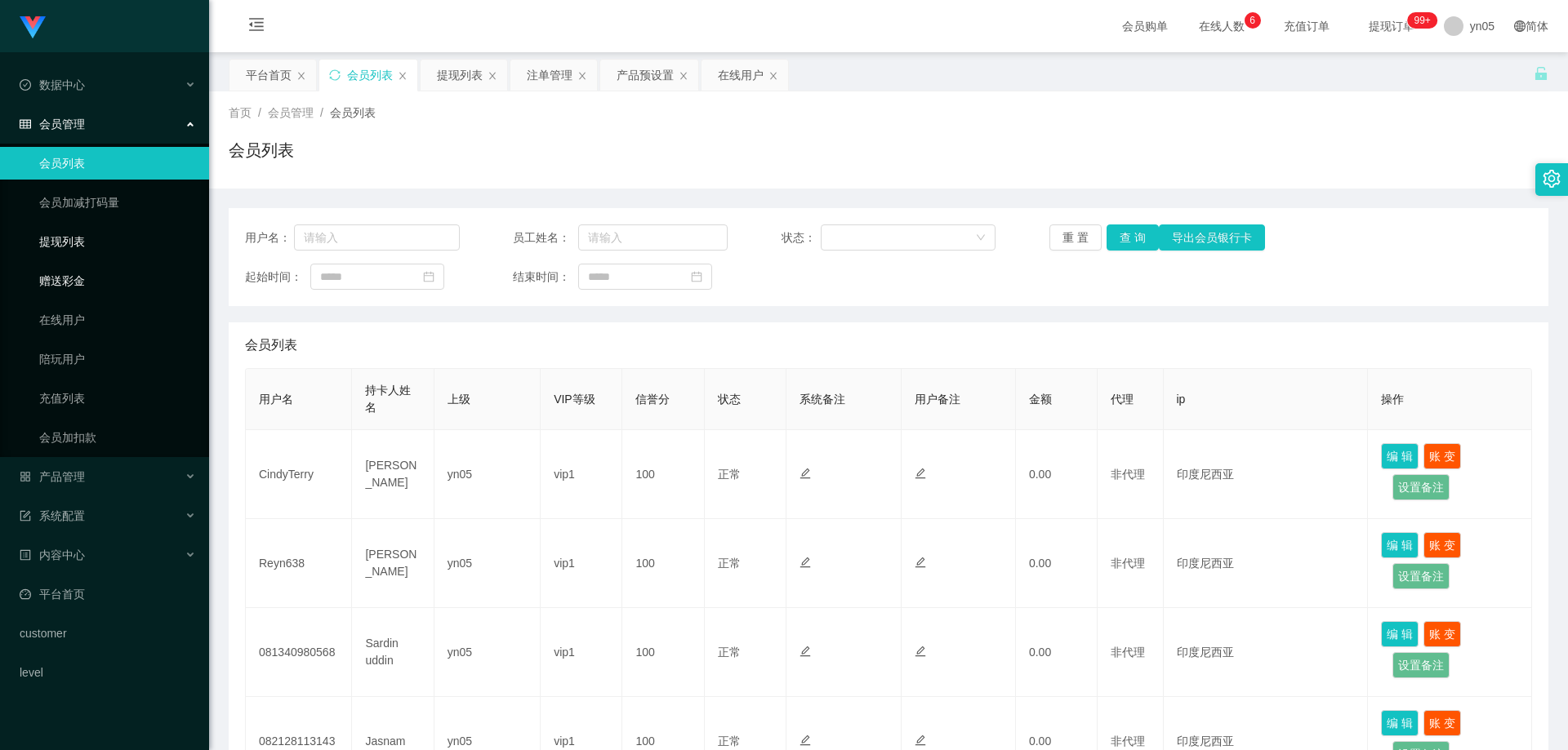
drag, startPoint x: 81, startPoint y: 241, endPoint x: 112, endPoint y: 273, distance: 44.6
click at [81, 241] on link "提现列表" at bounding box center [118, 241] width 156 height 32
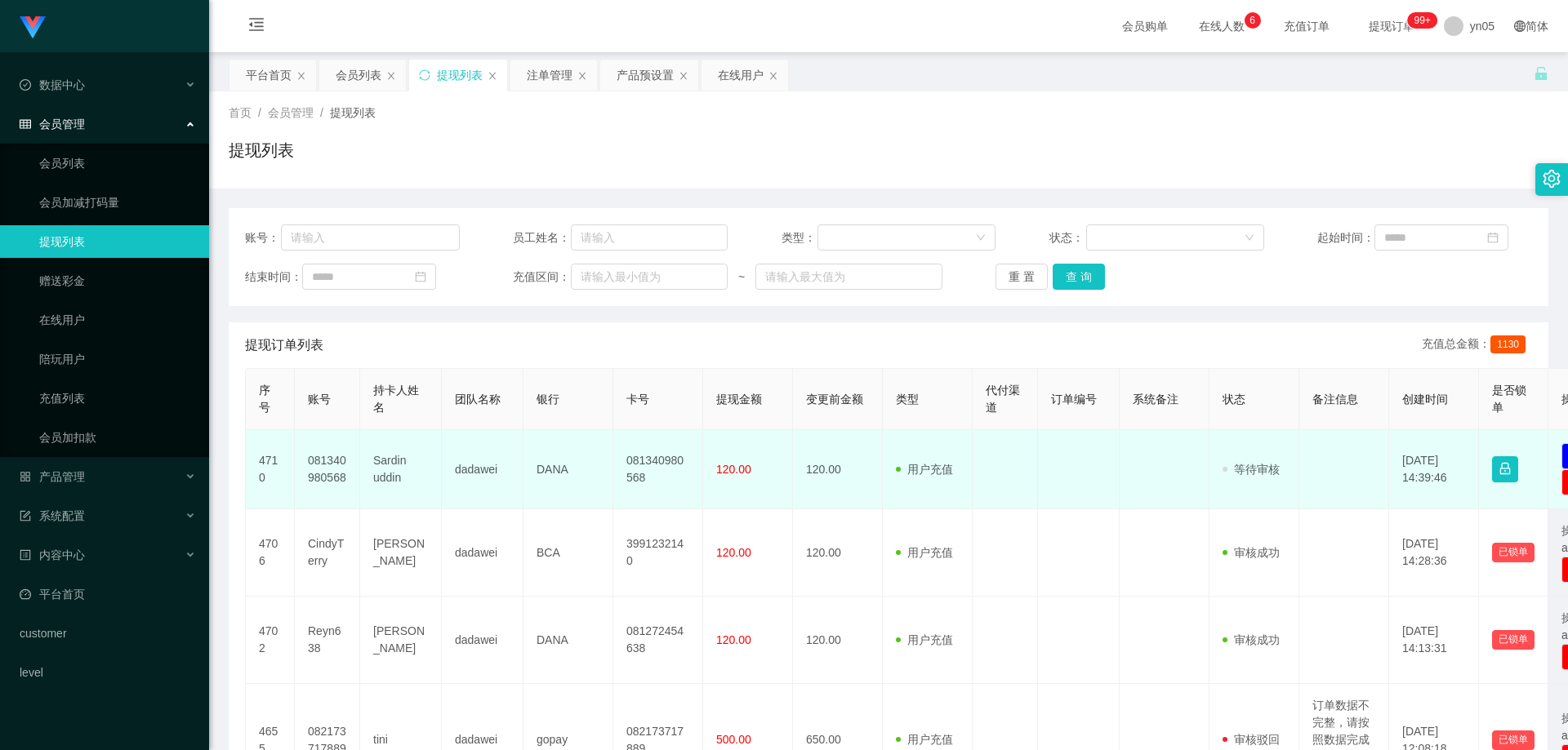
click at [326, 466] on td "081340980568" at bounding box center [327, 470] width 65 height 79
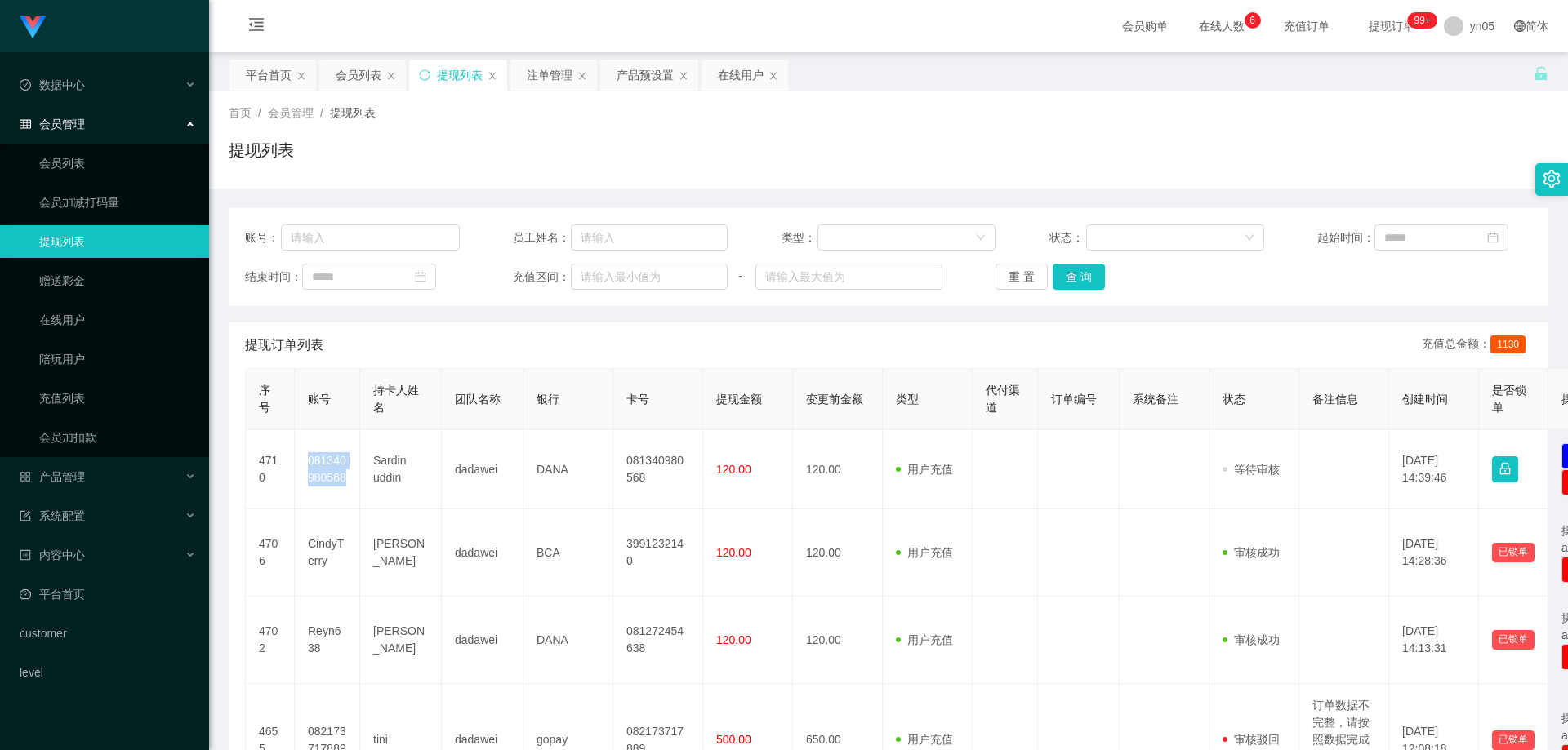
copy td "081340980568"
